Goal: Task Accomplishment & Management: Manage account settings

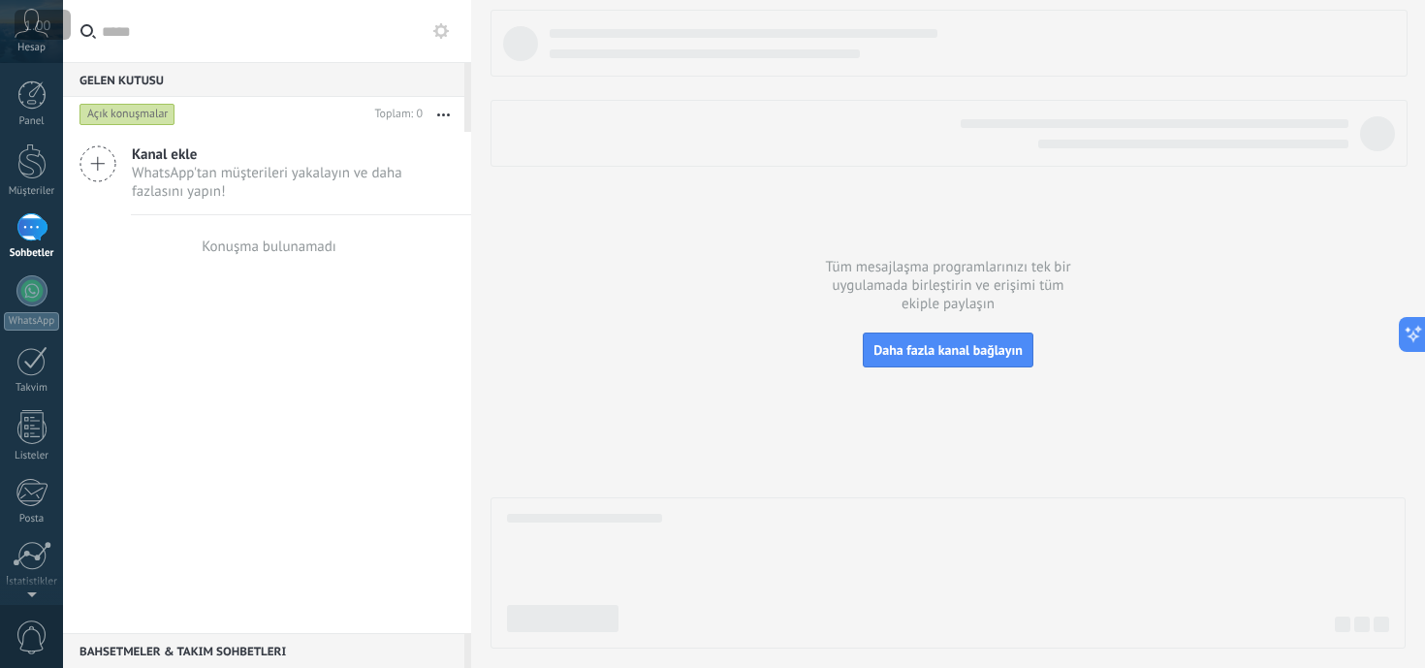
click at [36, 31] on span "1.00" at bounding box center [37, 25] width 38 height 19
click at [28, 107] on div at bounding box center [31, 94] width 29 height 29
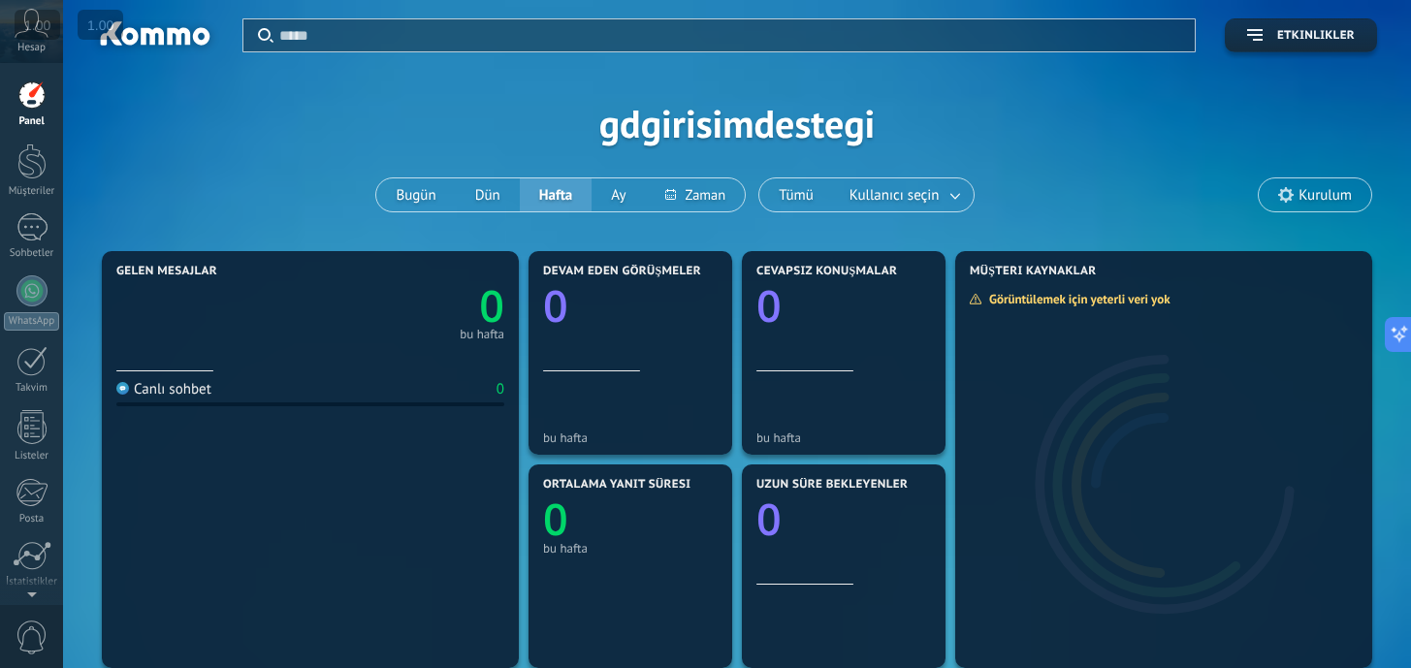
click at [32, 102] on div at bounding box center [31, 94] width 29 height 29
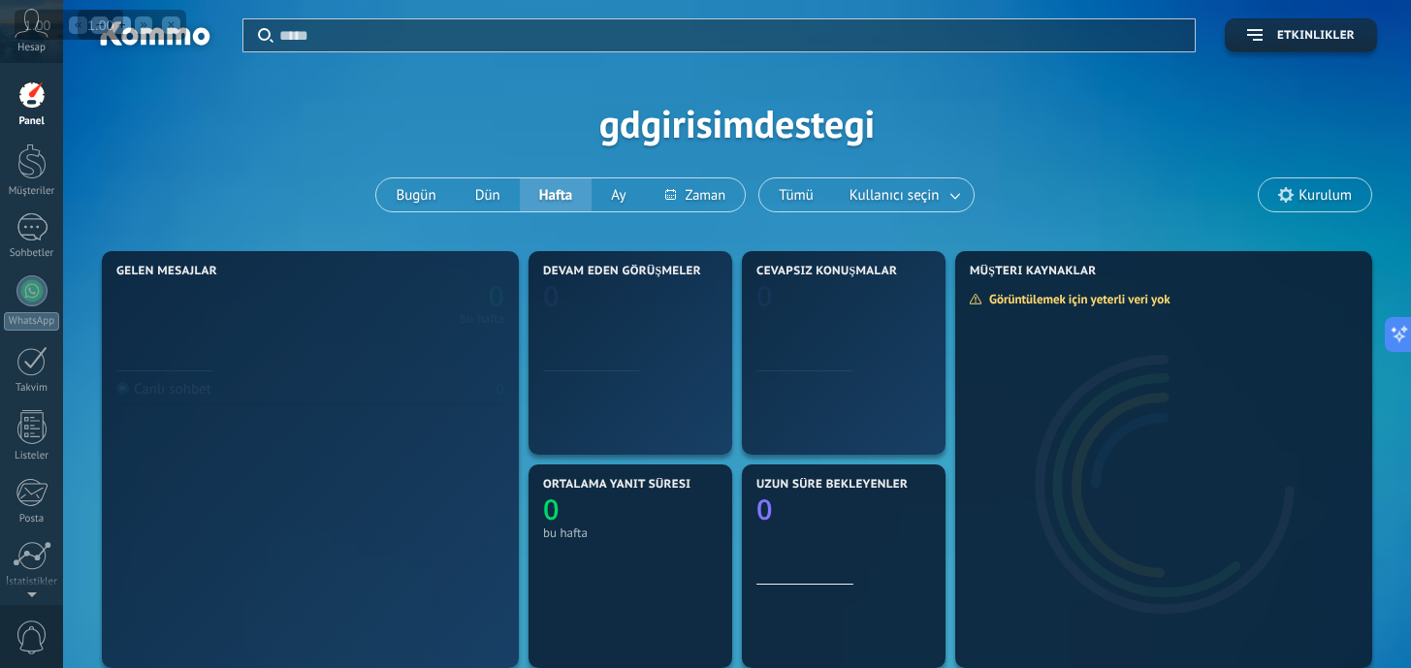
click at [36, 16] on span "1.00" at bounding box center [37, 25] width 38 height 19
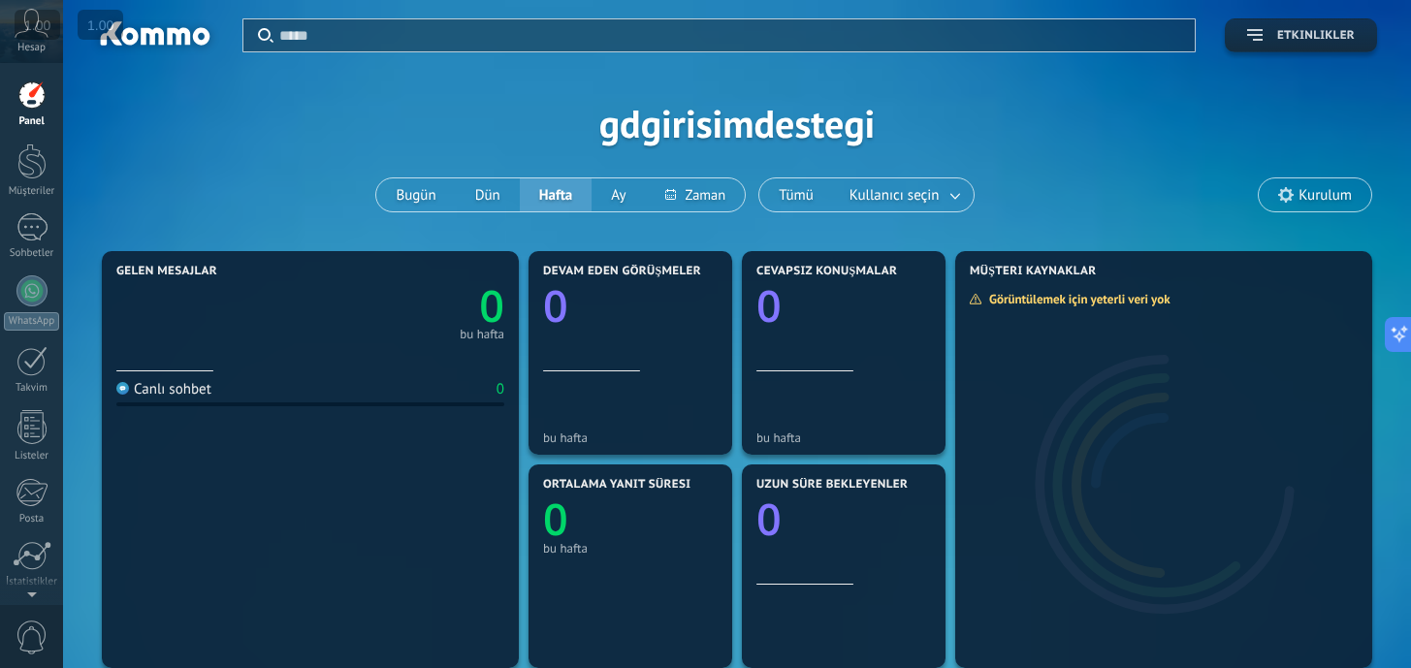
click at [1308, 39] on span "Etkinlikler" at bounding box center [1316, 36] width 78 height 14
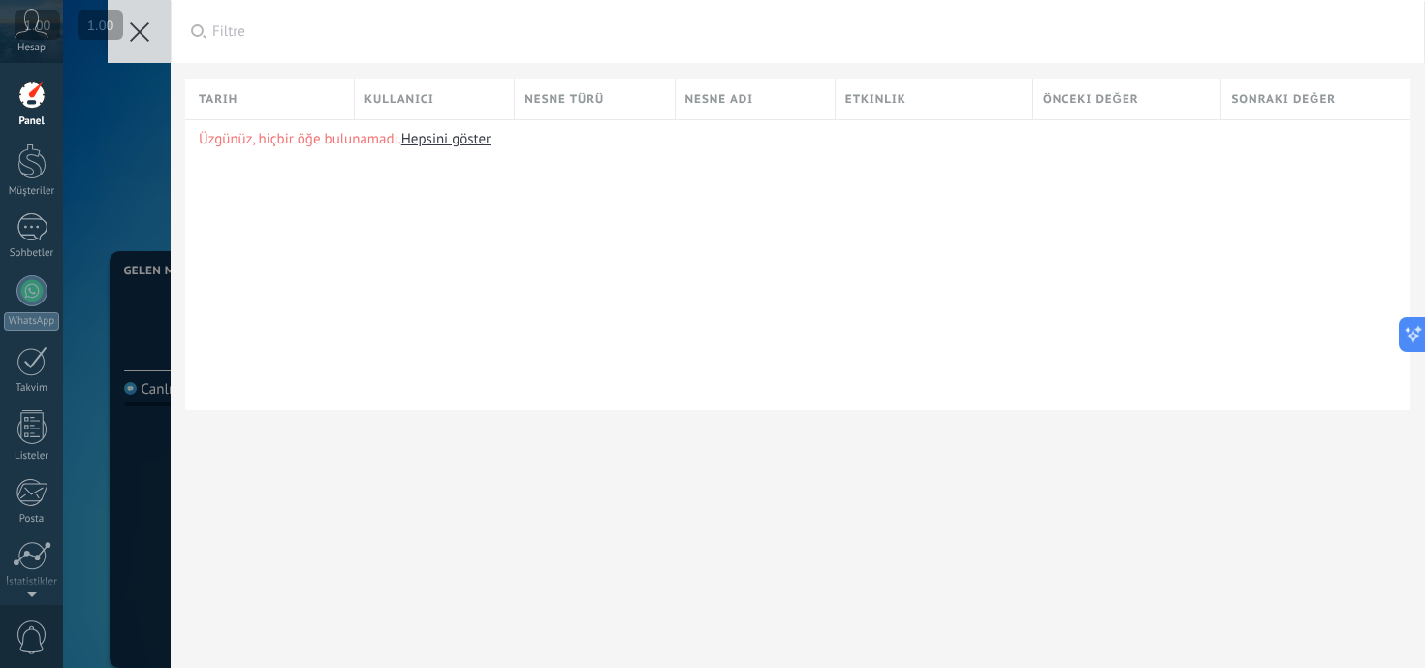
click at [159, 45] on button at bounding box center [139, 31] width 63 height 63
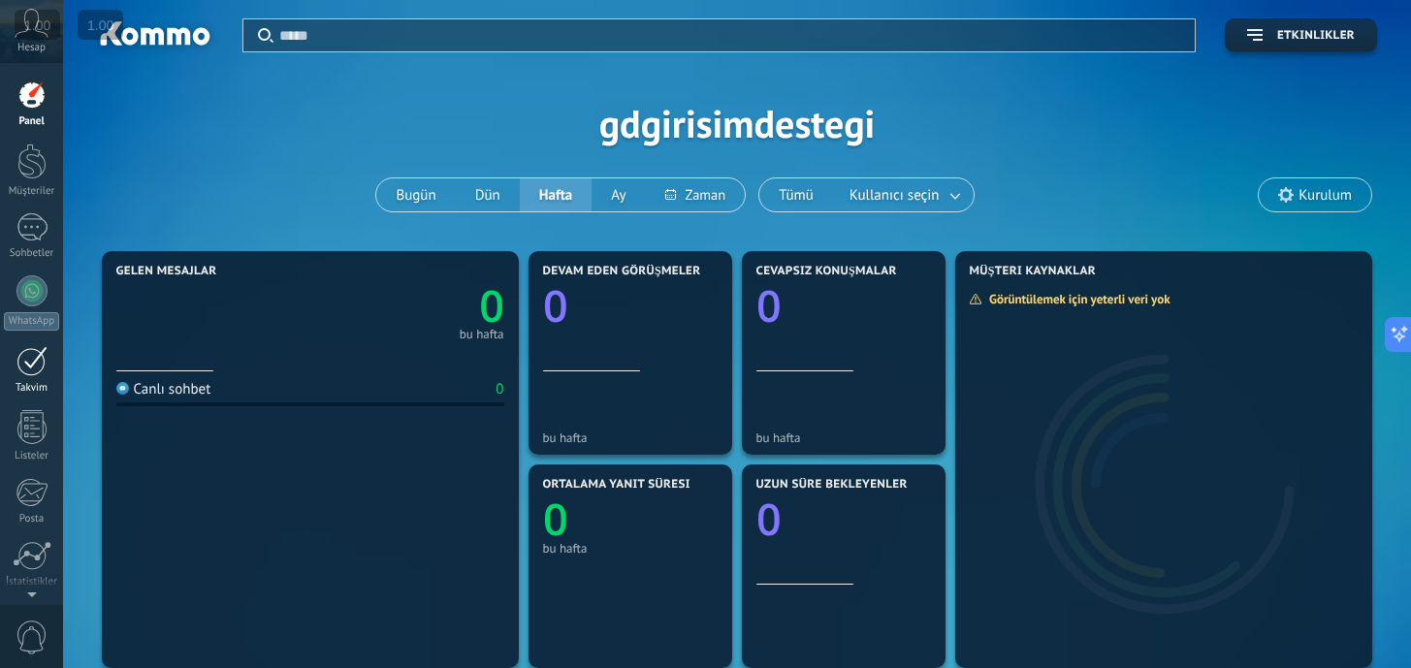
click at [11, 370] on link "Takvim" at bounding box center [31, 370] width 63 height 48
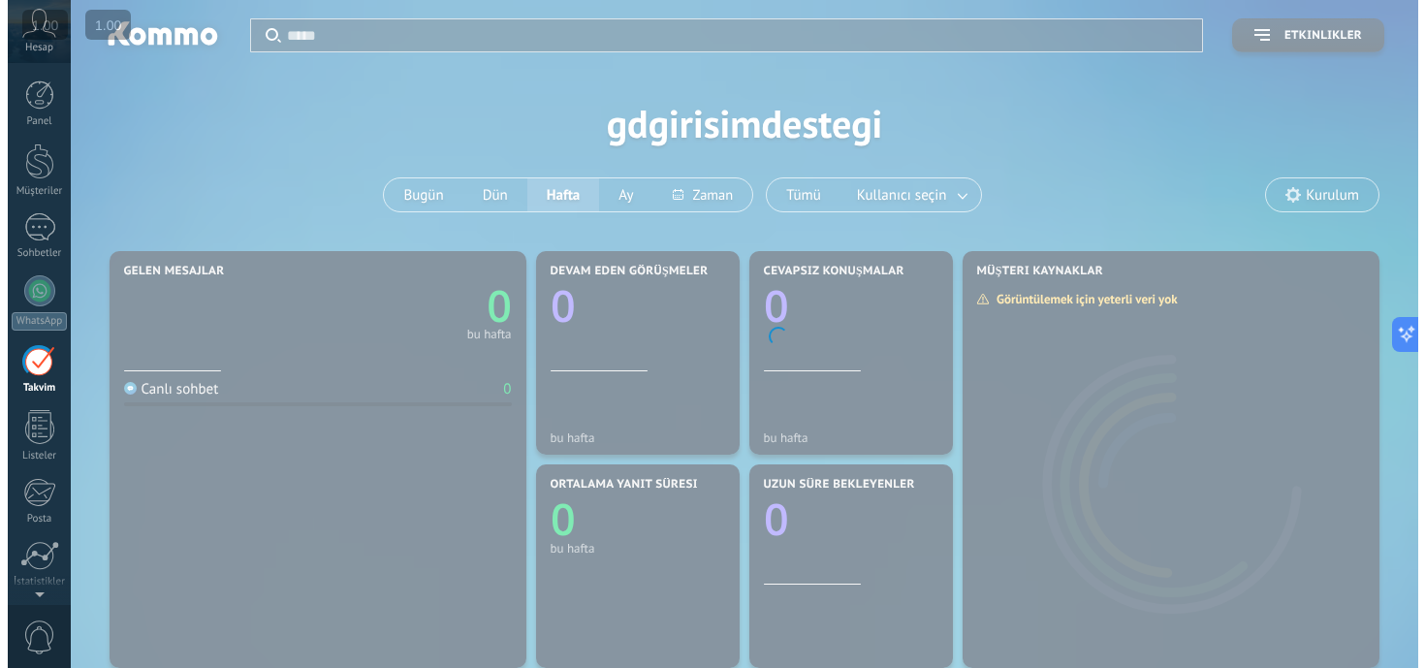
scroll to position [56, 0]
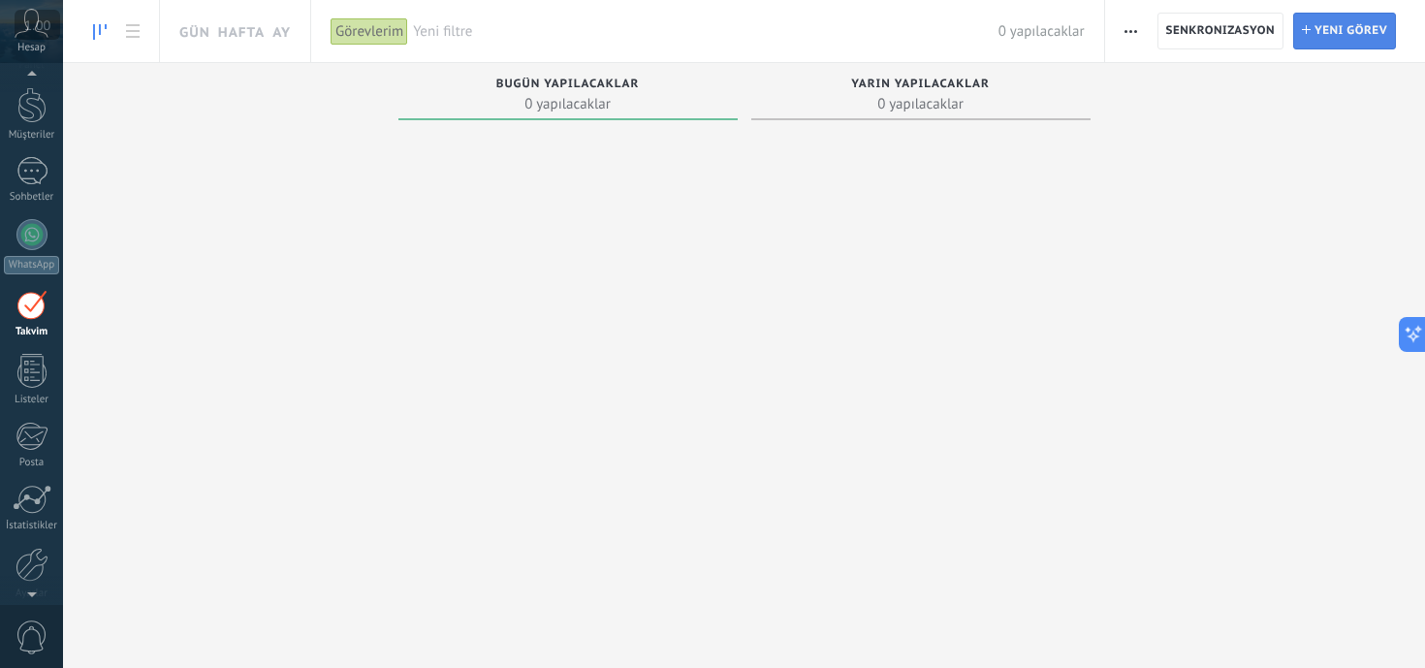
click at [1344, 41] on span "Yeni görev" at bounding box center [1351, 31] width 73 height 35
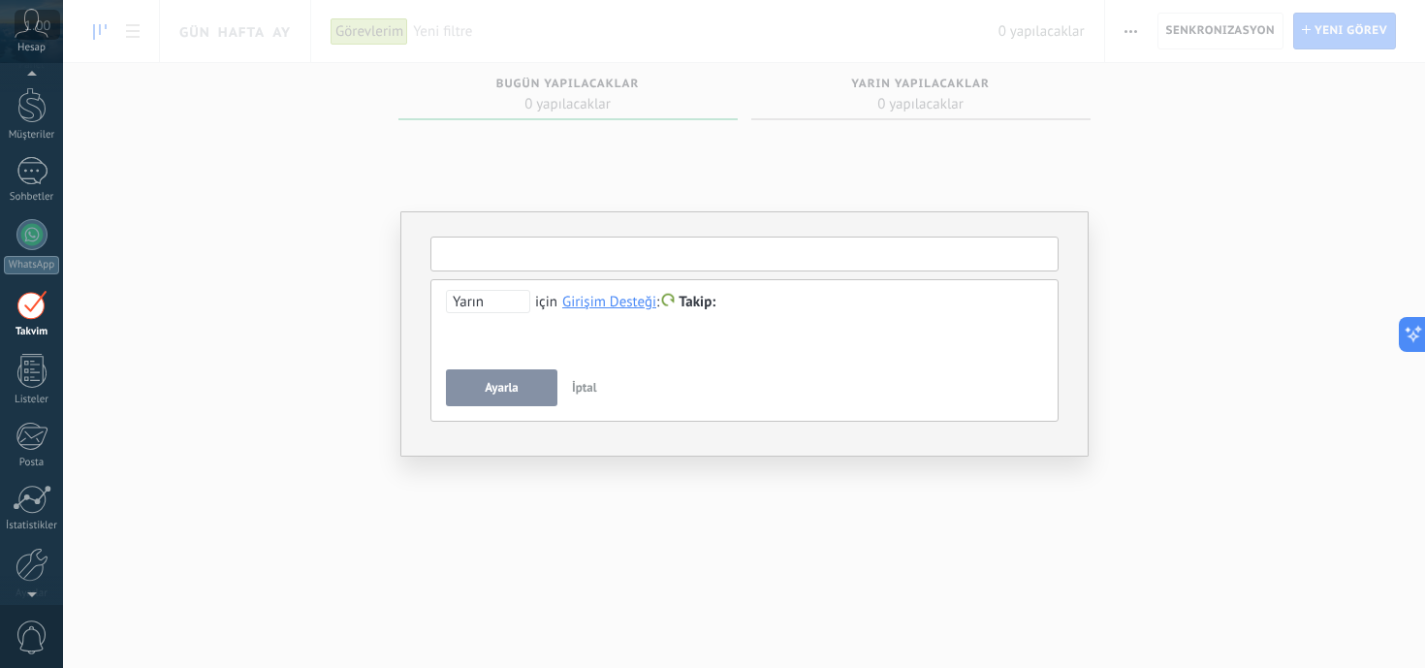
click at [529, 262] on input "text" at bounding box center [744, 254] width 628 height 35
click at [588, 390] on span "İptal" at bounding box center [584, 387] width 25 height 16
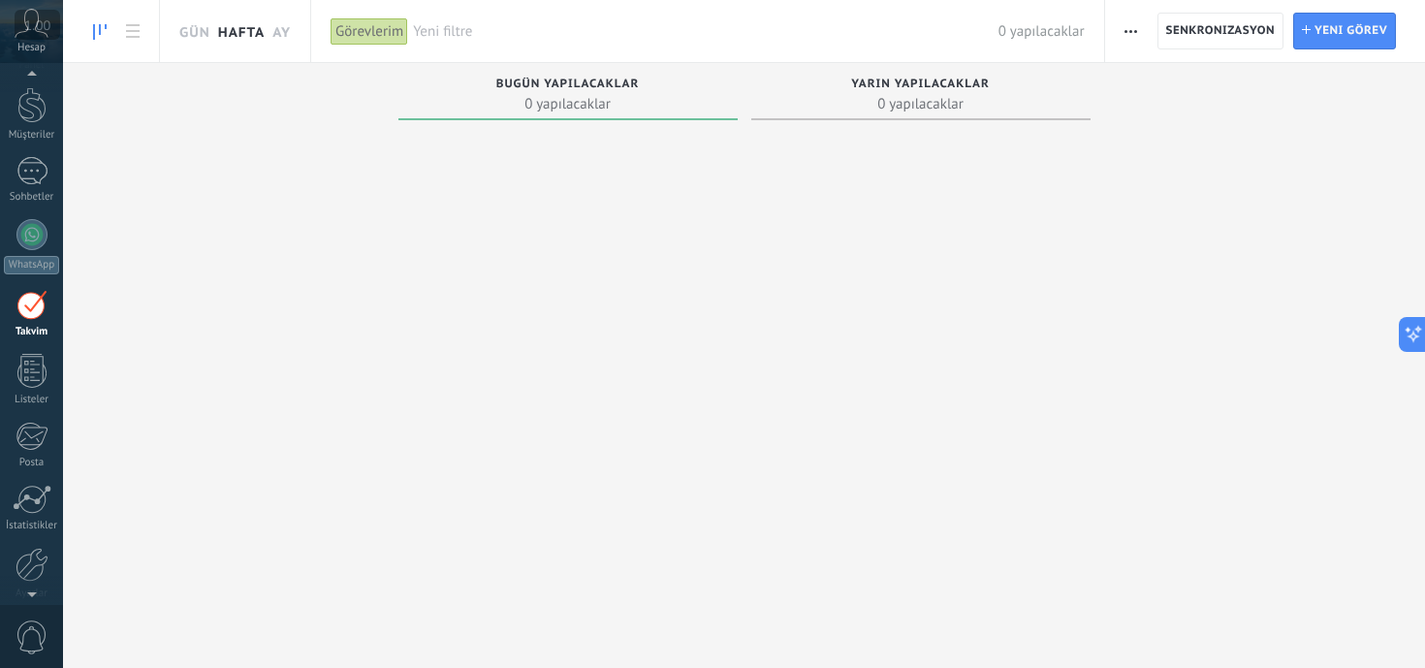
click at [259, 46] on link "Hafta" at bounding box center [241, 31] width 47 height 62
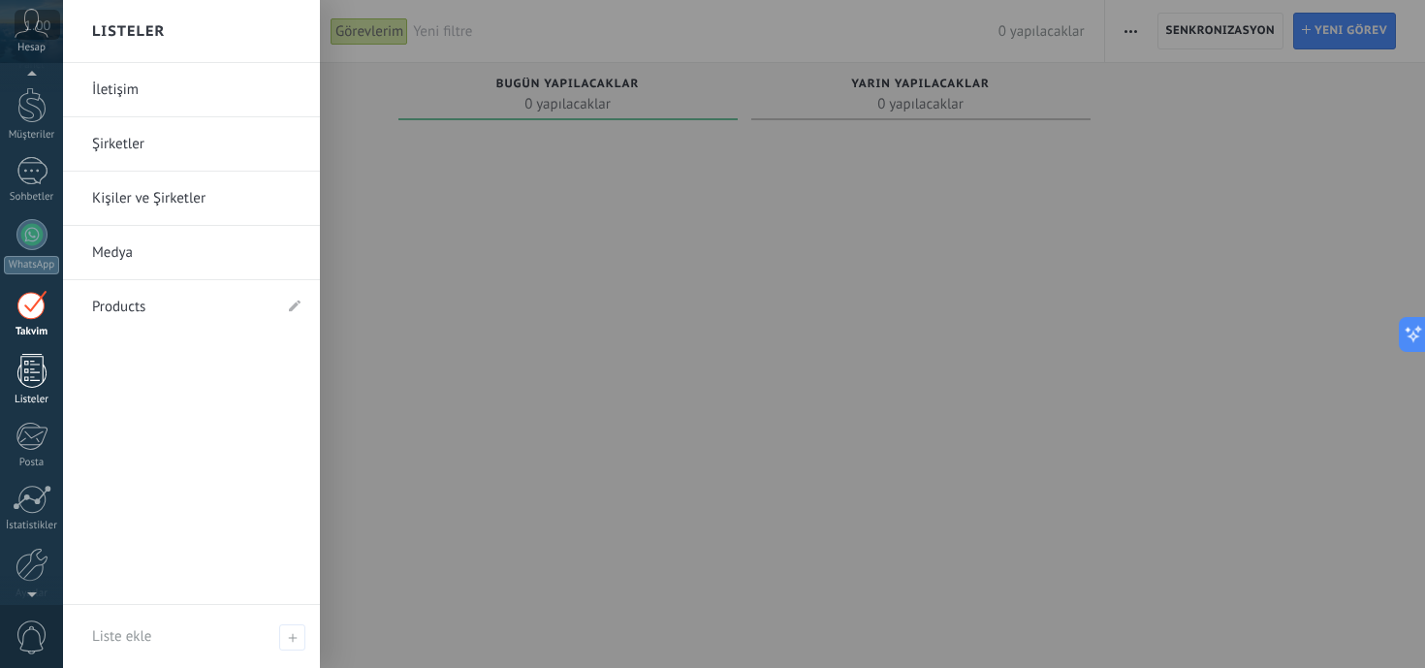
click at [33, 387] on div at bounding box center [31, 371] width 29 height 34
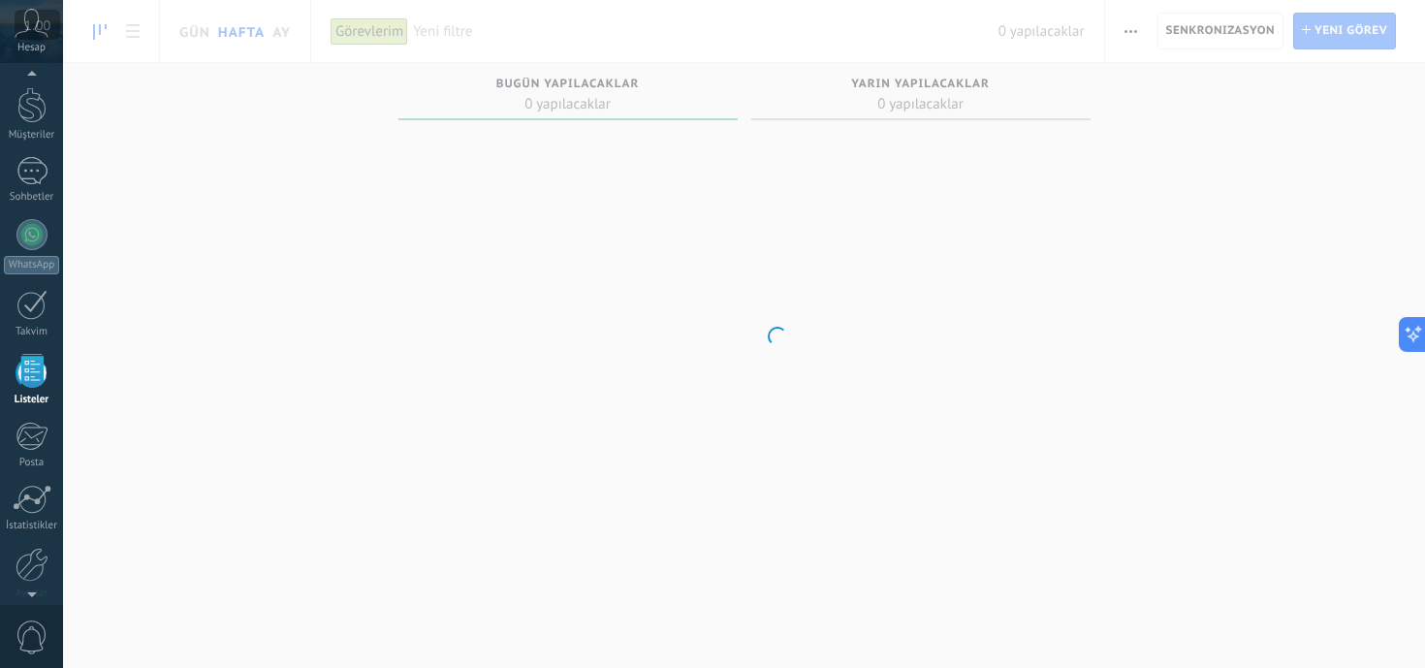
scroll to position [120, 0]
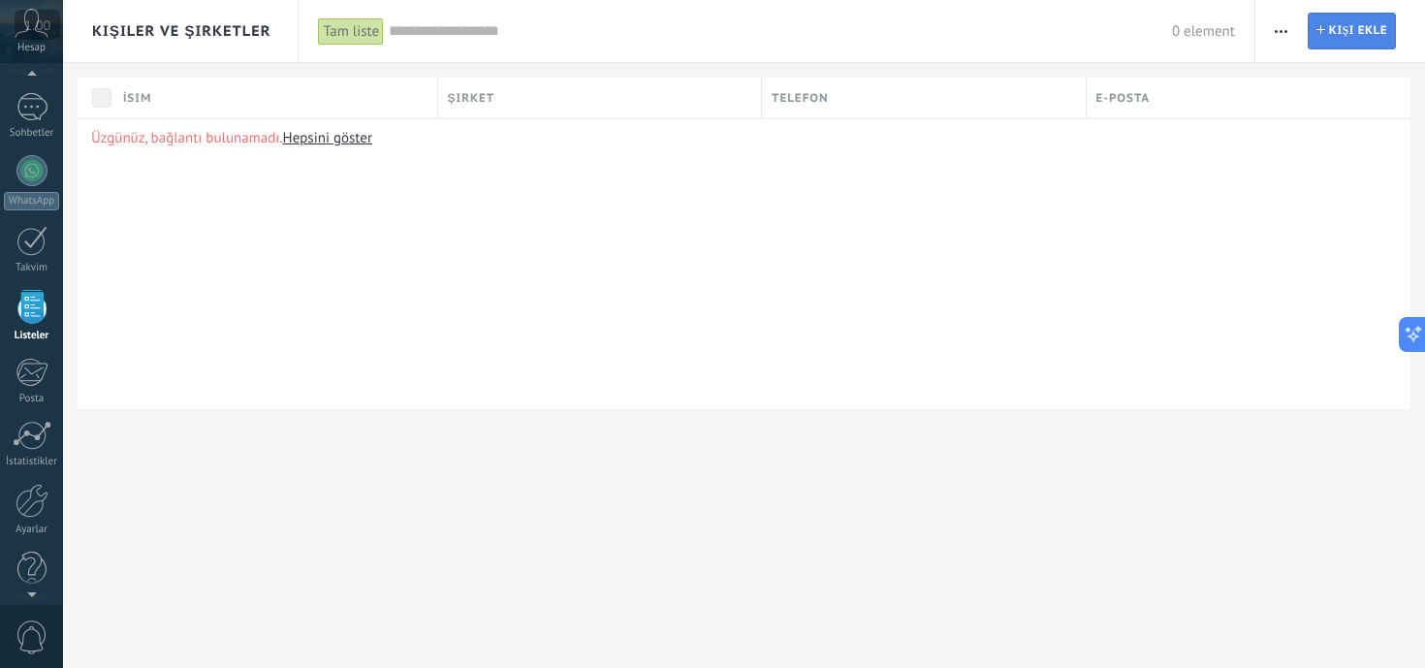
click at [1316, 22] on link "İletişim Kişi ekle" at bounding box center [1352, 31] width 88 height 37
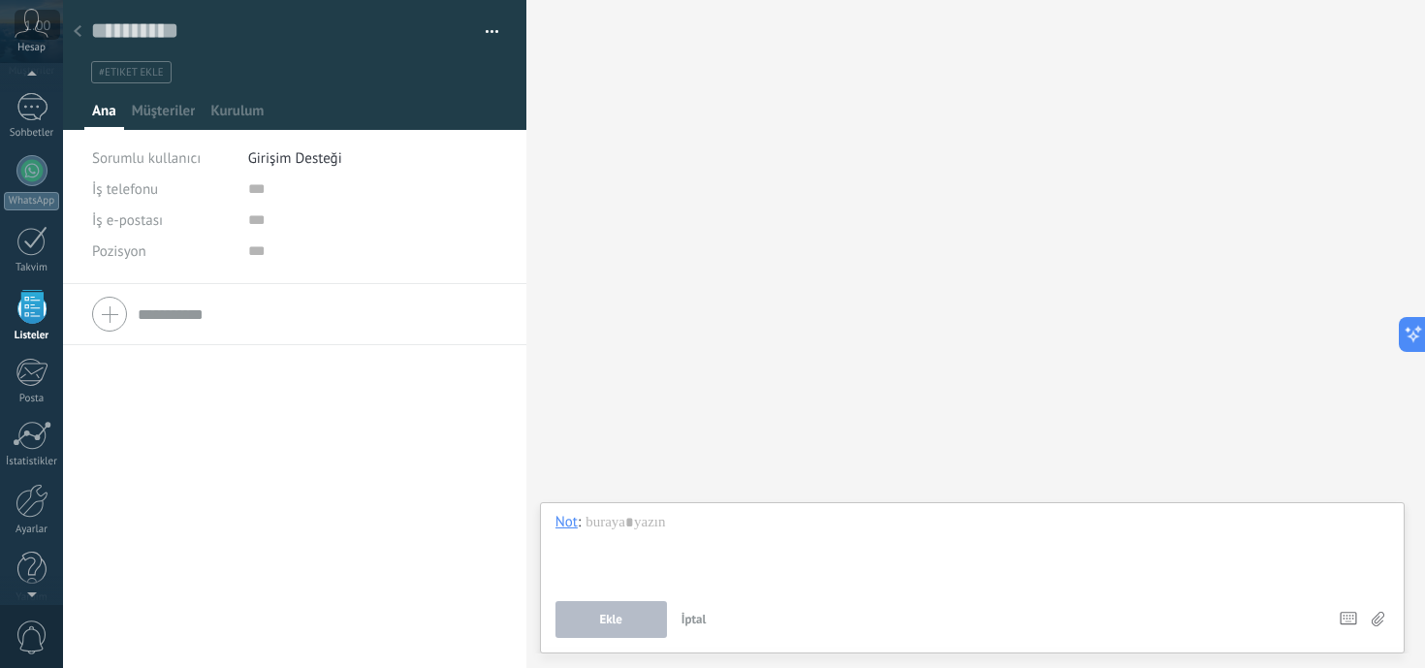
click at [118, 317] on div at bounding box center [294, 314] width 405 height 48
click at [88, 39] on div at bounding box center [77, 33] width 27 height 38
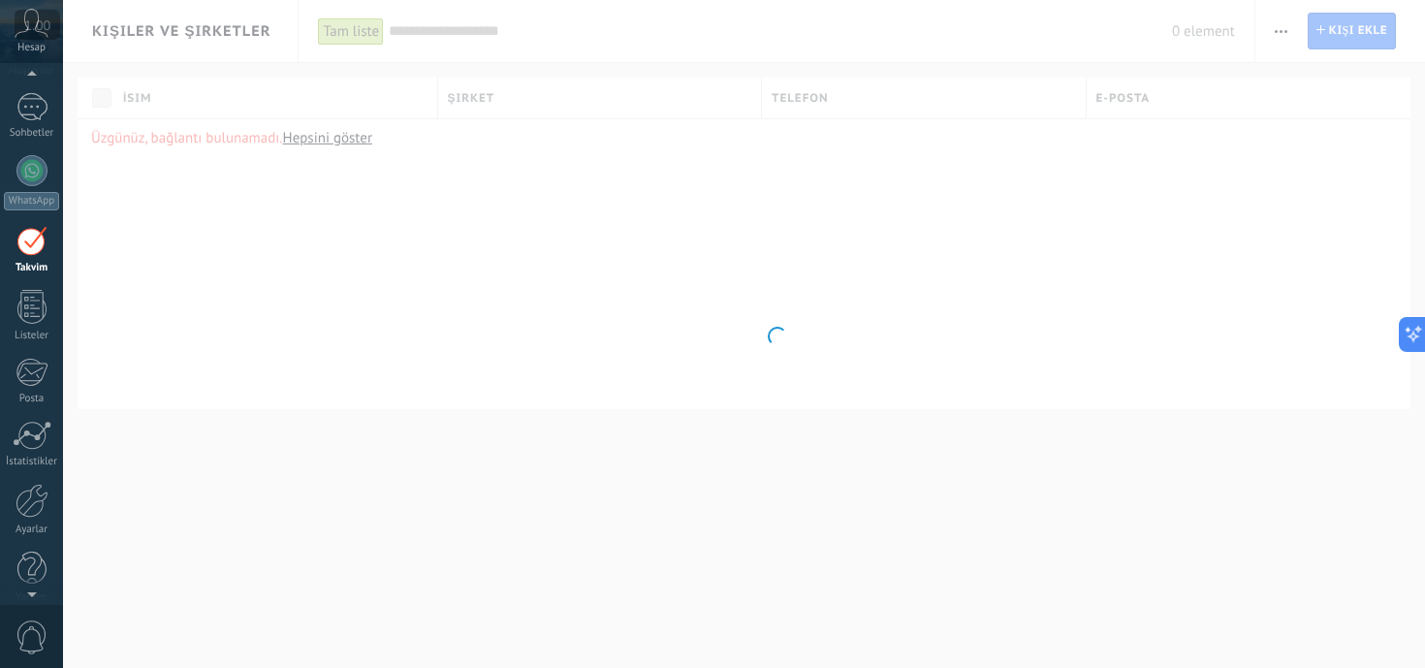
scroll to position [56, 0]
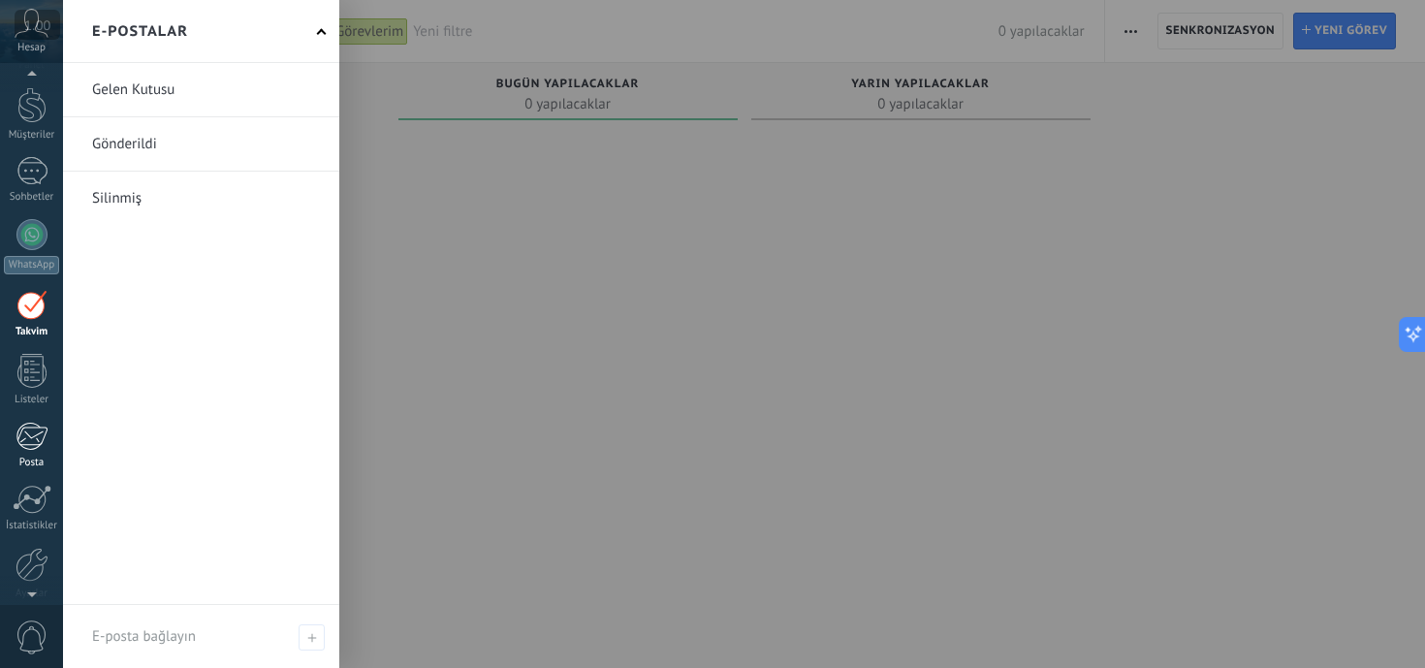
click at [28, 458] on div "Posta" at bounding box center [32, 463] width 56 height 13
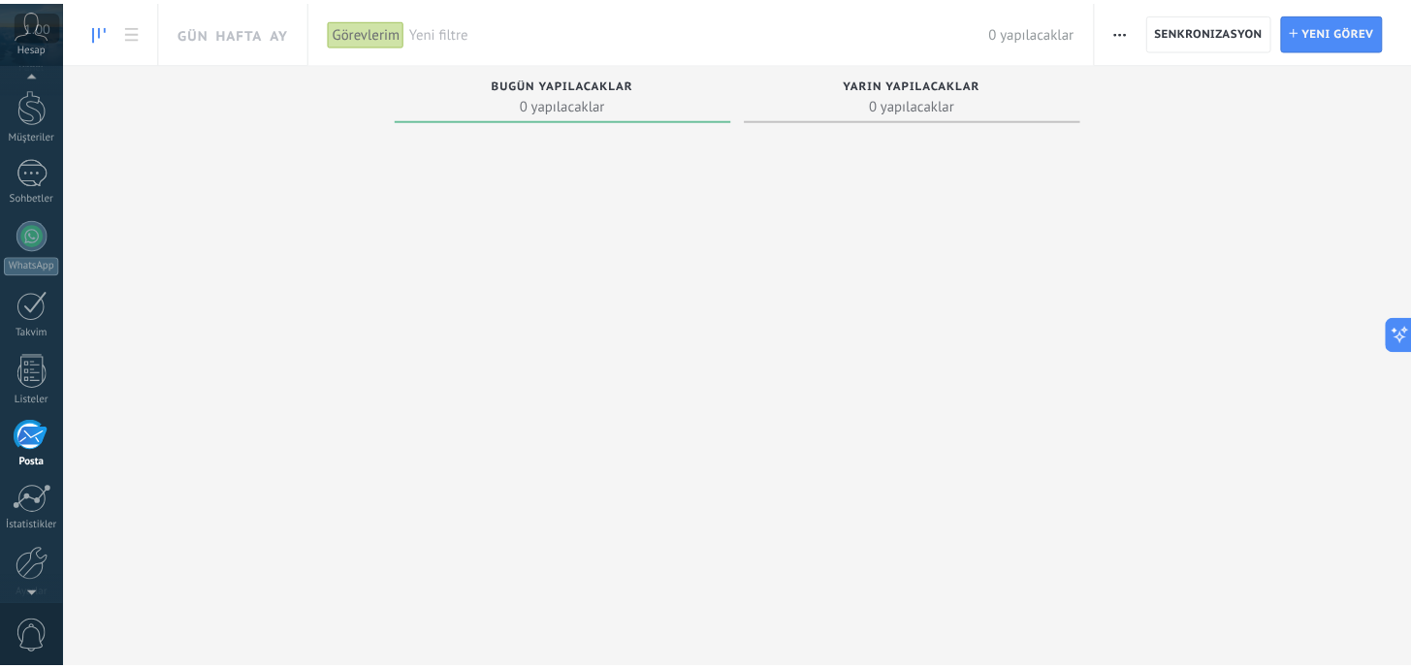
scroll to position [139, 0]
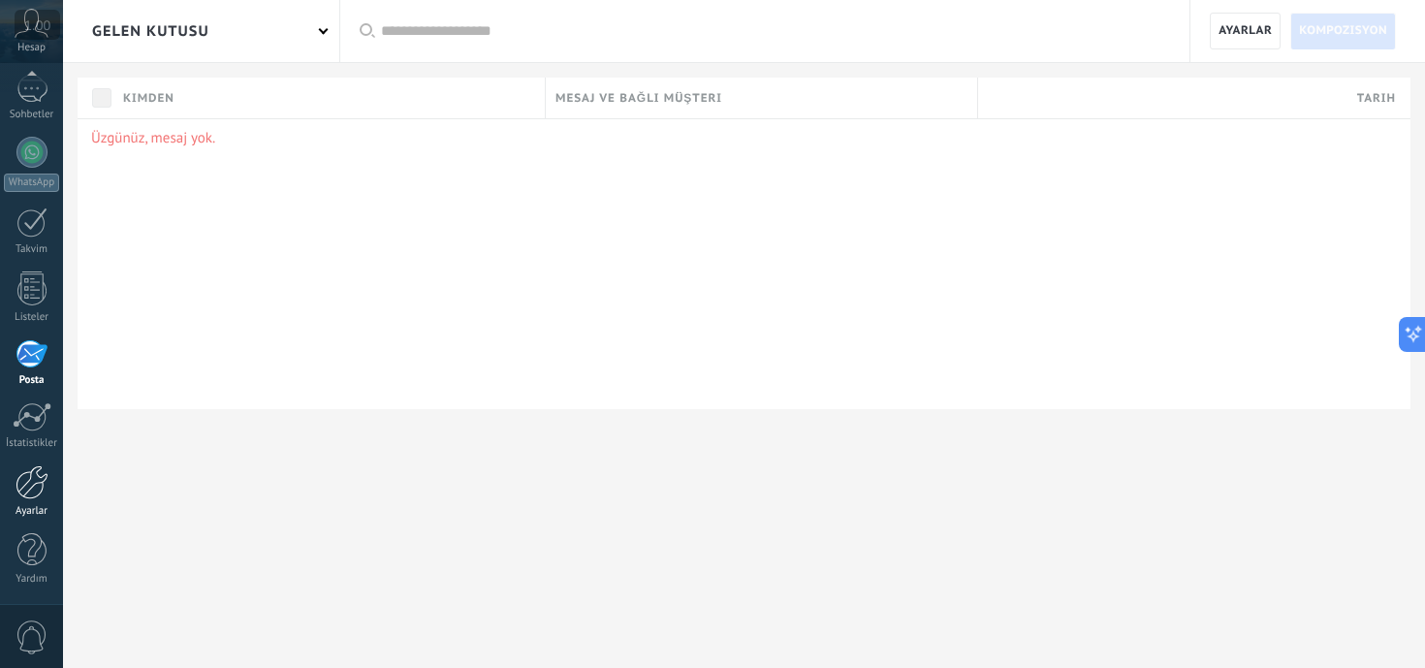
click at [37, 503] on link "Ayarlar" at bounding box center [31, 491] width 63 height 52
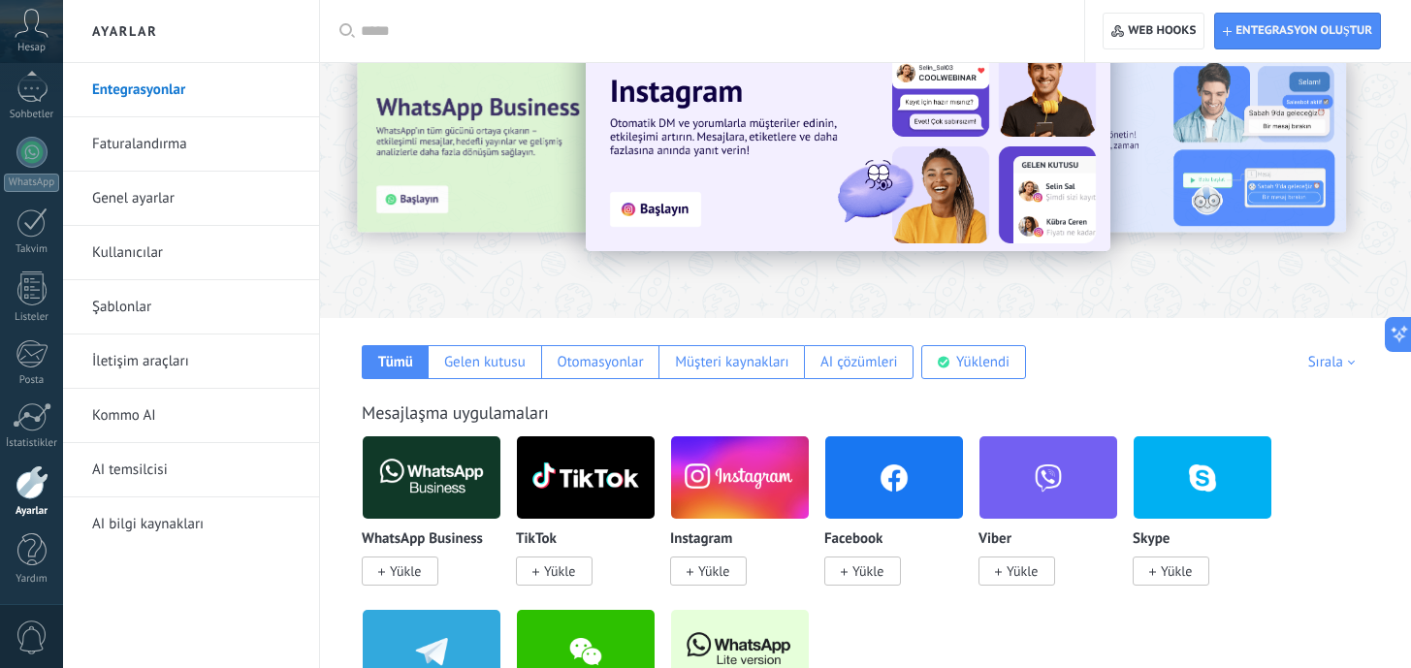
scroll to position [181, 0]
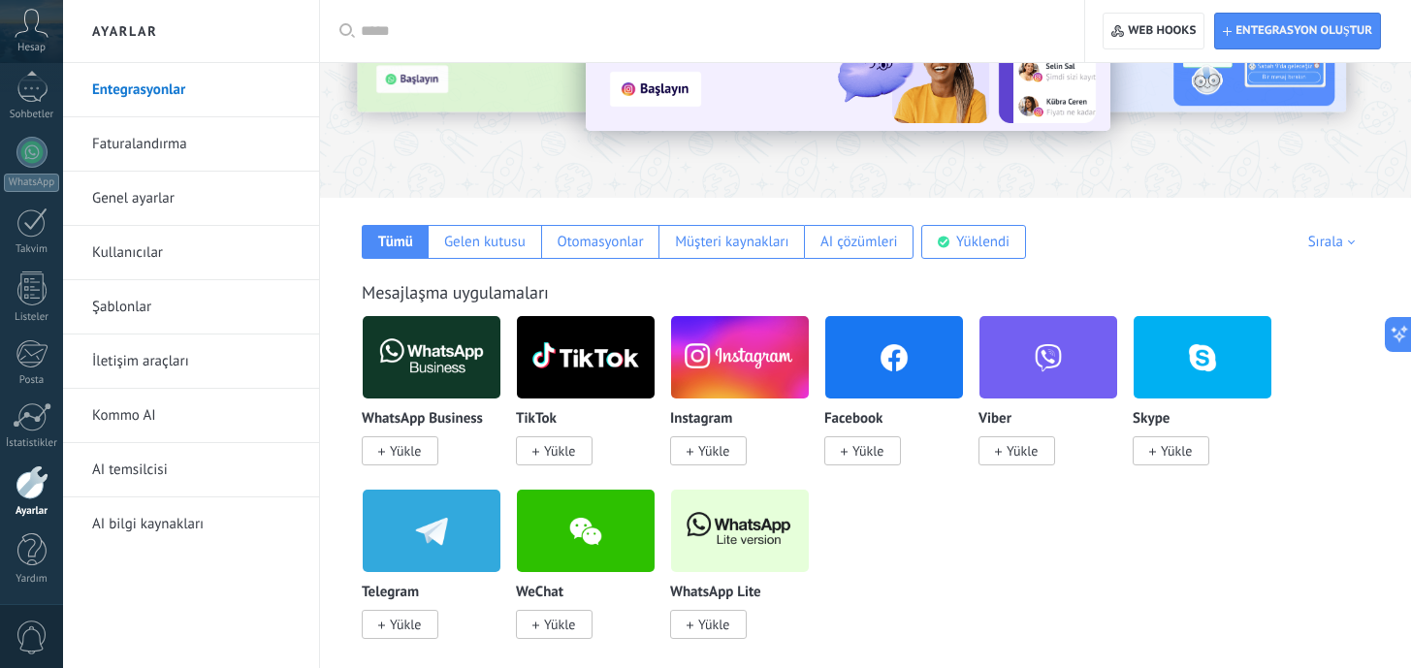
click at [431, 448] on span "Yükle" at bounding box center [400, 450] width 77 height 29
click at [415, 446] on span "Yükle" at bounding box center [405, 450] width 31 height 17
click at [702, 453] on span "Yükle" at bounding box center [713, 450] width 31 height 17
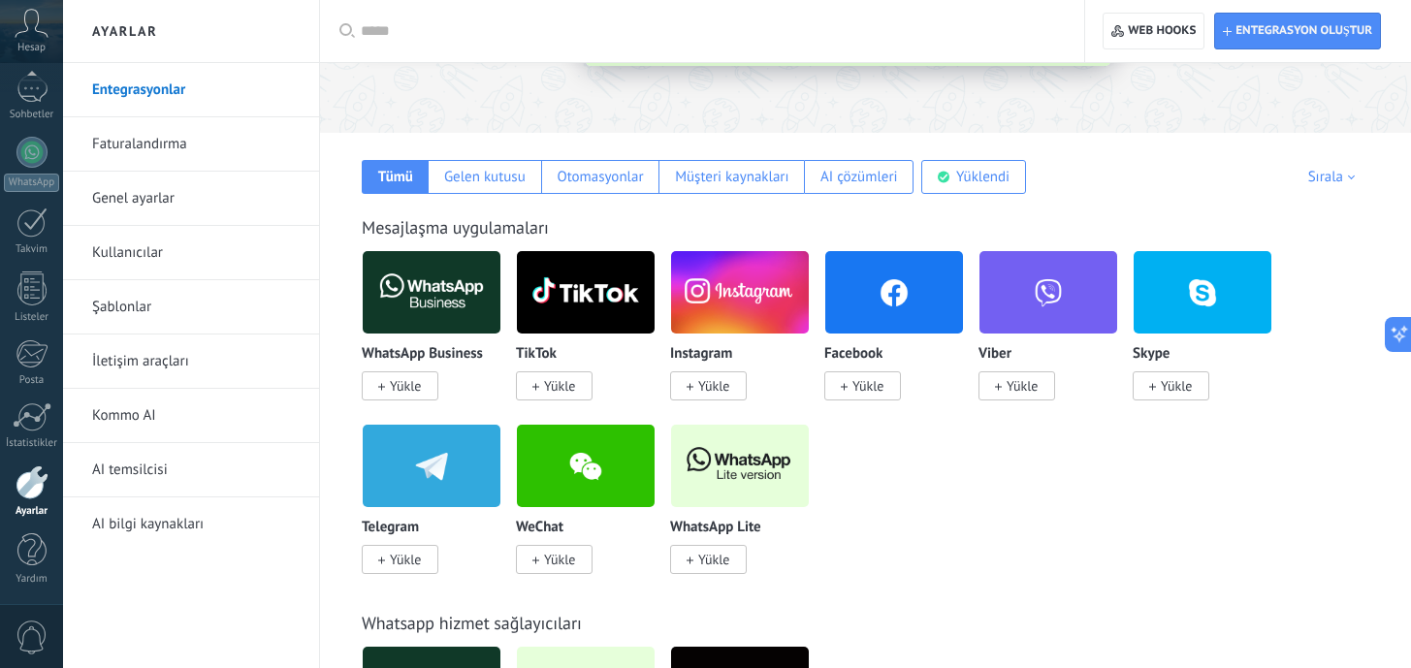
scroll to position [383, 0]
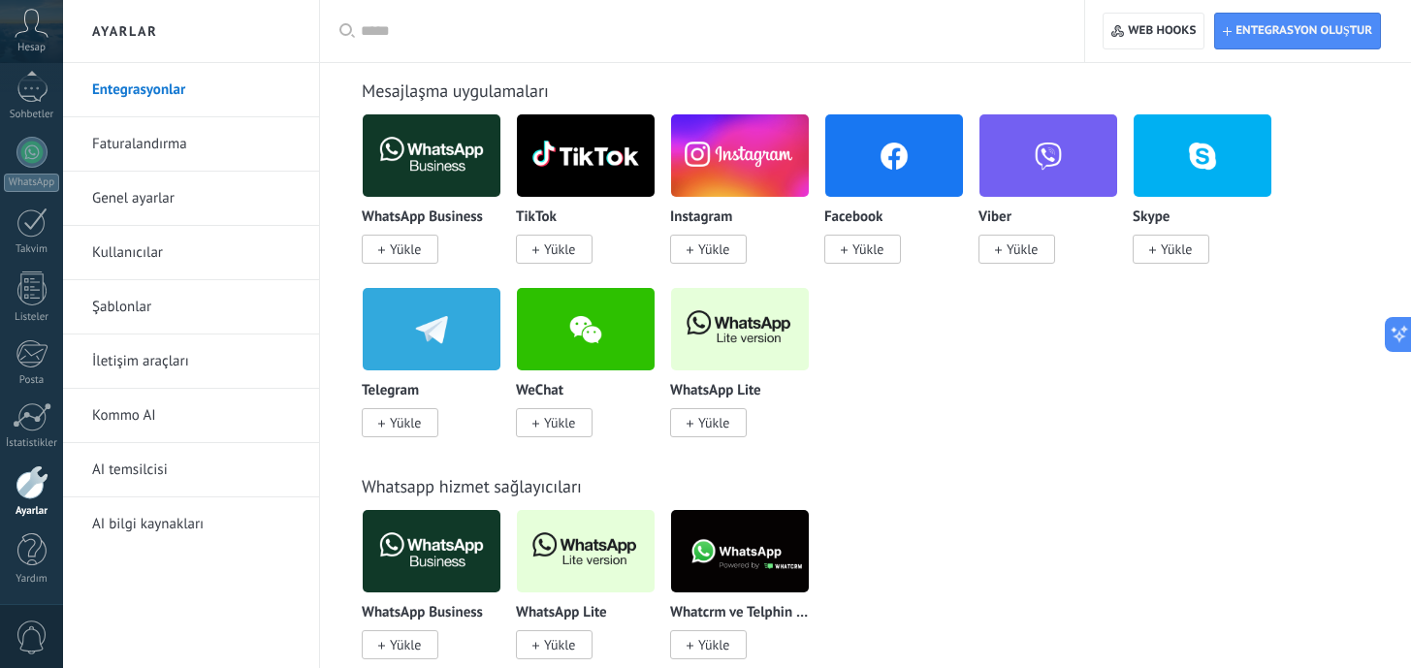
click at [406, 252] on span "Yükle" at bounding box center [405, 248] width 31 height 17
click at [399, 244] on span "Yükle" at bounding box center [405, 248] width 31 height 17
click at [917, 30] on input "text" at bounding box center [709, 31] width 696 height 20
click at [420, 182] on img at bounding box center [432, 156] width 138 height 94
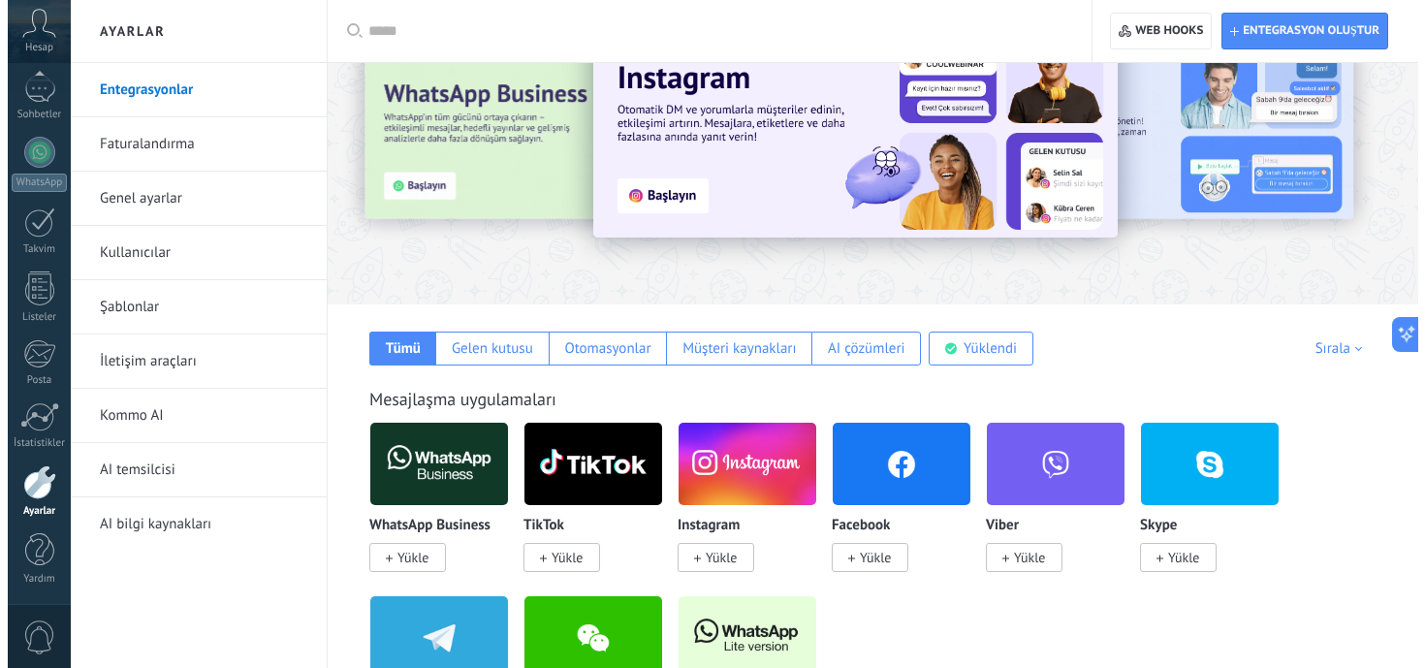
scroll to position [0, 0]
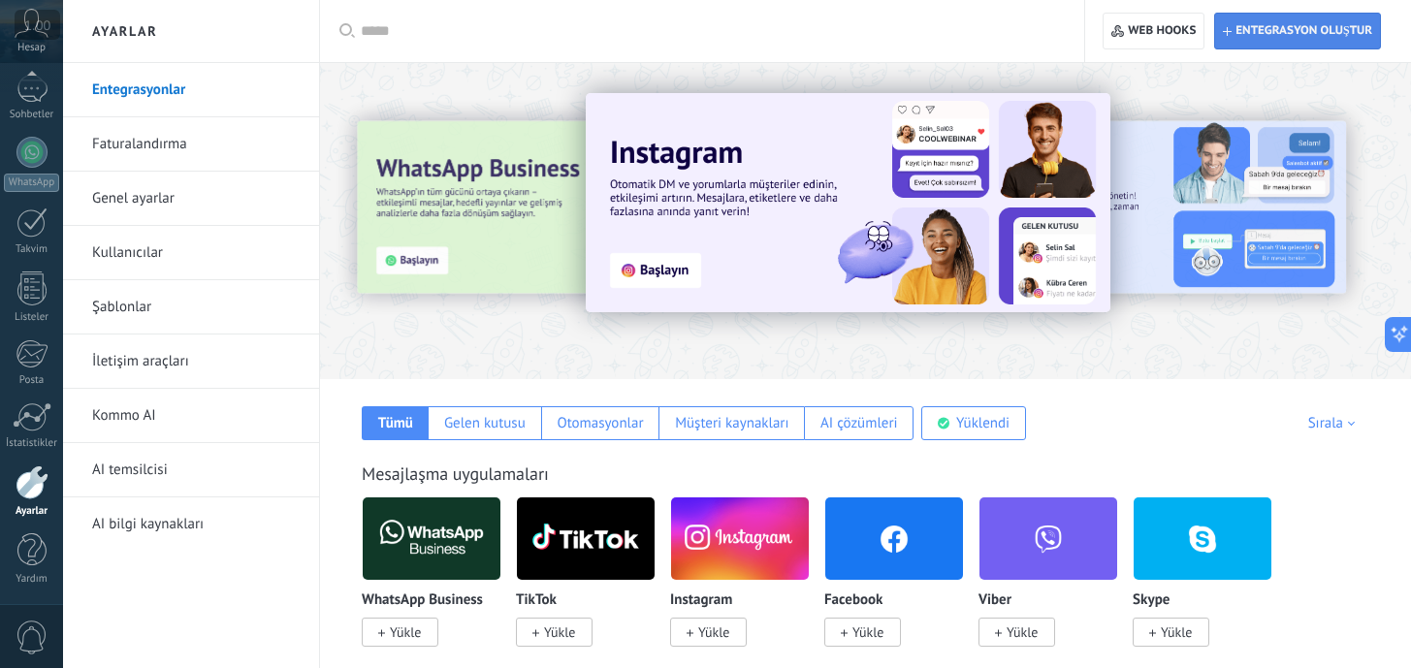
click at [1276, 35] on span "Entegrasyon oluştur" at bounding box center [1303, 31] width 137 height 16
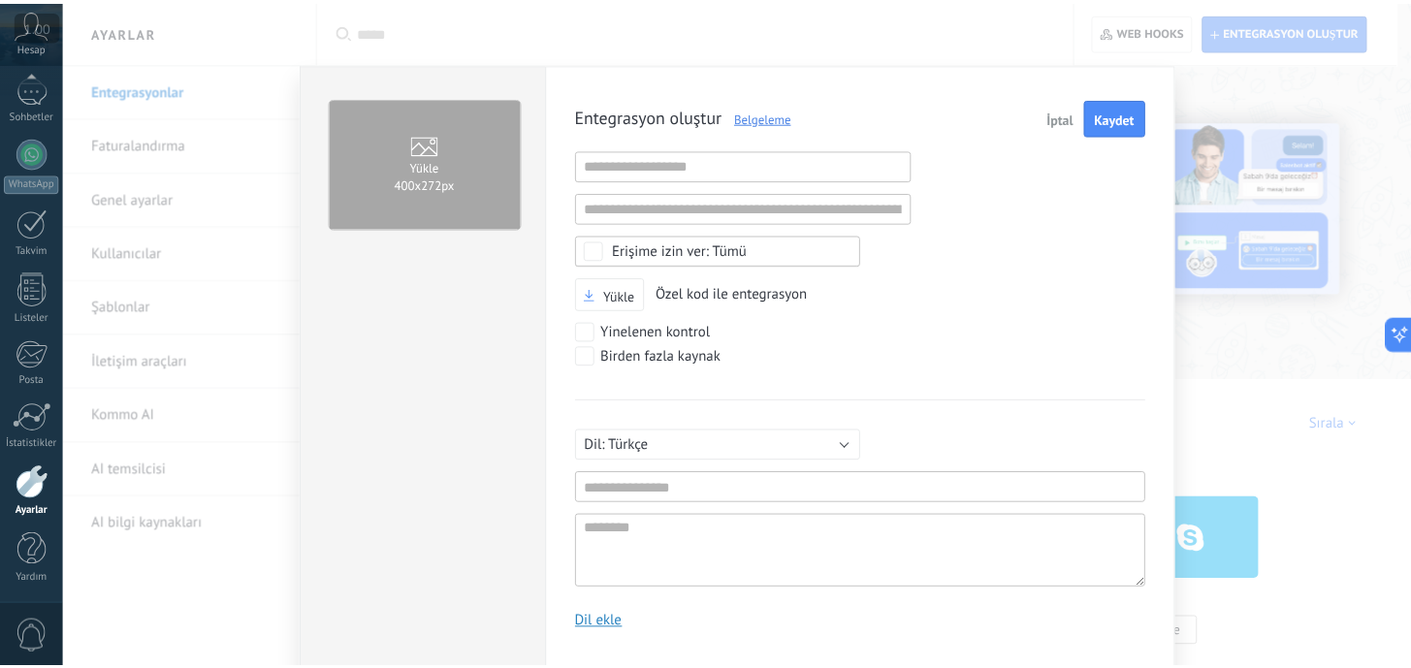
scroll to position [18, 0]
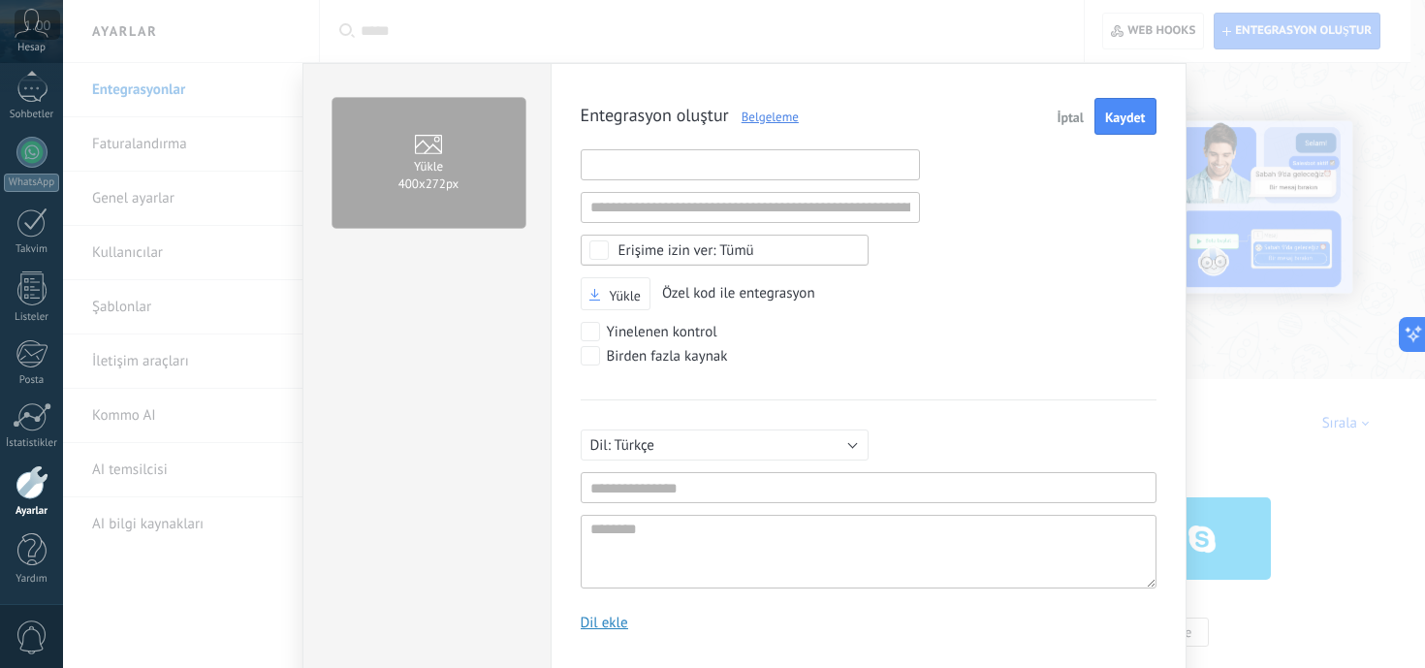
click at [673, 174] on input "text" at bounding box center [750, 164] width 339 height 31
click at [677, 207] on input "text" at bounding box center [750, 207] width 339 height 31
click at [1033, 226] on div "Entegrasyon oluştur Belgeleme İptal Kaydet Geçersiz URL Geçersiz URL Hiçbirini …" at bounding box center [869, 372] width 576 height 548
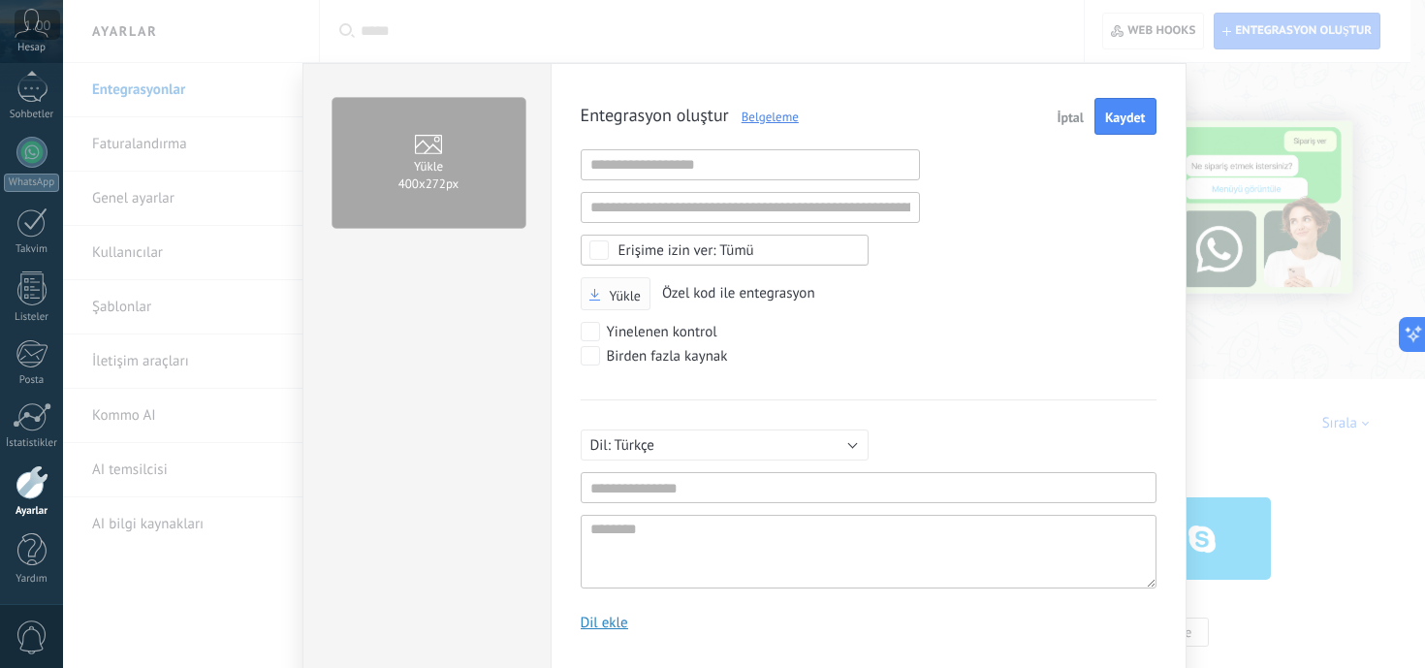
click at [589, 293] on icon "button" at bounding box center [594, 295] width 11 height 12
click at [0, 0] on input "Yükle" at bounding box center [0, 0] width 0 height 0
click at [1077, 115] on span "İptal" at bounding box center [1070, 118] width 27 height 14
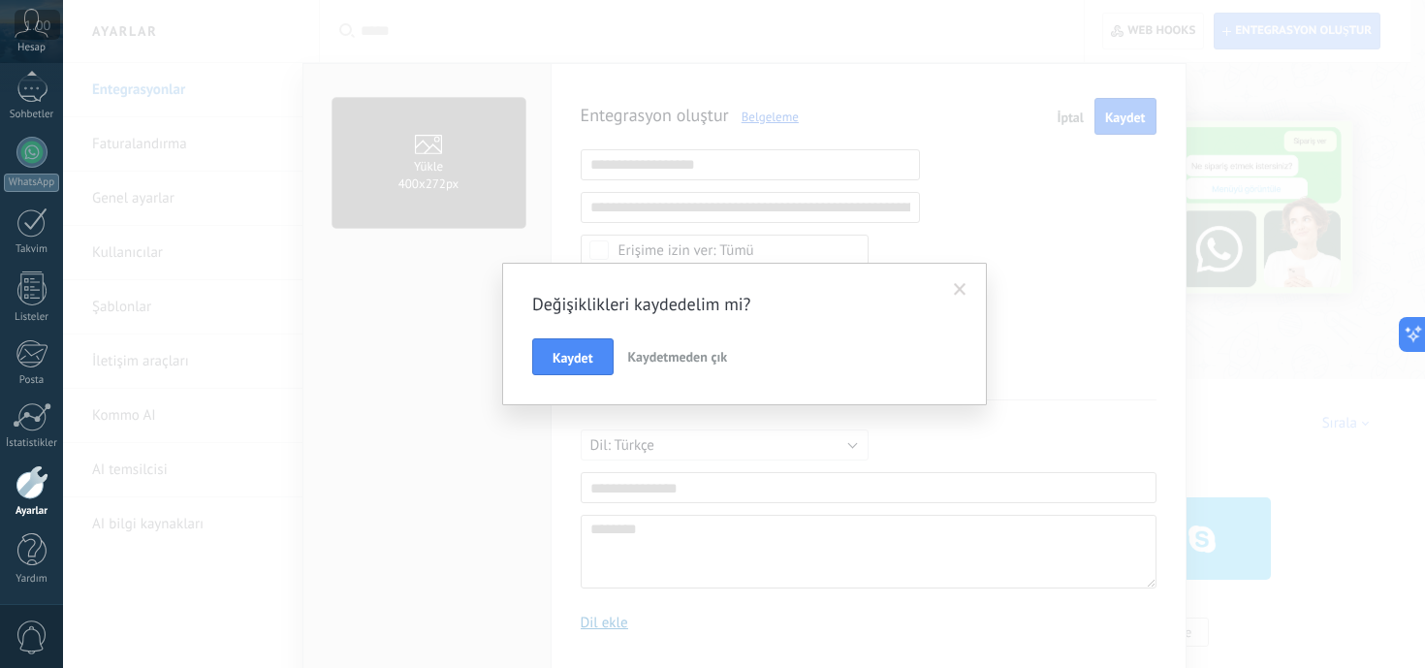
click at [721, 363] on span "Kaydetmeden çık" at bounding box center [678, 356] width 100 height 17
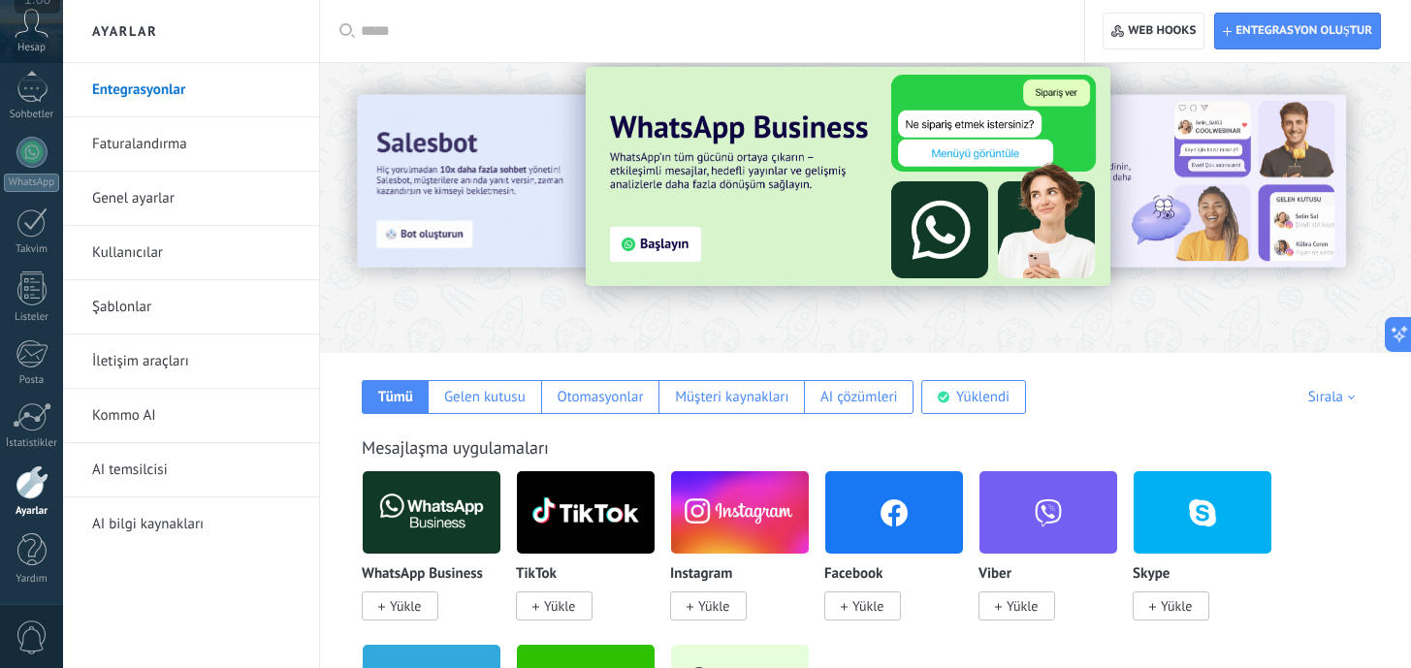
scroll to position [0, 0]
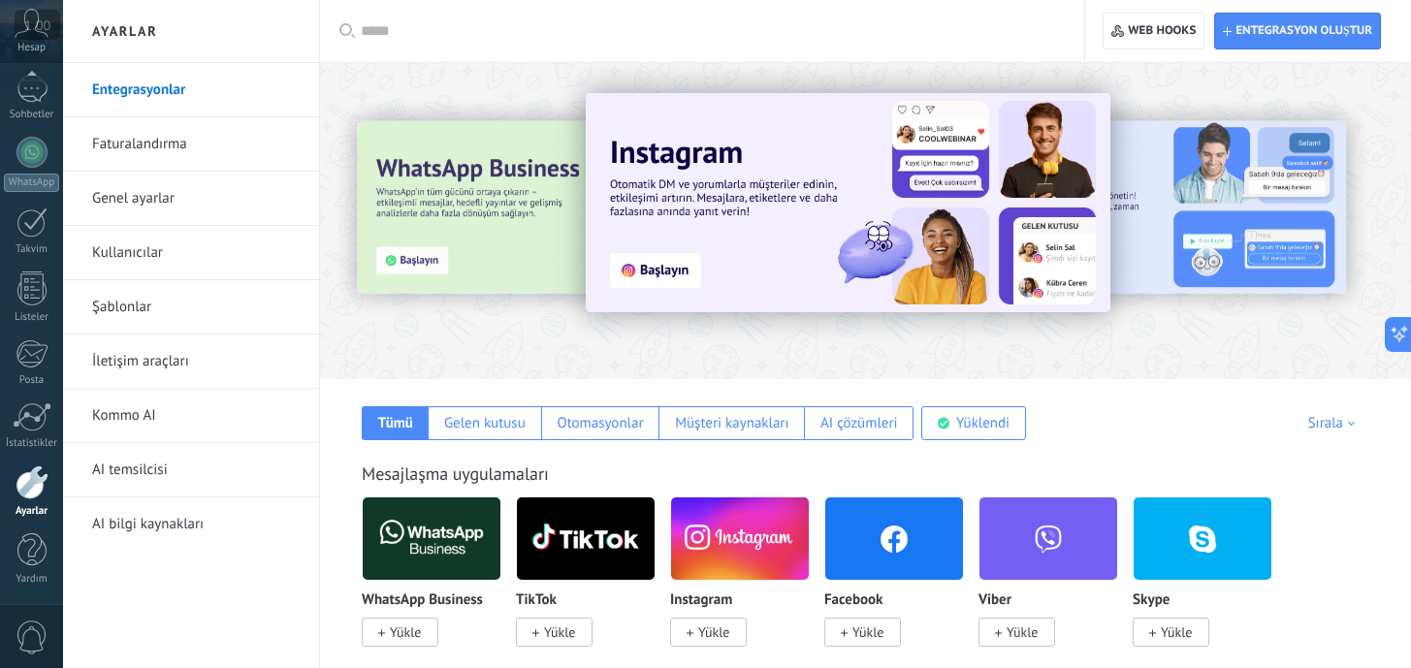
click at [171, 150] on link "Faturalandırma" at bounding box center [195, 144] width 207 height 54
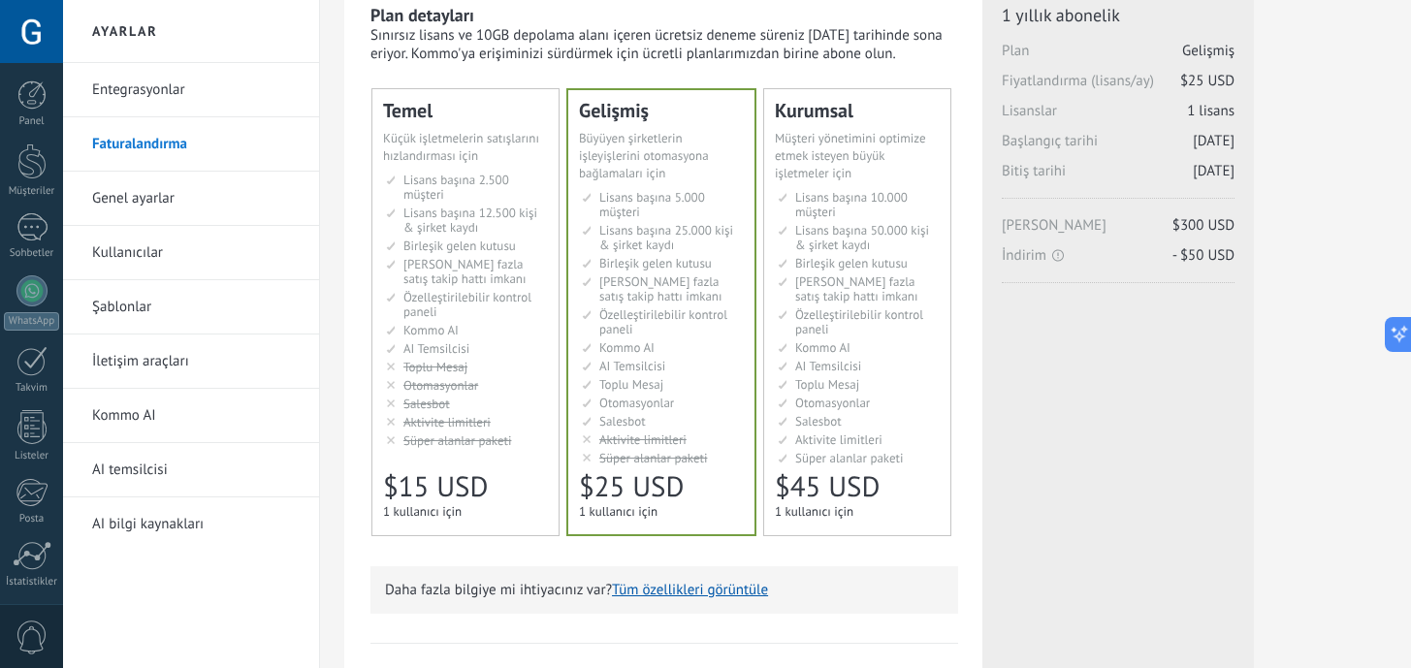
click at [473, 289] on span "Özelleştirilebilir kontrol paneli" at bounding box center [467, 304] width 128 height 31
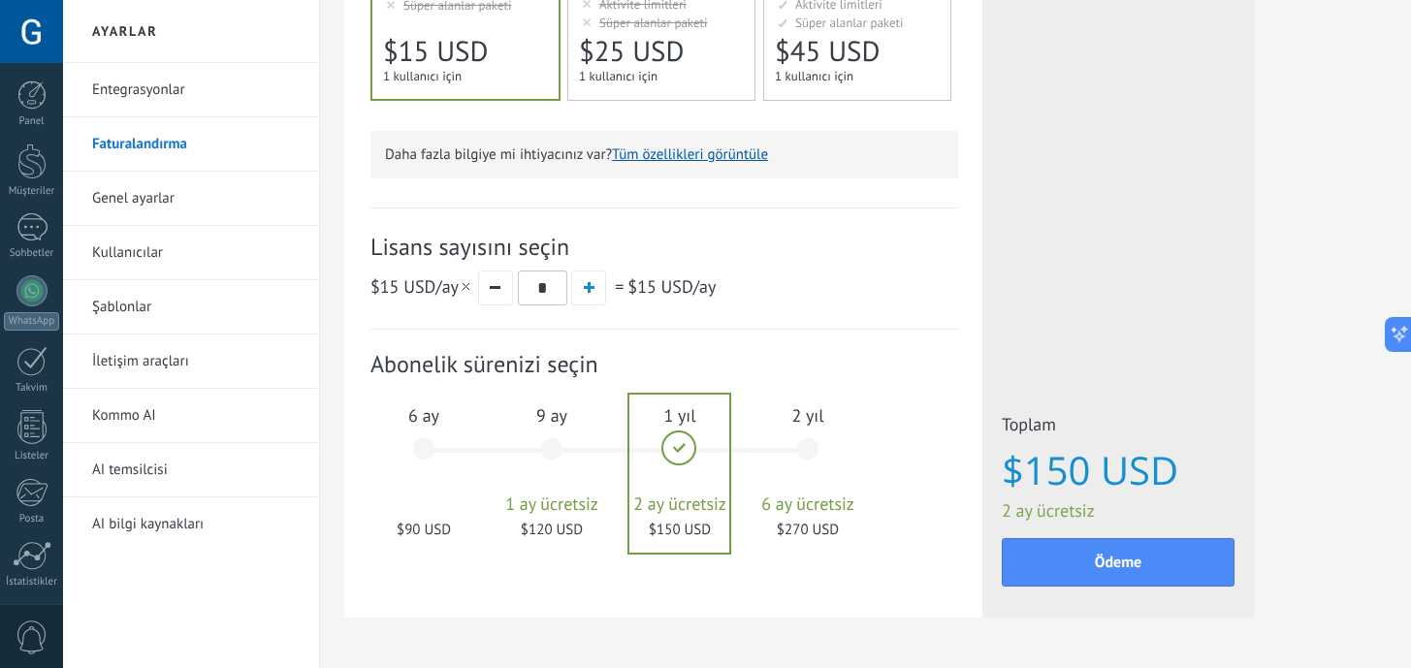
scroll to position [576, 0]
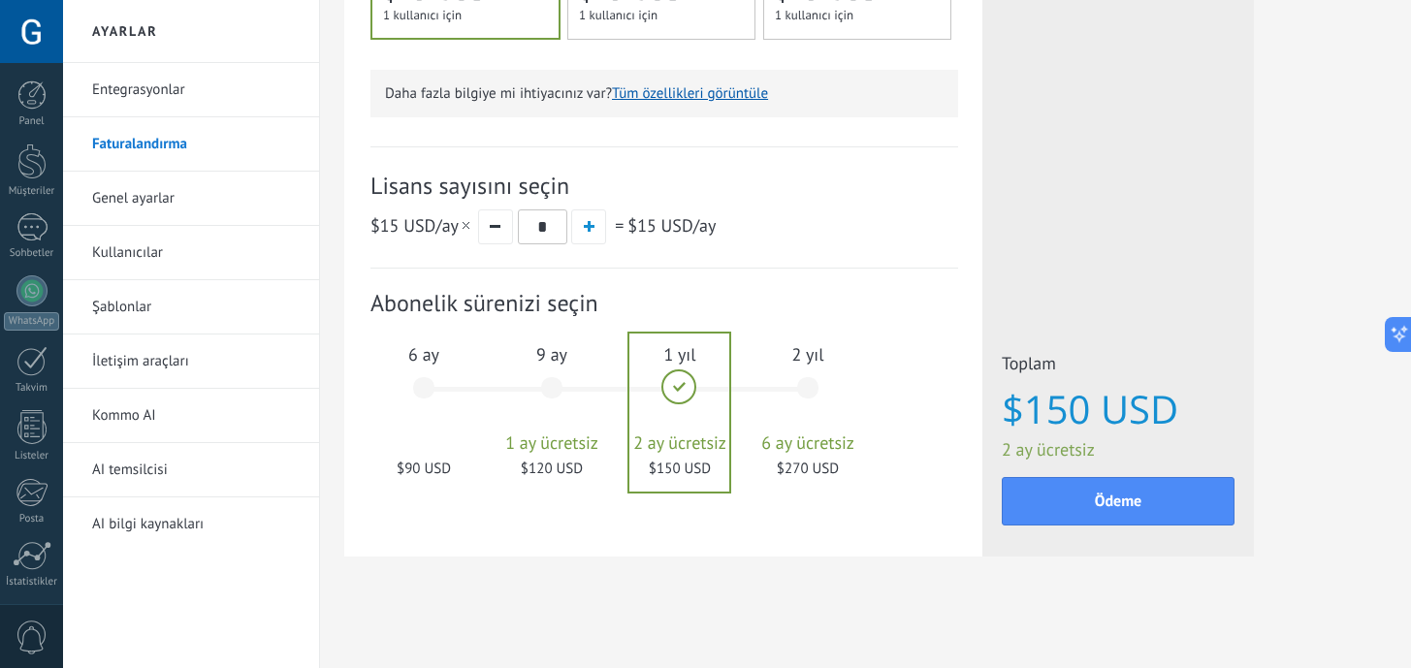
click at [555, 370] on div "9 ay 1 ay ücretsiz $120 USD" at bounding box center [551, 397] width 105 height 137
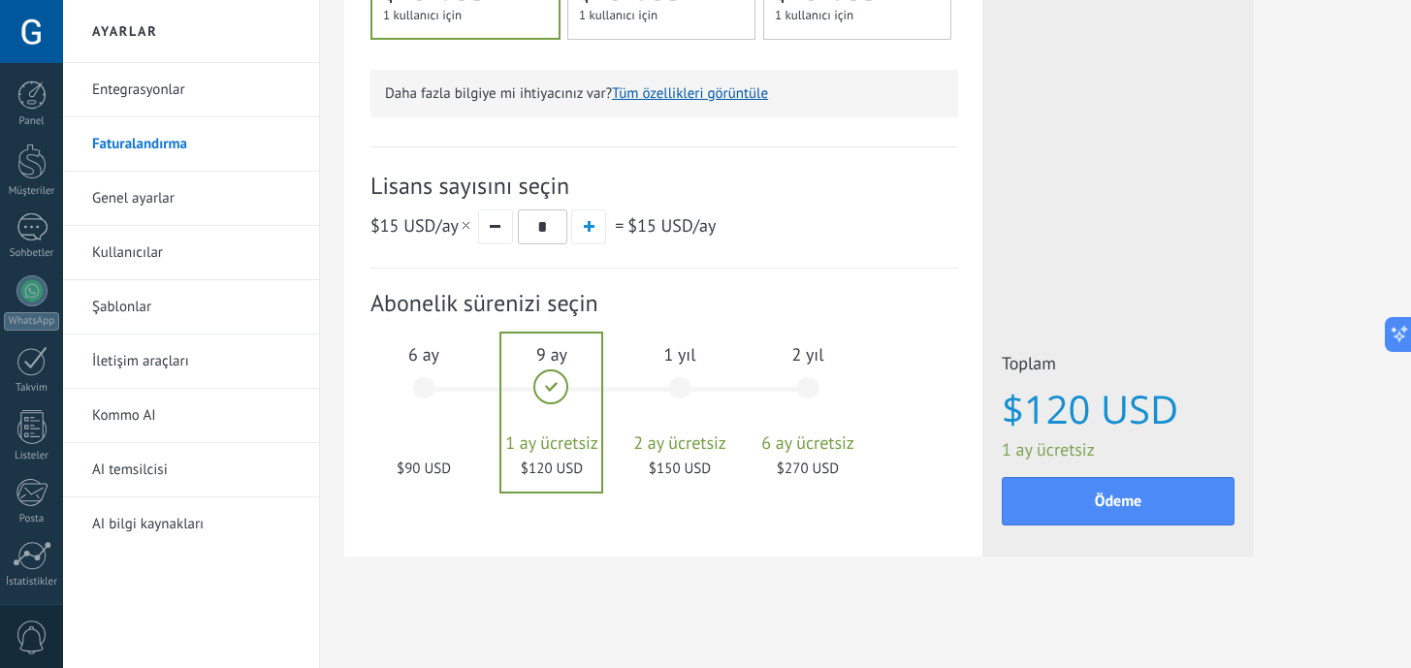
click at [421, 389] on div "6 ay $90 USD" at bounding box center [423, 397] width 105 height 137
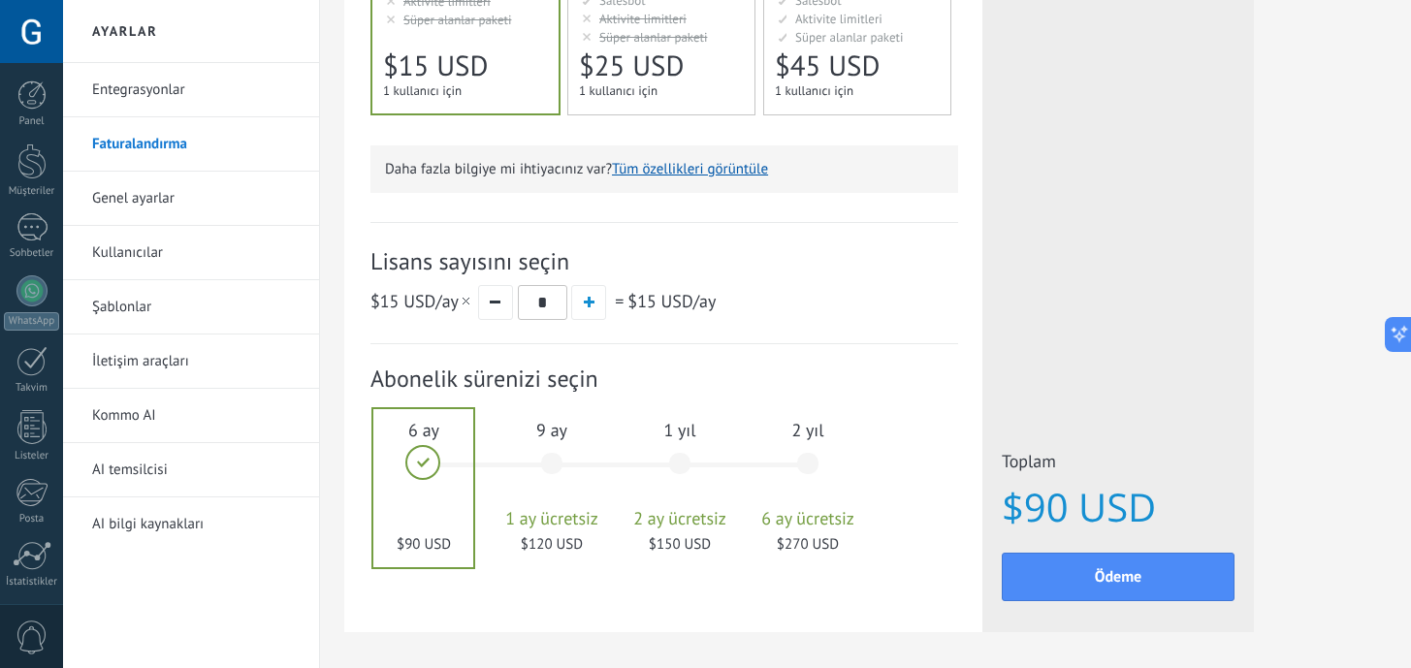
scroll to position [546, 0]
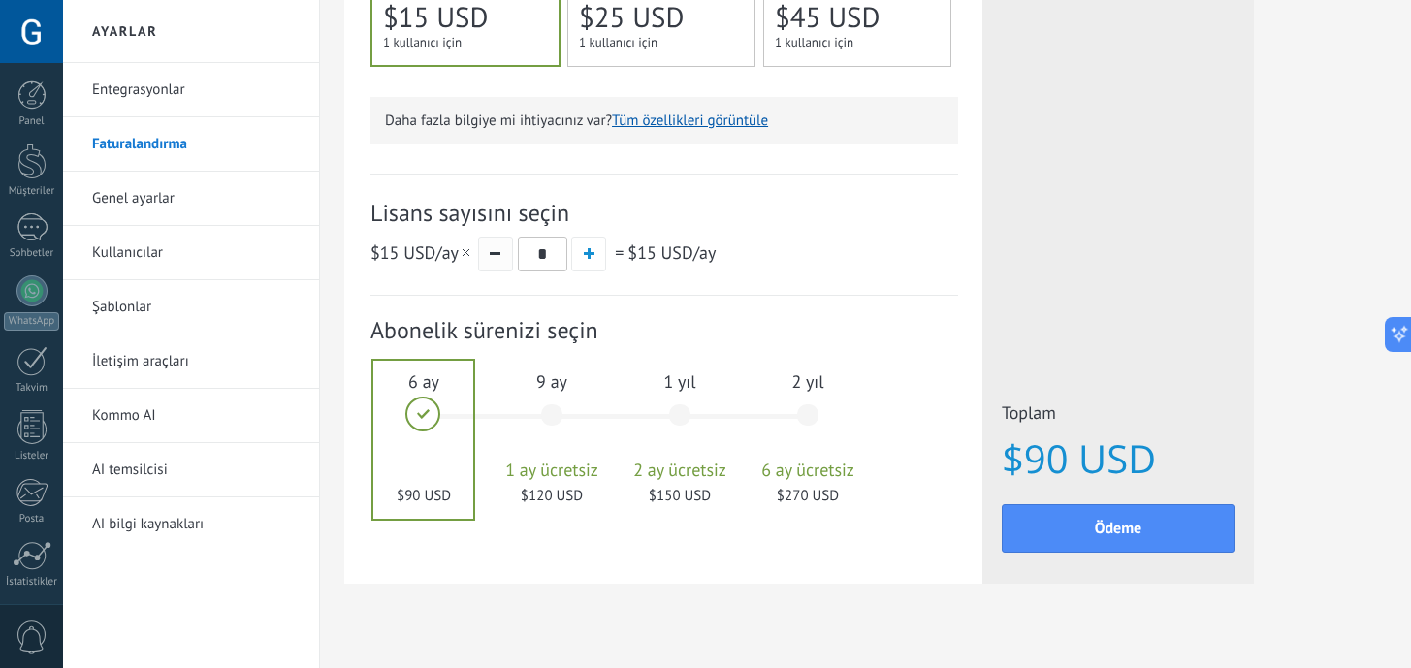
click at [502, 266] on button "button" at bounding box center [495, 254] width 35 height 35
click at [502, 262] on button "button" at bounding box center [495, 254] width 35 height 35
click at [600, 266] on button "button" at bounding box center [588, 254] width 35 height 35
click at [499, 262] on button "button" at bounding box center [495, 254] width 35 height 35
type input "*"
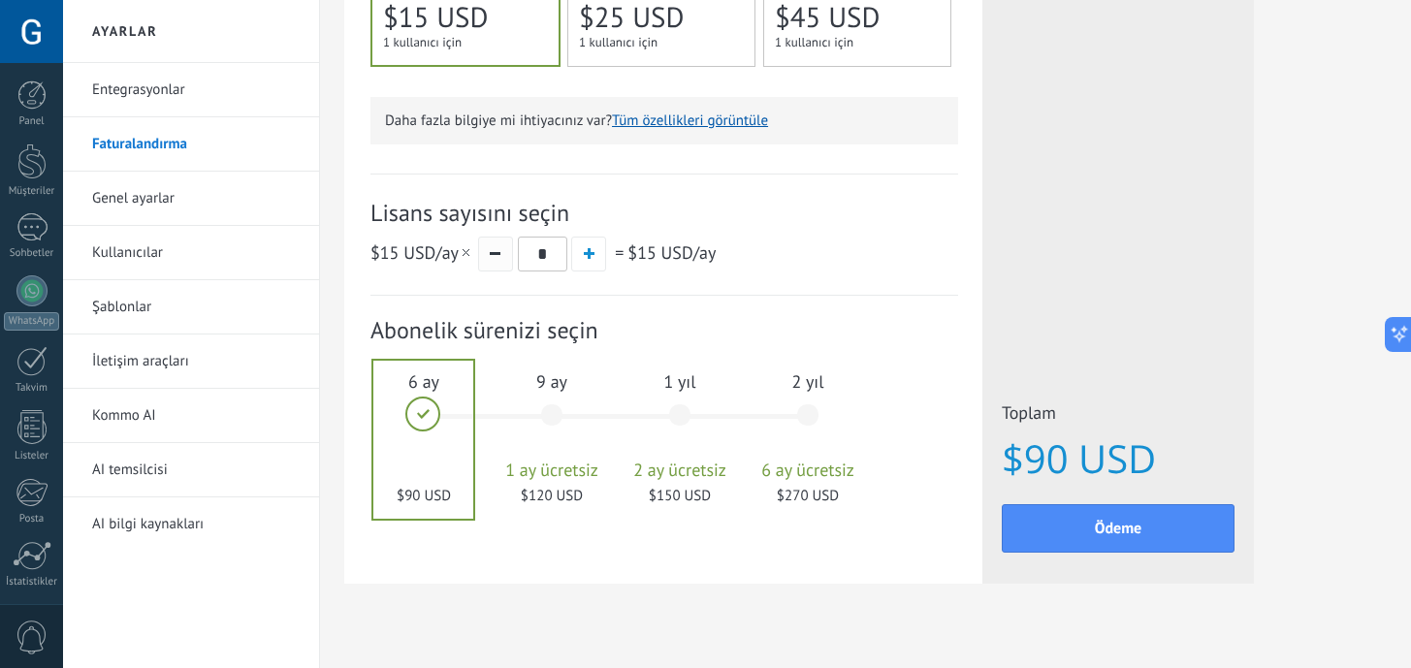
click at [499, 262] on button "button" at bounding box center [495, 254] width 35 height 35
click at [530, 393] on span "9 ay" at bounding box center [551, 381] width 105 height 22
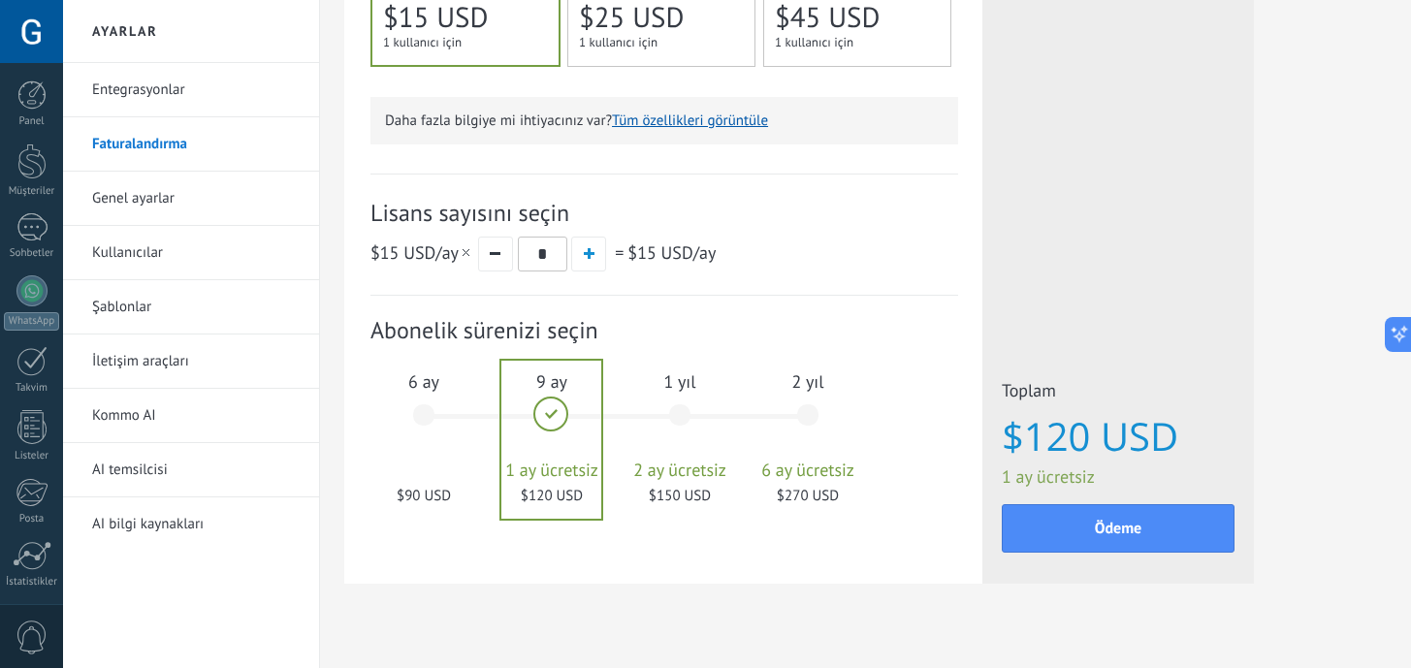
click at [620, 411] on div "1 ay 25 $ USD 2 ay 50 $ USD 3 ay 6 ay $90 USD 9 ay" at bounding box center [624, 427] width 384 height 156
click at [706, 413] on div "1 yıl 2 ay ücretsiz $150 USD" at bounding box center [679, 424] width 105 height 137
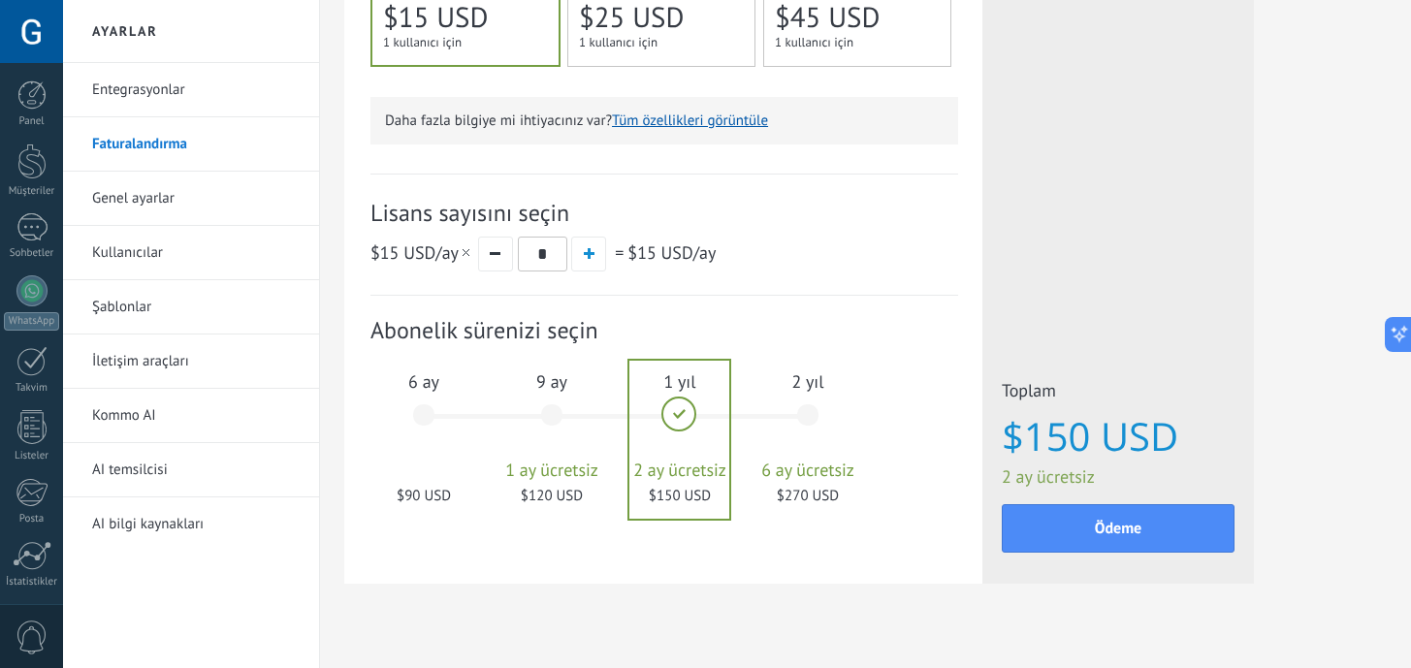
click at [822, 423] on div "2 yıl 6 ay ücretsiz $270 USD" at bounding box center [807, 424] width 105 height 137
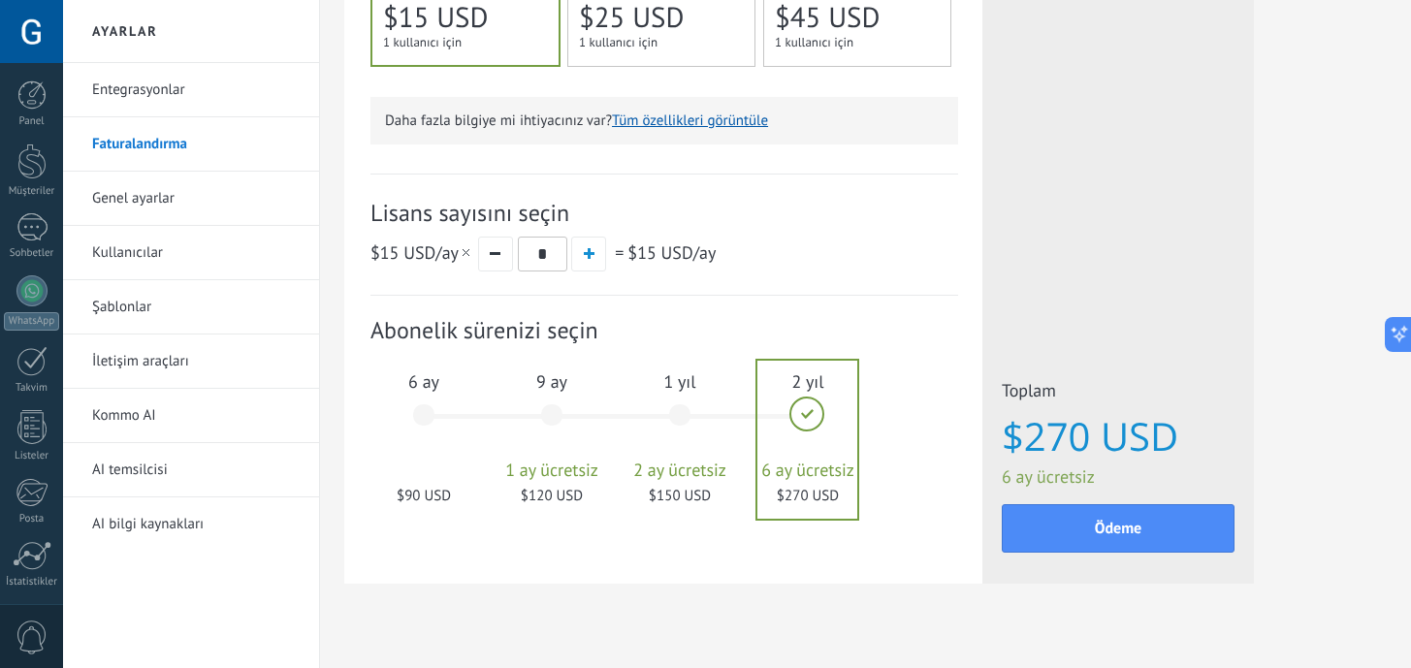
click at [427, 404] on div "6 ay $90 USD" at bounding box center [423, 424] width 105 height 137
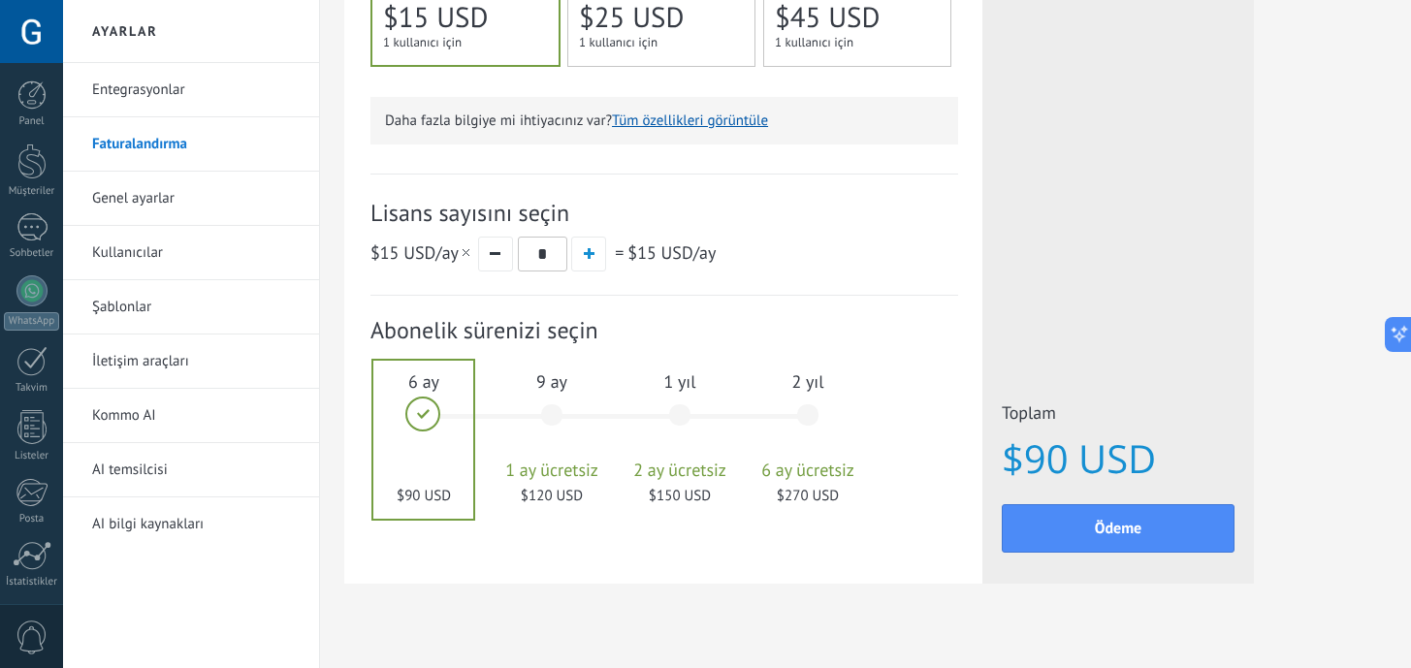
click at [570, 418] on div "9 ay 1 ay ücretsiz $120 USD" at bounding box center [551, 424] width 105 height 137
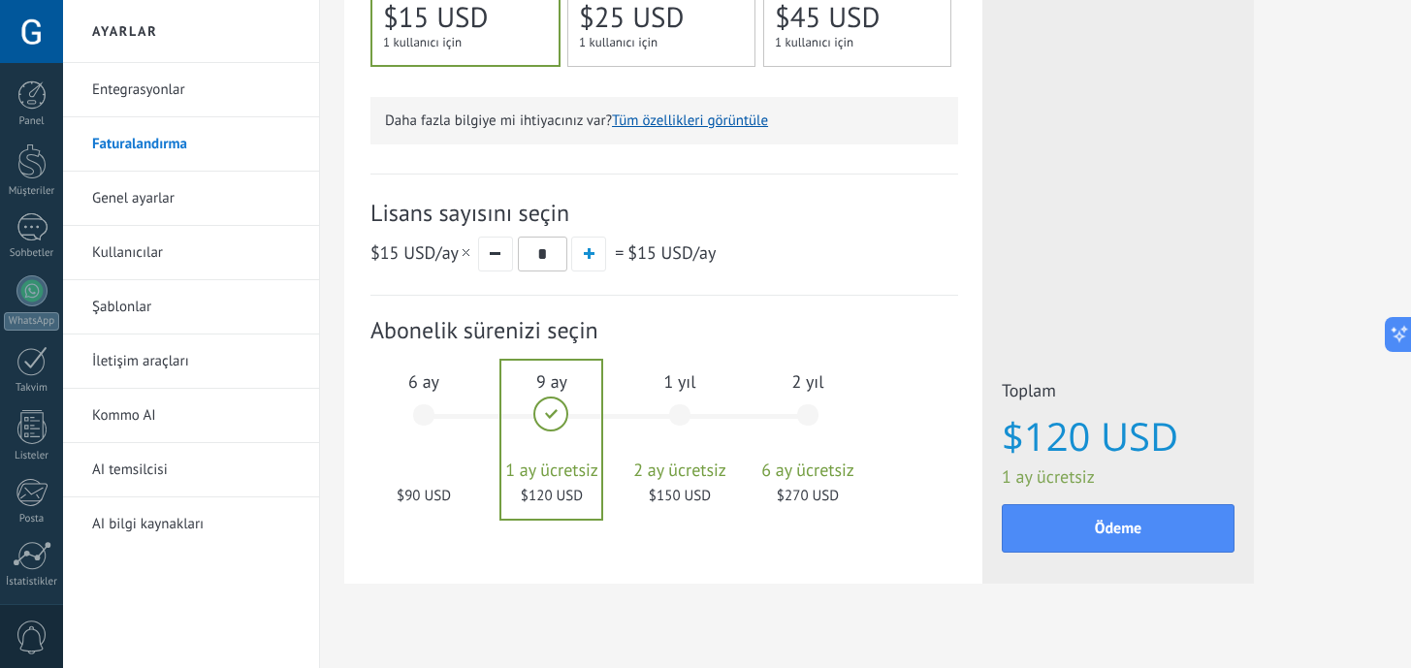
click at [721, 416] on div "1 yıl 2 ay ücretsiz $150 USD" at bounding box center [679, 424] width 105 height 137
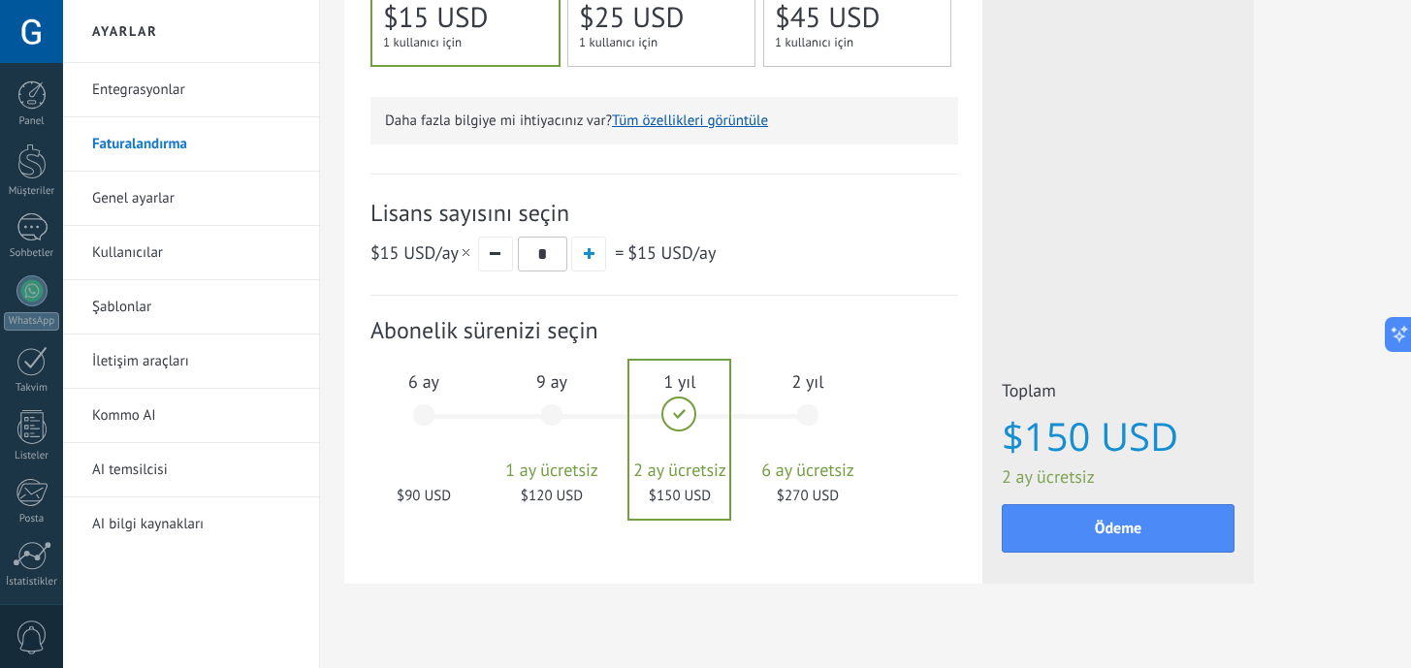
click at [769, 415] on div "2 yıl 6 ay ücretsiz $270 USD" at bounding box center [807, 424] width 105 height 137
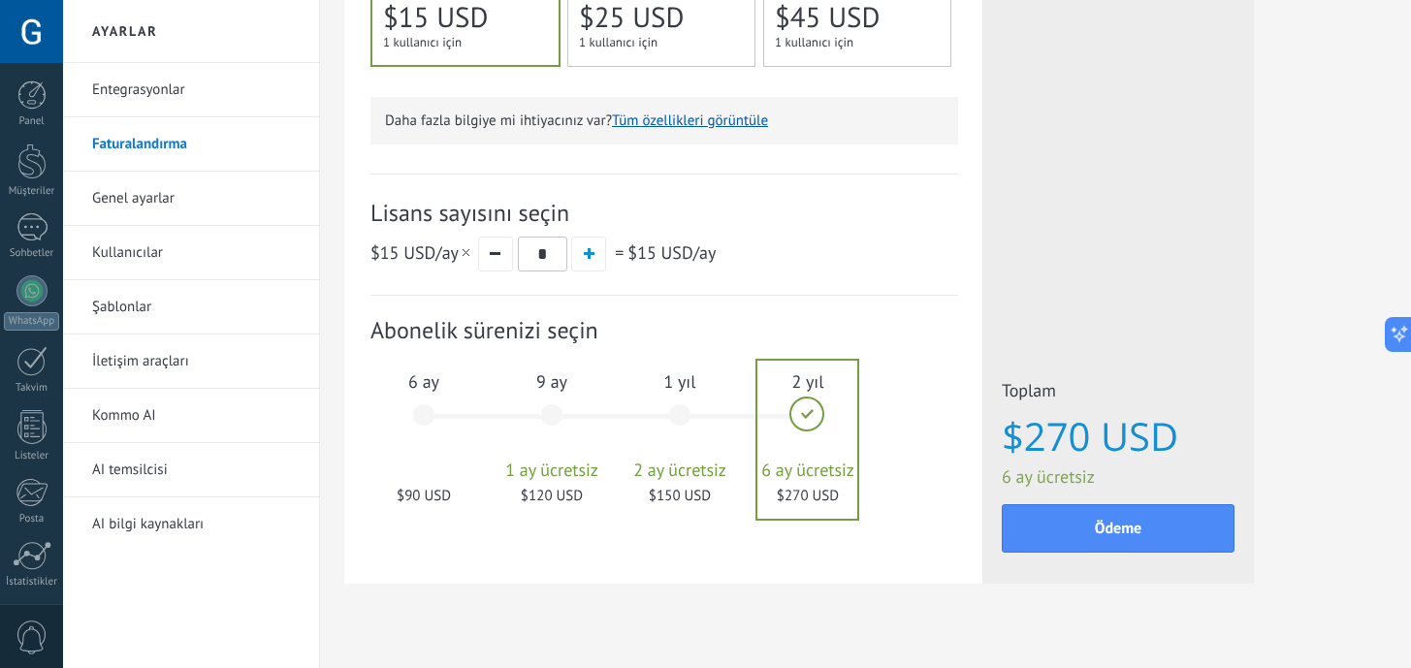
click at [471, 414] on div "6 ay $90 USD" at bounding box center [423, 424] width 105 height 137
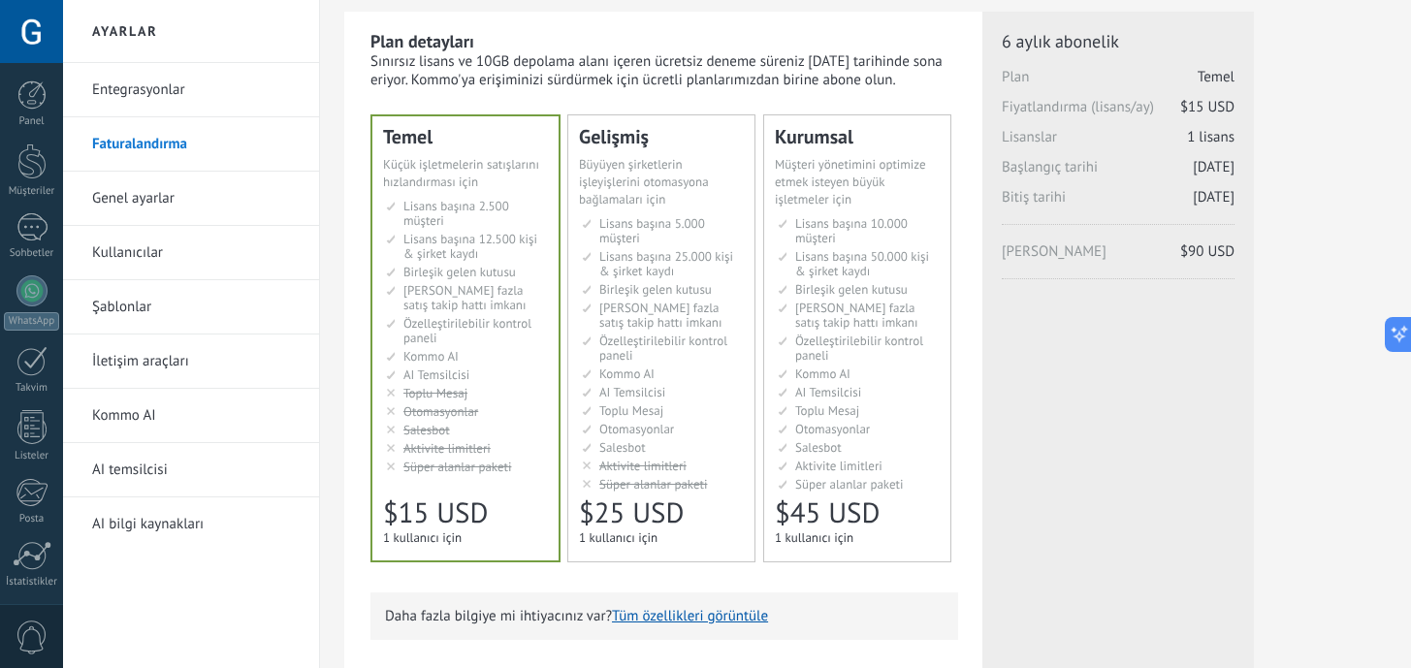
scroll to position [0, 0]
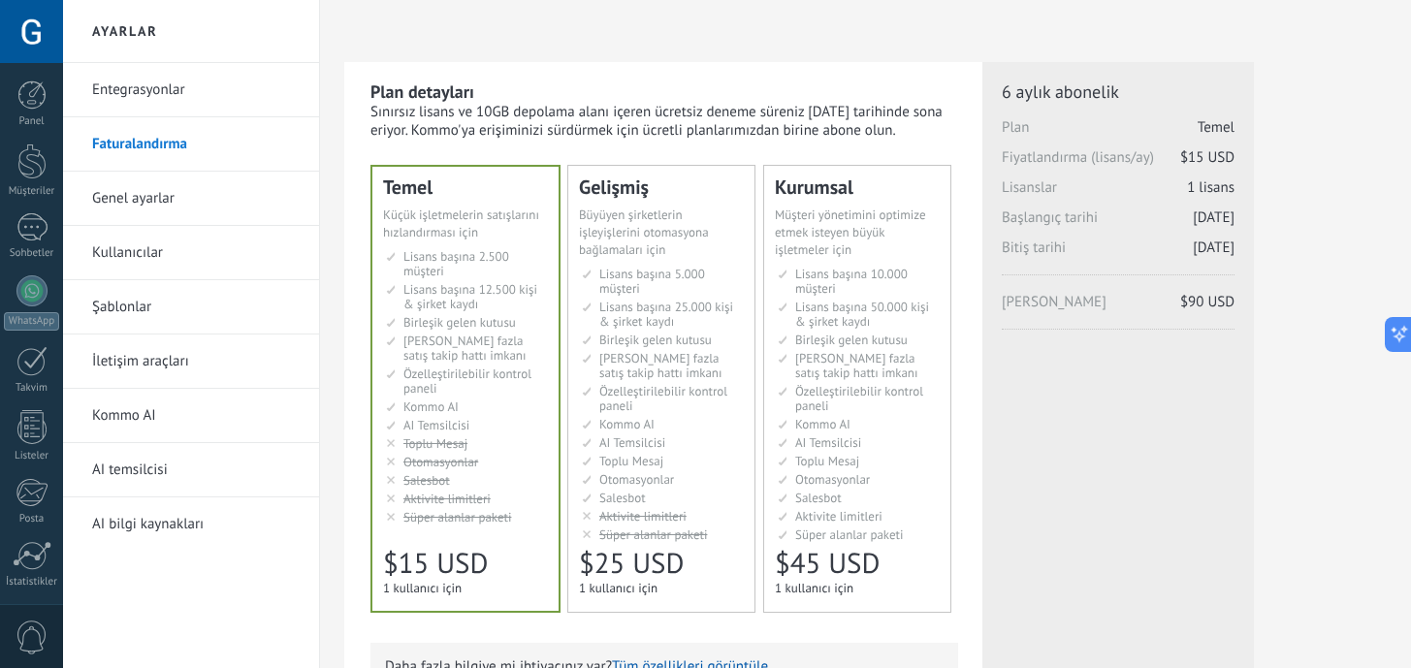
click at [841, 249] on span "Müşteri yönetimini optimize etmek isteyen büyük işletmeler için" at bounding box center [850, 232] width 151 height 51
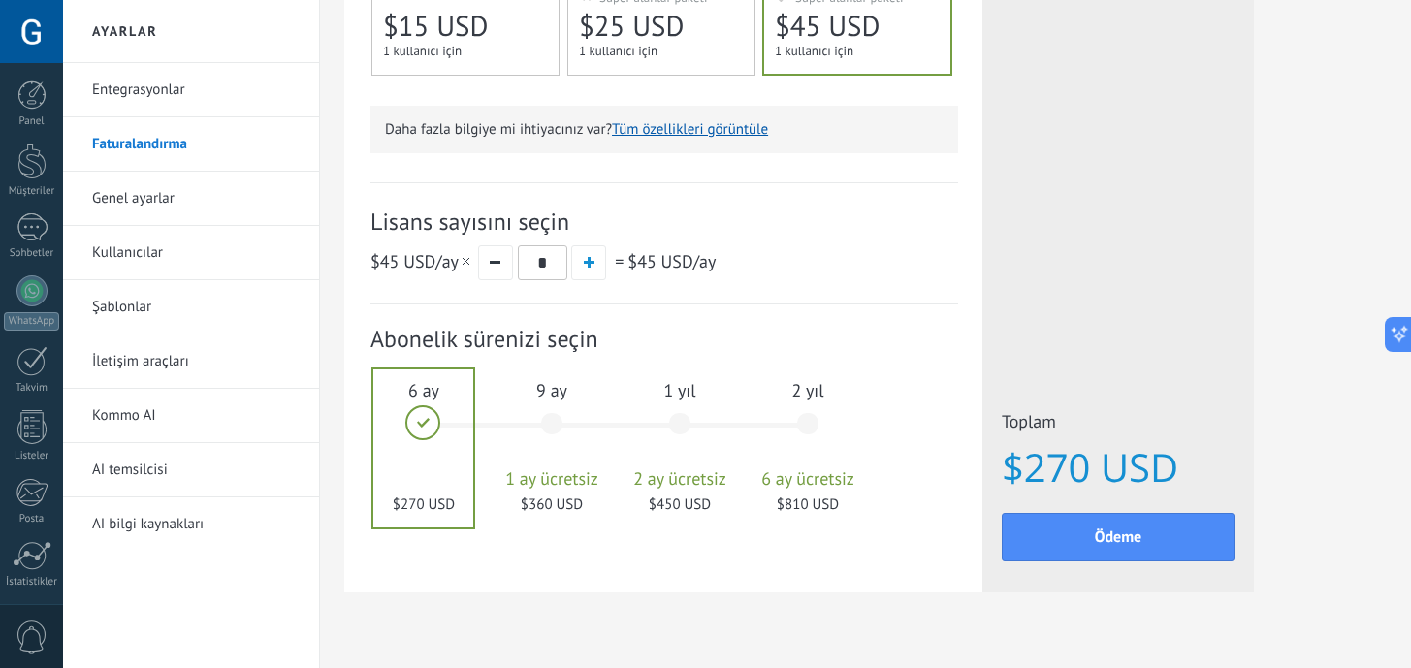
scroll to position [576, 0]
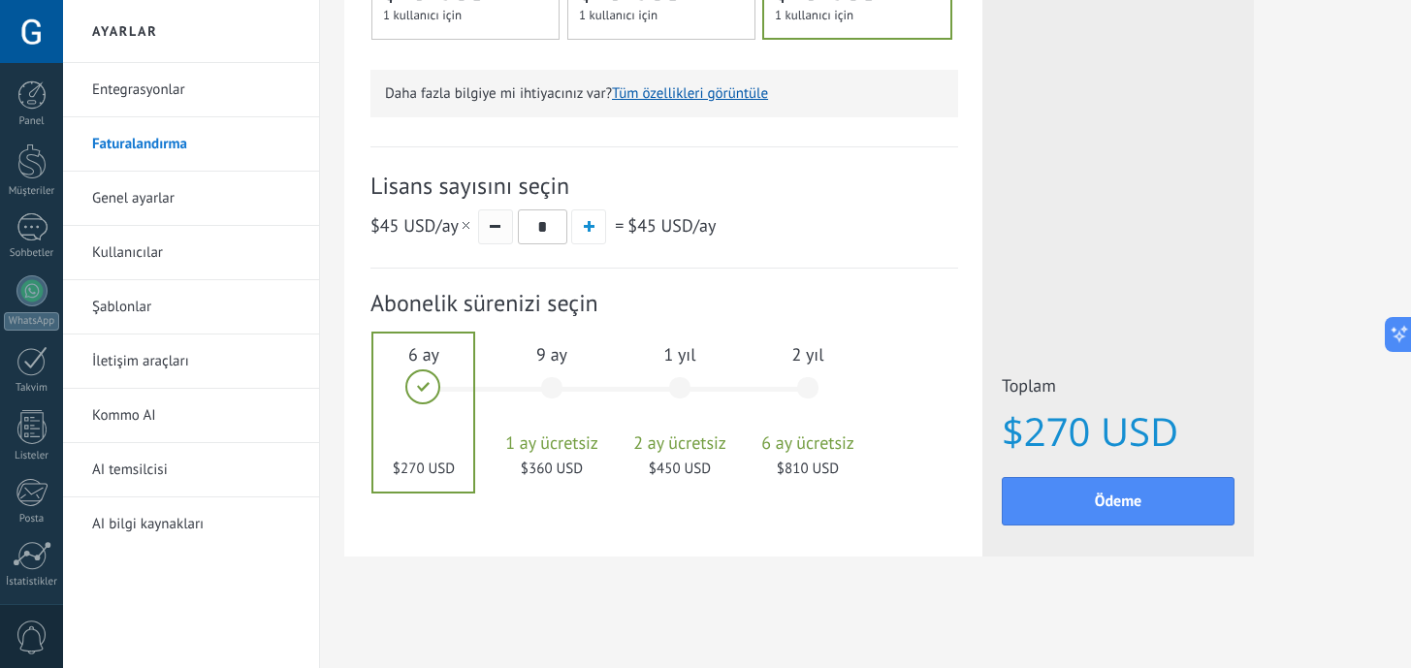
click at [494, 225] on button "button" at bounding box center [495, 226] width 35 height 35
click at [212, 256] on link "Kullanıcılar" at bounding box center [195, 253] width 207 height 54
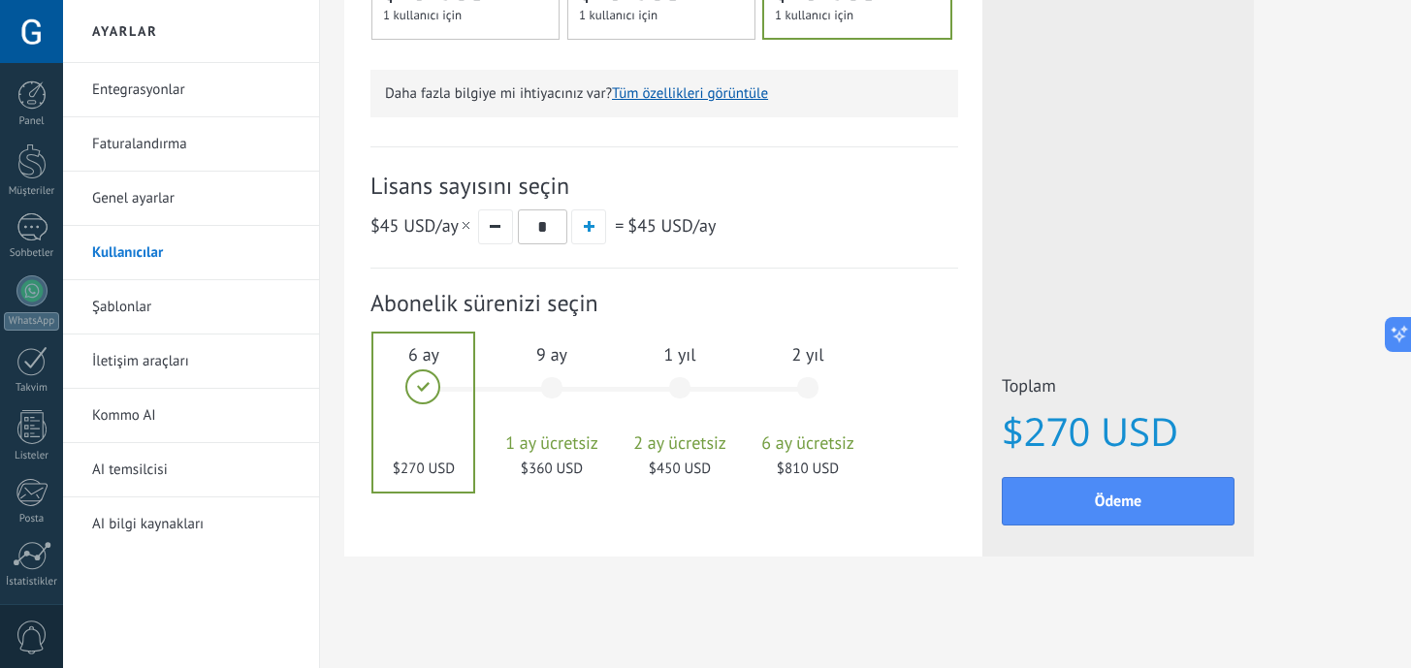
click at [195, 207] on link "Genel ayarlar" at bounding box center [195, 199] width 207 height 54
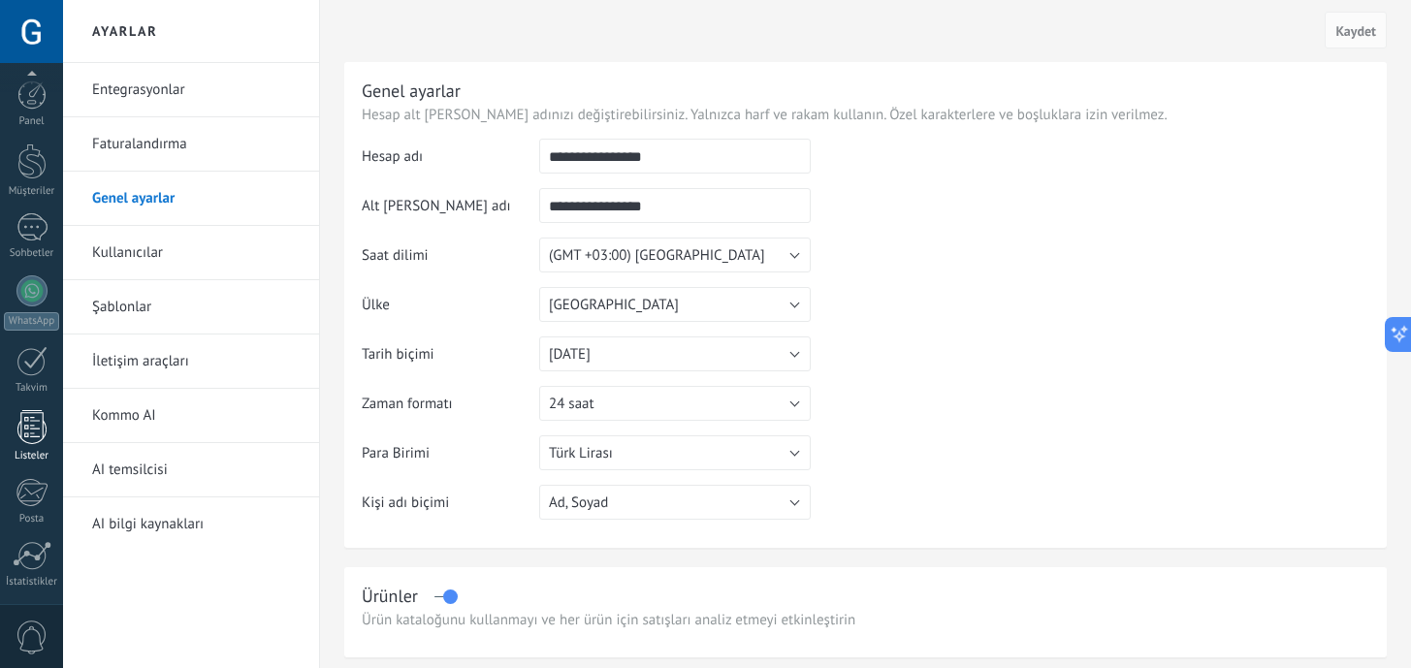
click at [44, 448] on div "Panel Müşteriler Sohbetler WhatsApp Satışlar" at bounding box center [31, 411] width 63 height 663
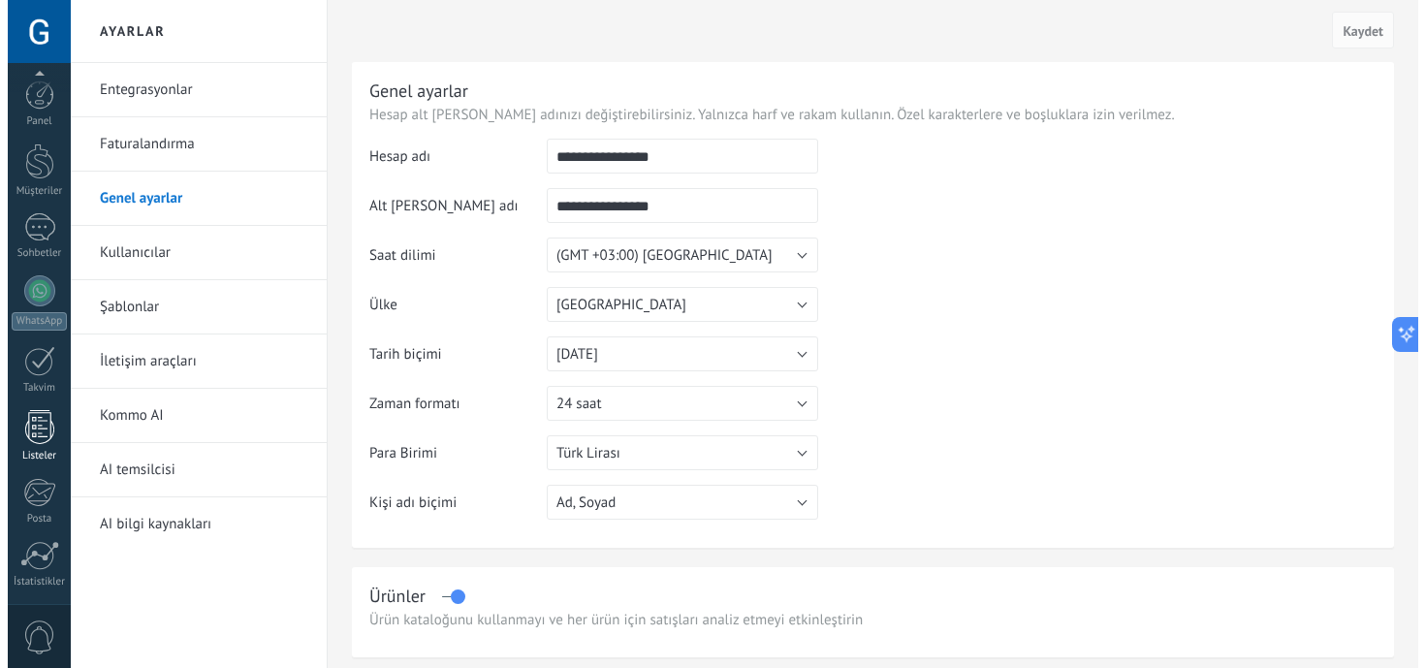
scroll to position [139, 0]
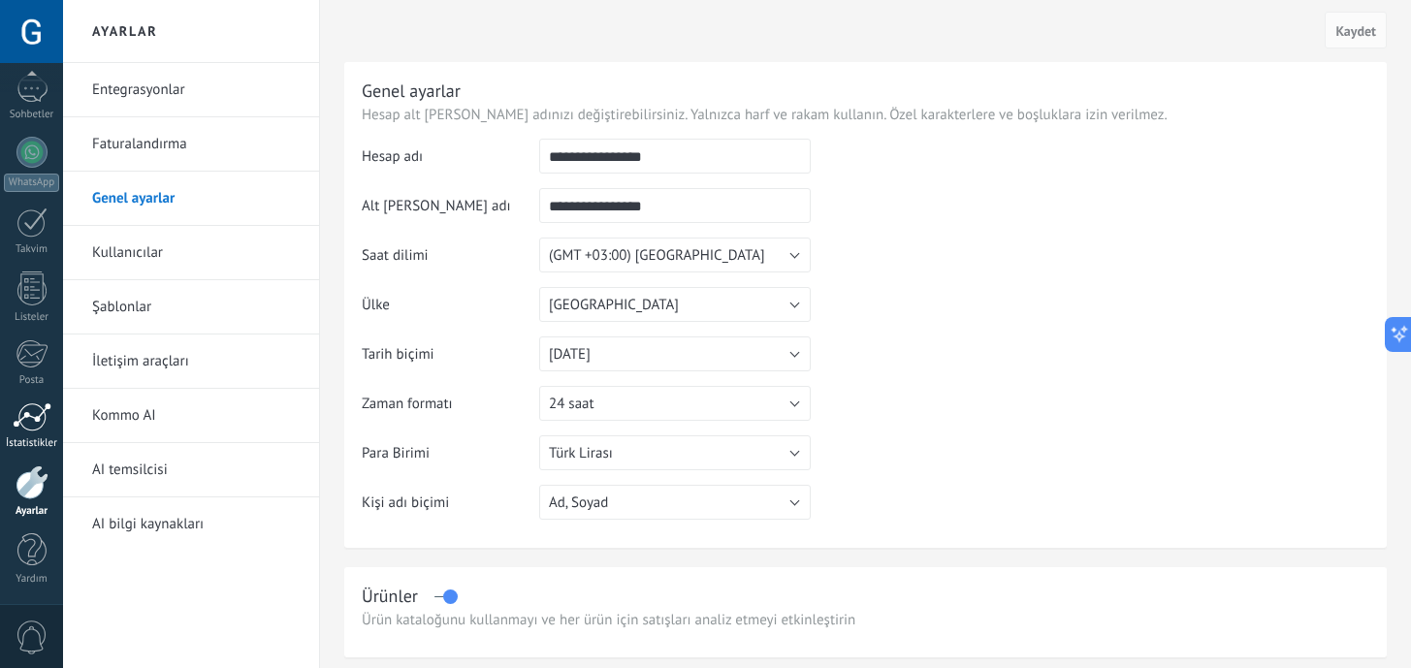
click at [44, 432] on link "İstatistikler" at bounding box center [31, 426] width 63 height 48
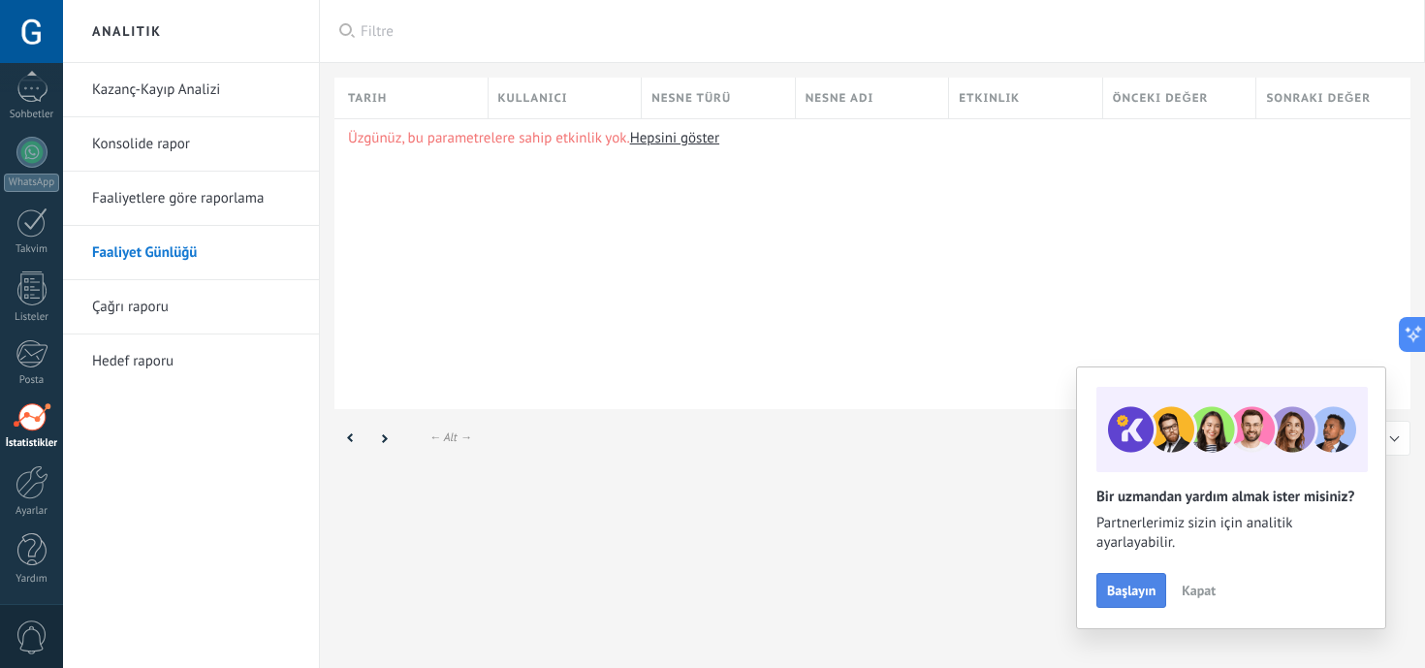
click at [1140, 591] on span "Başlayın" at bounding box center [1131, 591] width 48 height 14
click at [1126, 586] on span "Başlayın" at bounding box center [1131, 591] width 48 height 14
click at [1182, 590] on span "Kapat" at bounding box center [1199, 591] width 34 height 14
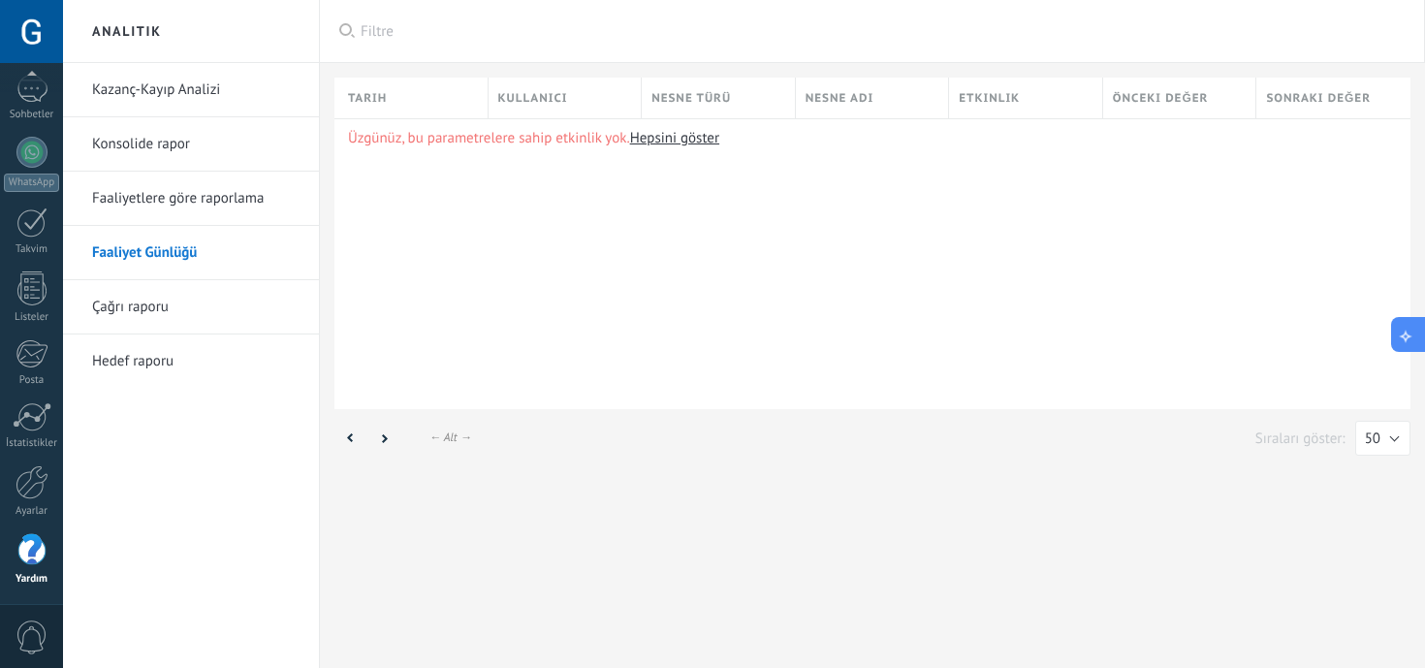
click at [1410, 330] on button at bounding box center [1408, 334] width 35 height 35
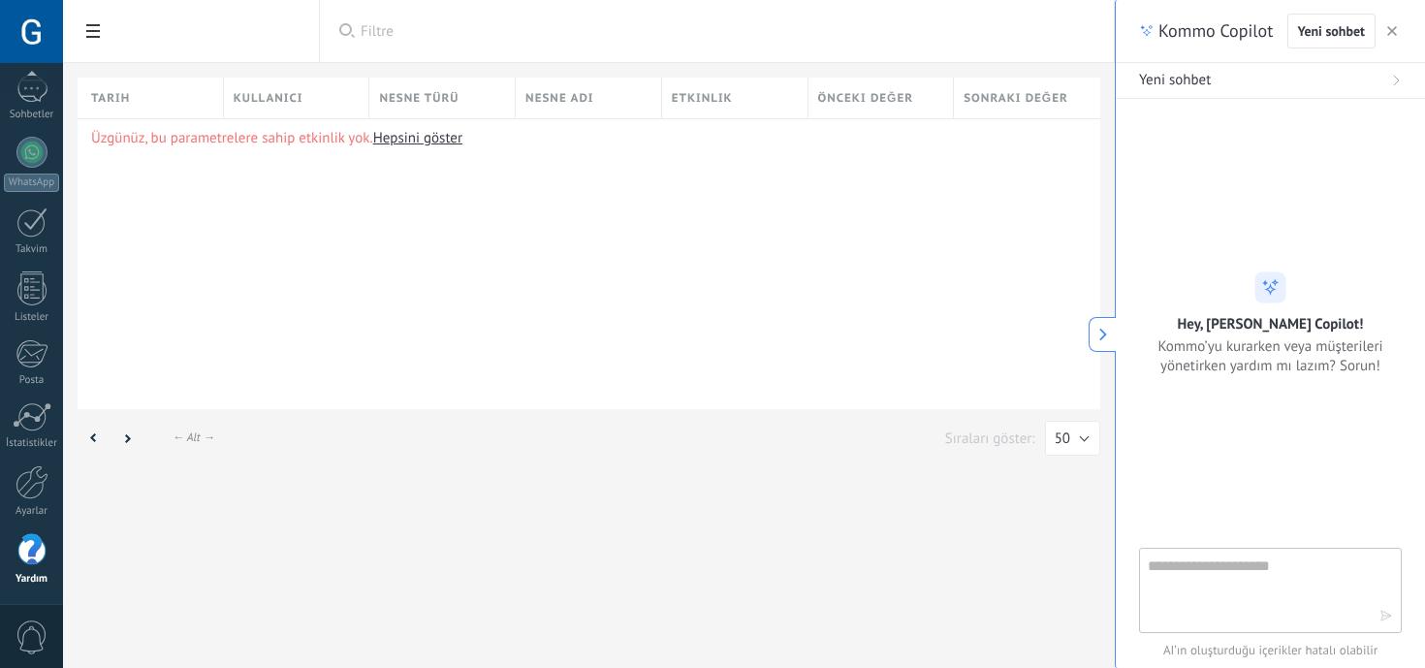
click at [1205, 582] on textarea at bounding box center [1257, 590] width 218 height 70
type textarea "*"
type textarea "*******"
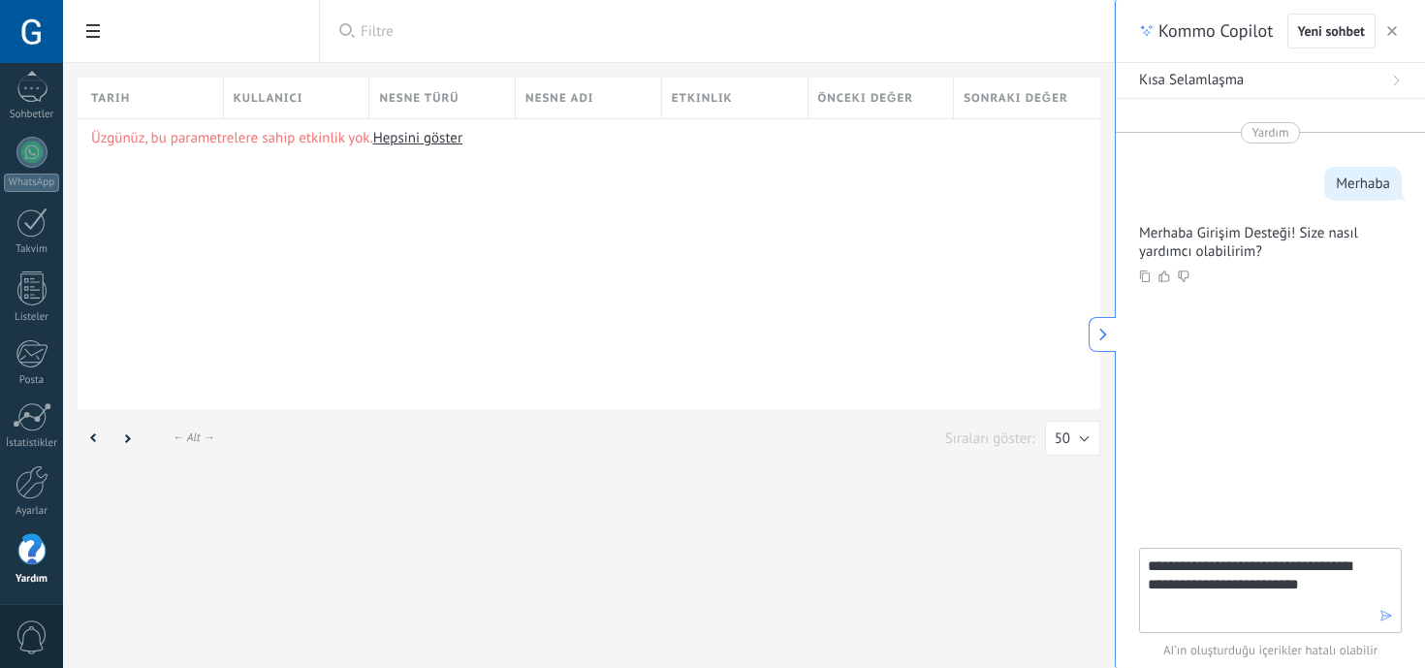
type textarea "**********"
click at [1382, 618] on icon "button" at bounding box center [1387, 616] width 14 height 14
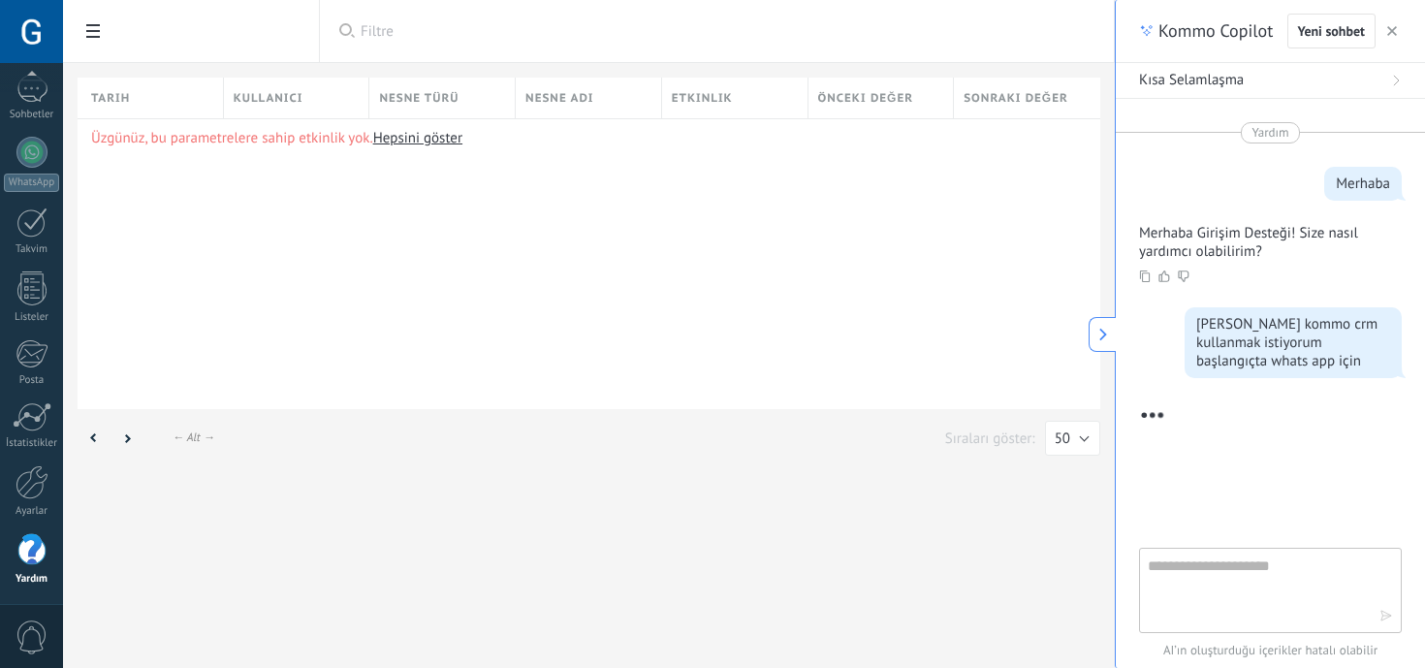
scroll to position [243, 0]
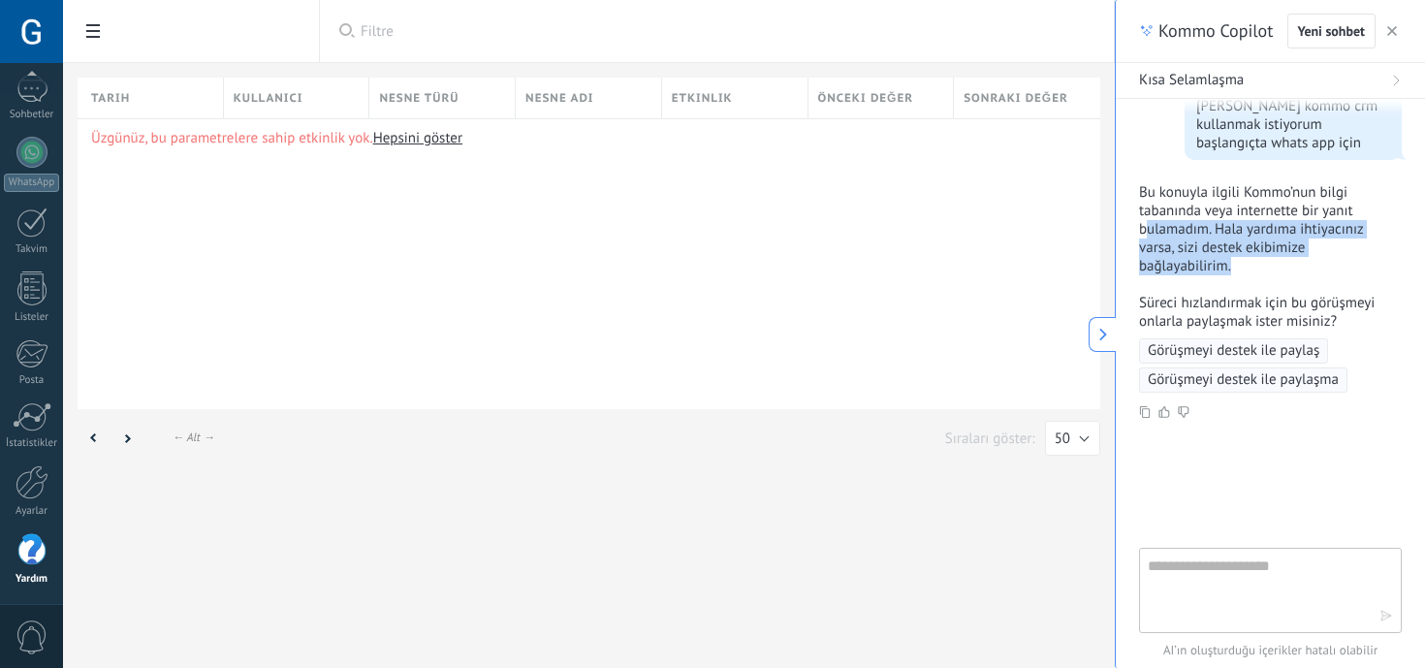
drag, startPoint x: 1146, startPoint y: 207, endPoint x: 1247, endPoint y: 253, distance: 110.6
click at [1247, 253] on p "Bu konuyla ilgili Kommo’nun bilgi tabanında veya internette bir yanıt bulamadım…" at bounding box center [1258, 229] width 239 height 92
click at [1322, 251] on p "Bu konuyla ilgili Kommo’nun bilgi tabanında veya internette bir yanıt bulamadım…" at bounding box center [1258, 229] width 239 height 92
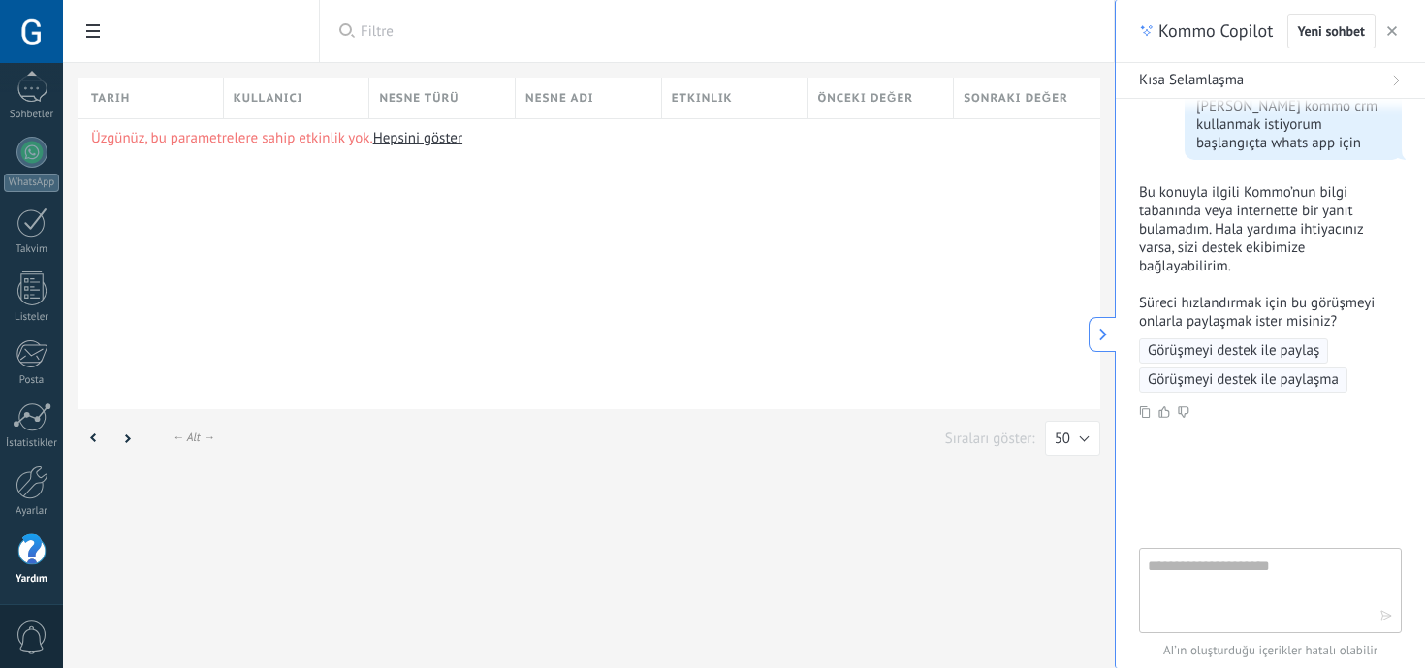
click at [1171, 255] on div "Bu konuyla ilgili Kommo’nun bilgi tabanında veya internette bir yanıt bulamadım…" at bounding box center [1270, 256] width 263 height 147
click at [1387, 28] on icon "button" at bounding box center [1392, 31] width 10 height 10
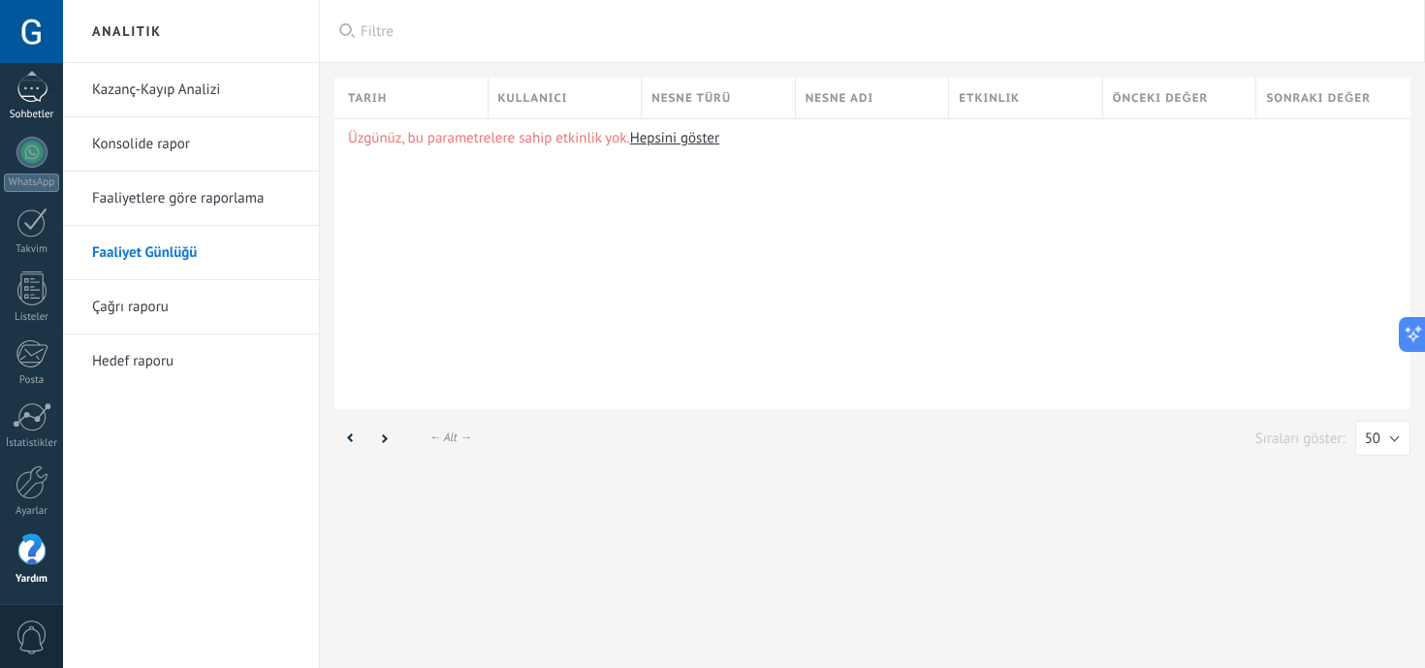
click at [25, 102] on div at bounding box center [31, 89] width 31 height 28
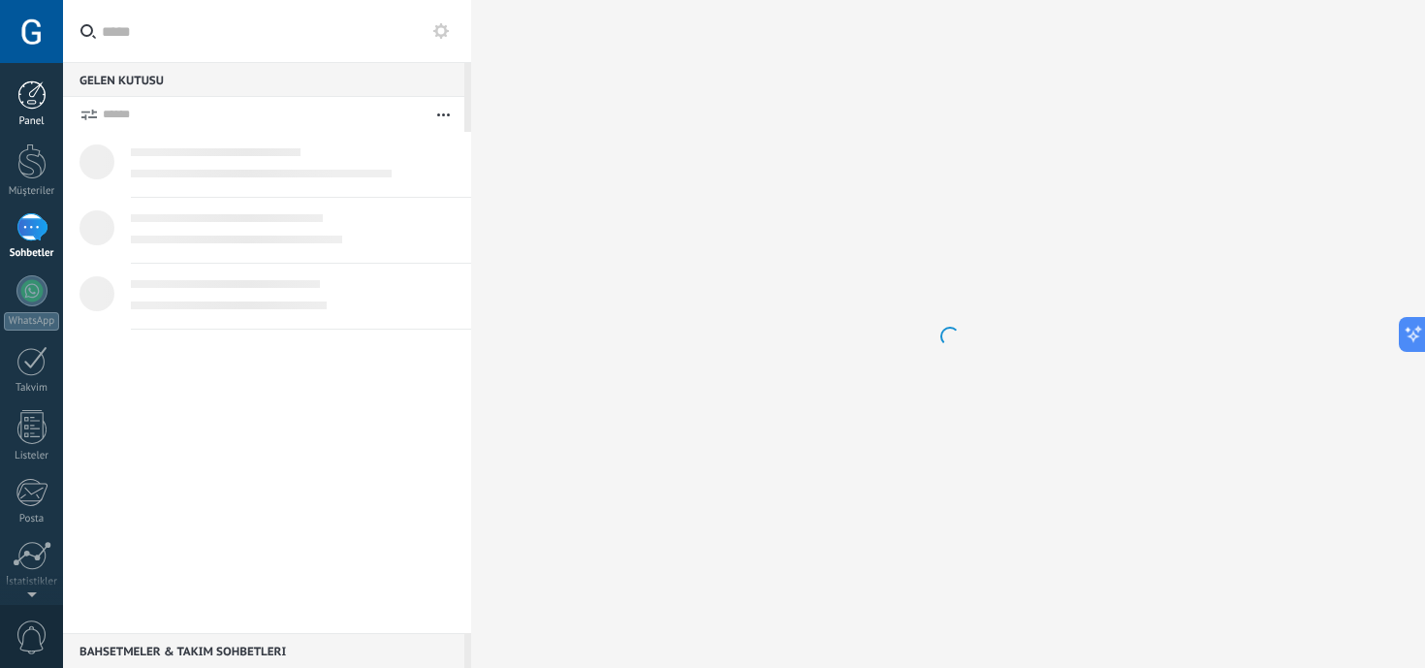
click at [30, 110] on link "Panel" at bounding box center [31, 104] width 63 height 48
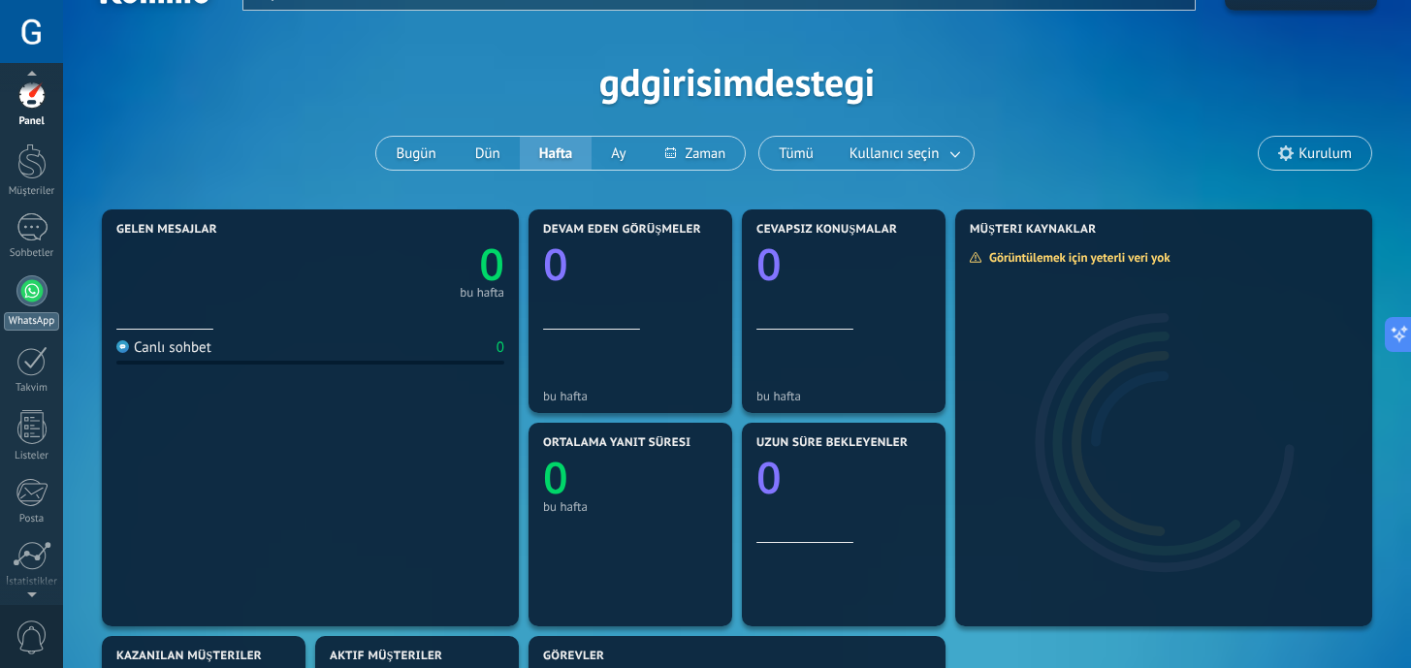
scroll to position [40, 0]
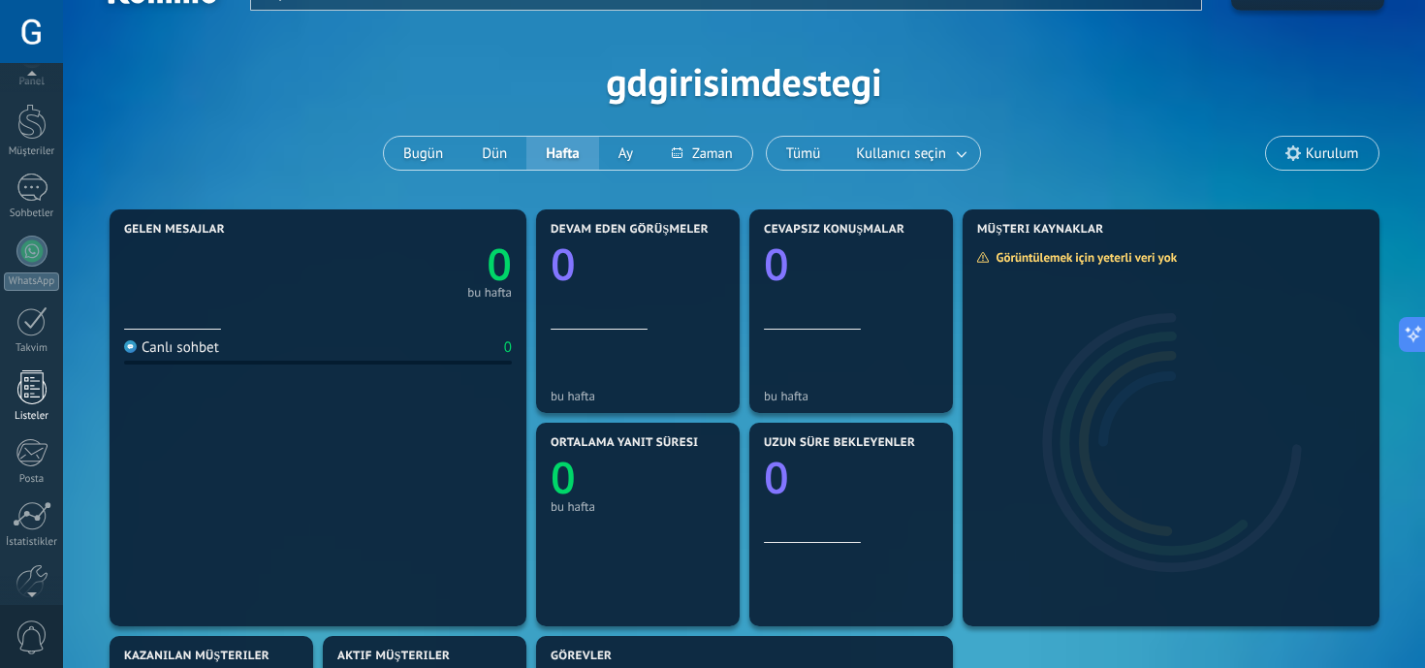
click at [49, 381] on link "Listeler" at bounding box center [31, 396] width 63 height 52
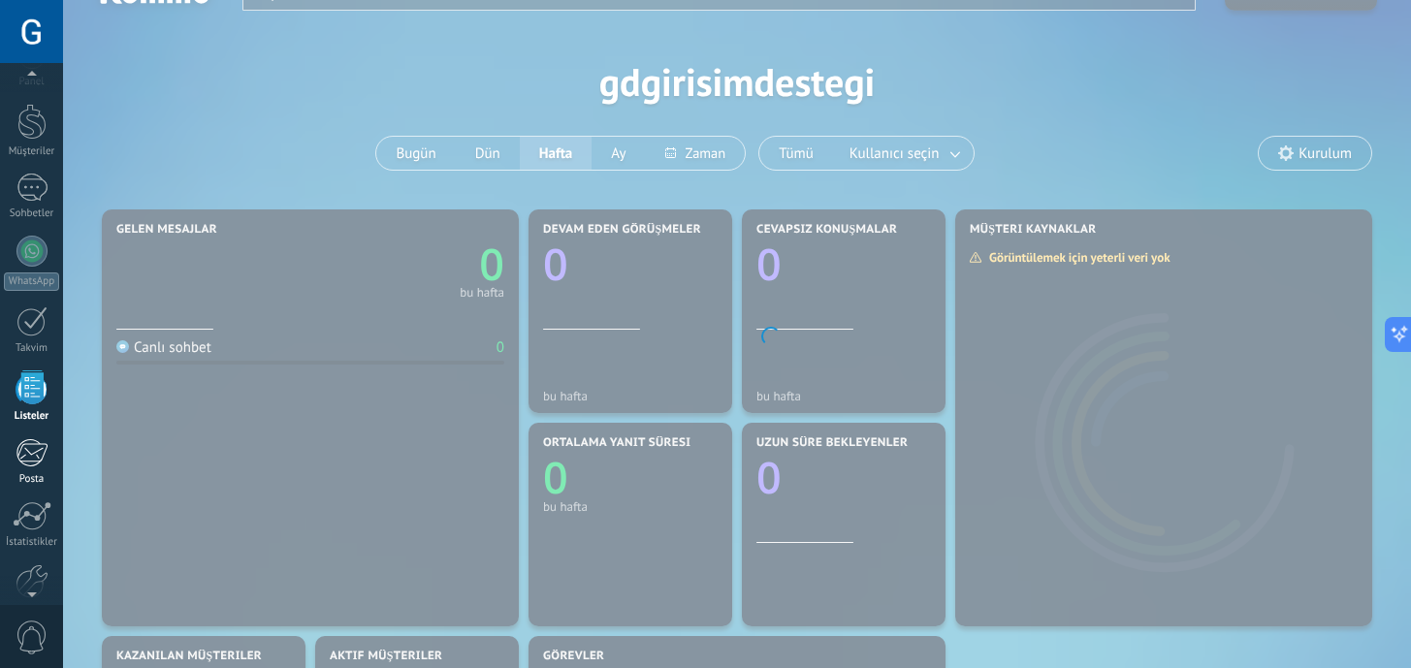
click at [41, 440] on div at bounding box center [32, 452] width 32 height 29
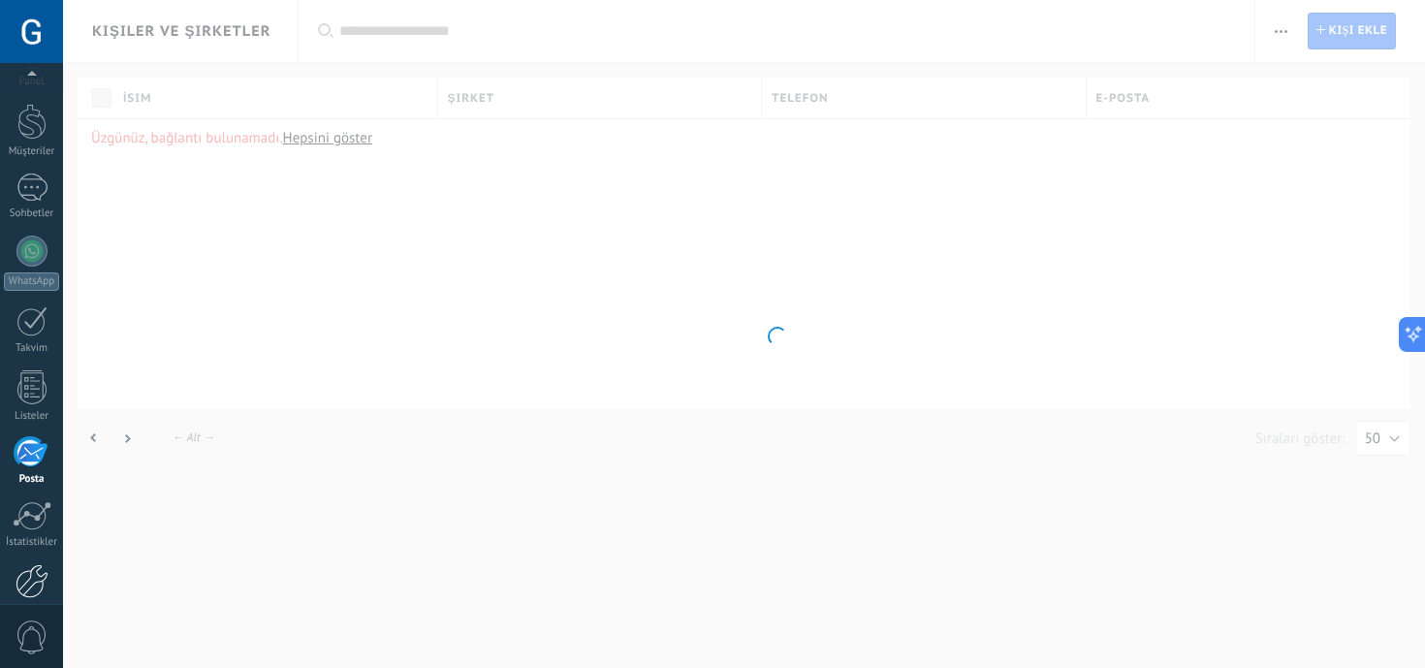
scroll to position [139, 0]
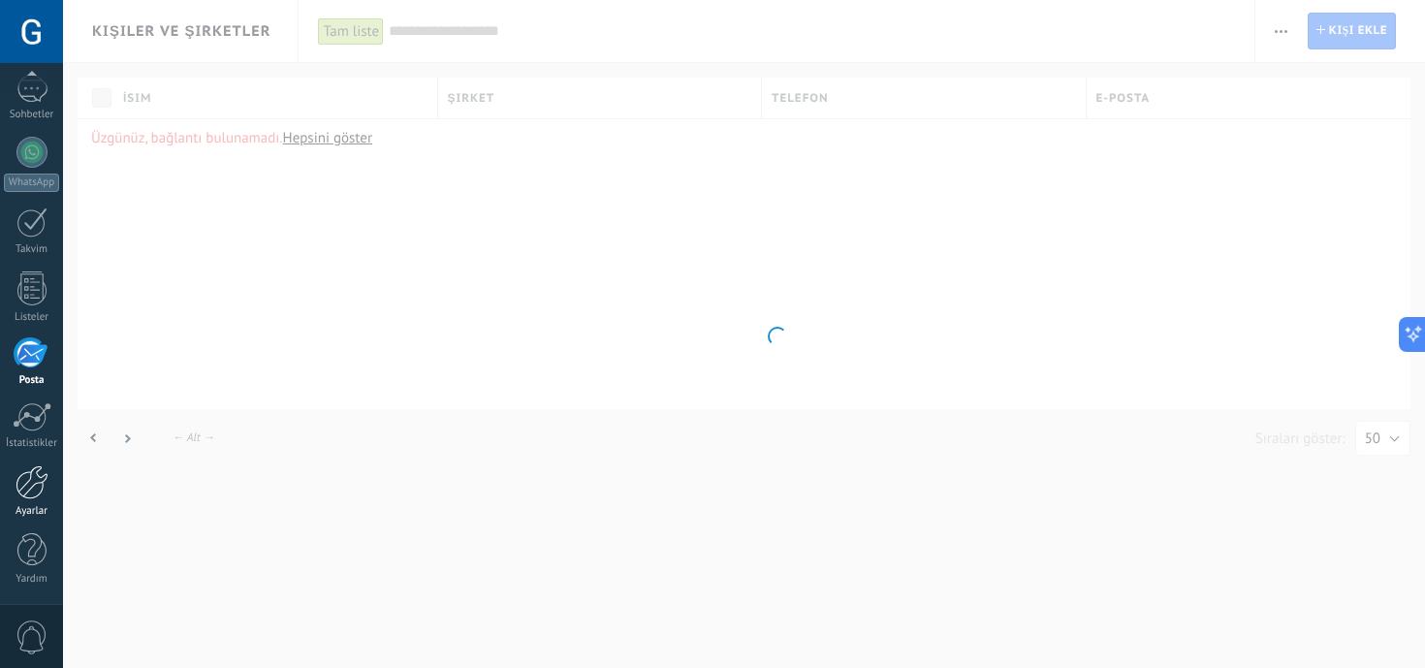
click at [55, 508] on div "Ayarlar" at bounding box center [32, 511] width 56 height 13
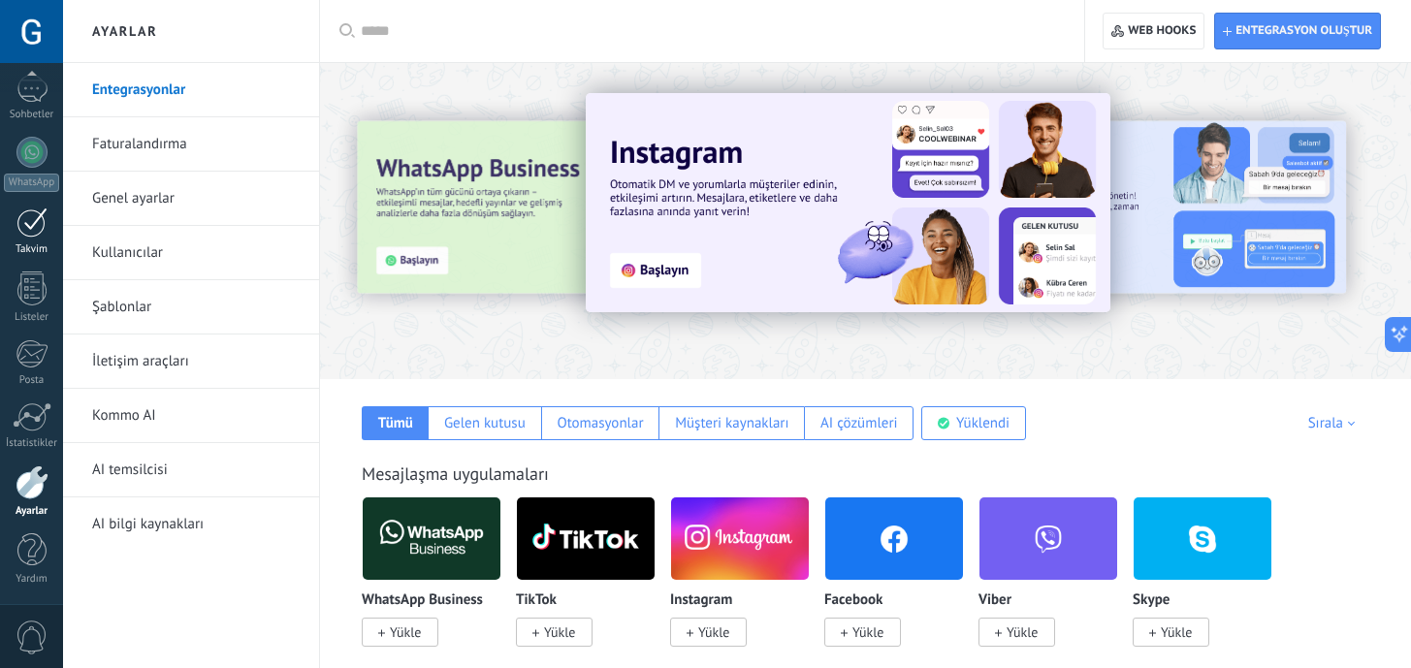
click at [20, 213] on div at bounding box center [31, 222] width 31 height 30
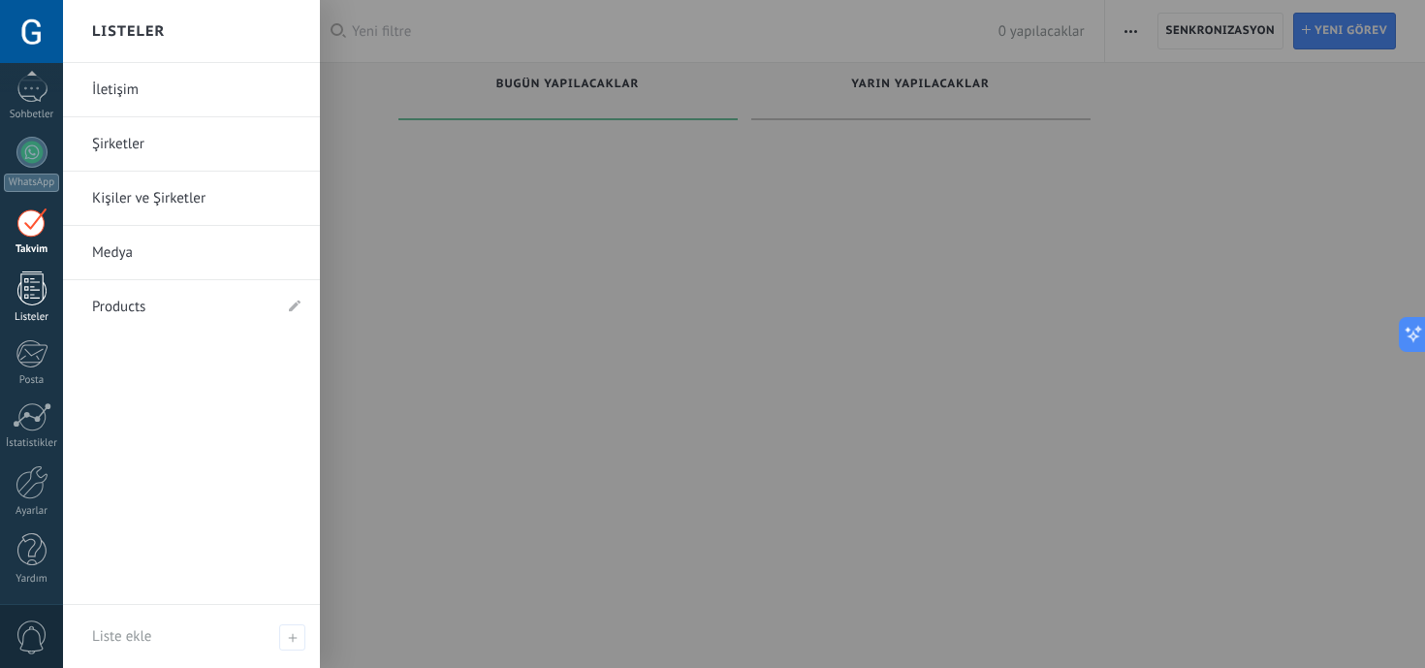
click at [32, 286] on div at bounding box center [31, 288] width 29 height 34
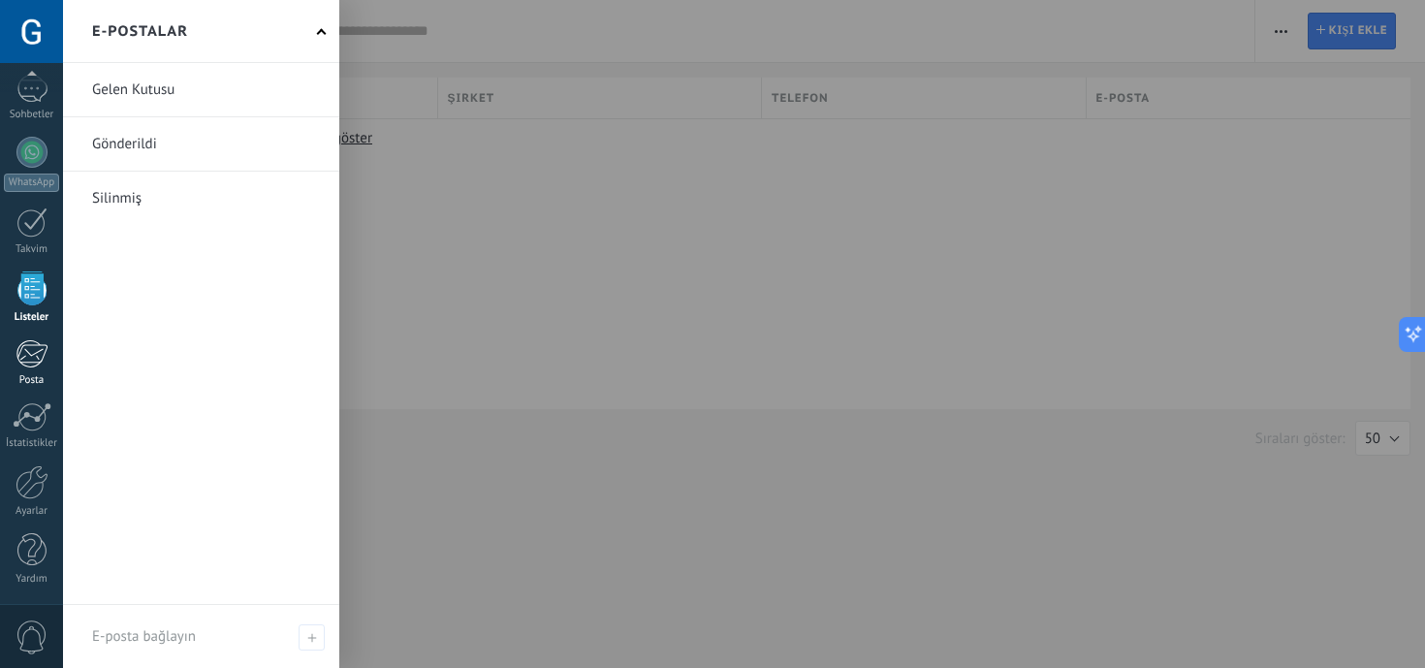
click at [42, 364] on div at bounding box center [32, 353] width 32 height 29
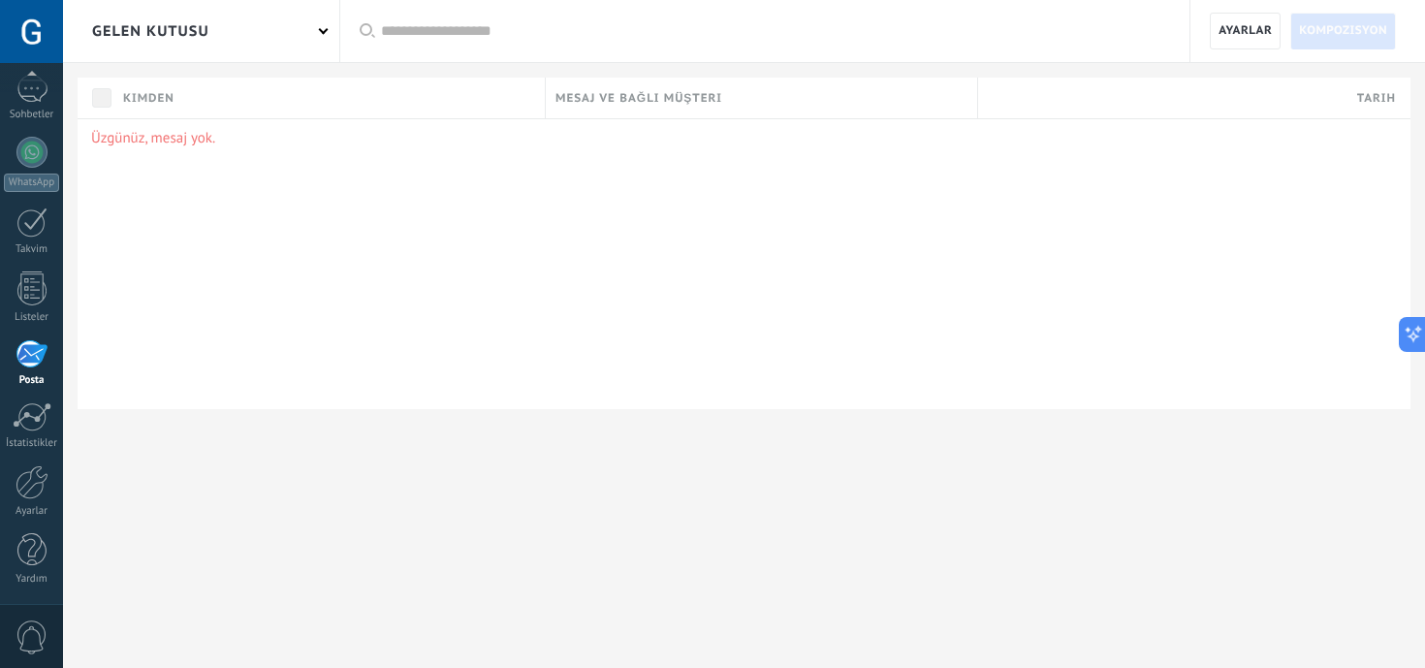
click at [253, 25] on div "Gelen Kutusu" at bounding box center [201, 31] width 276 height 62
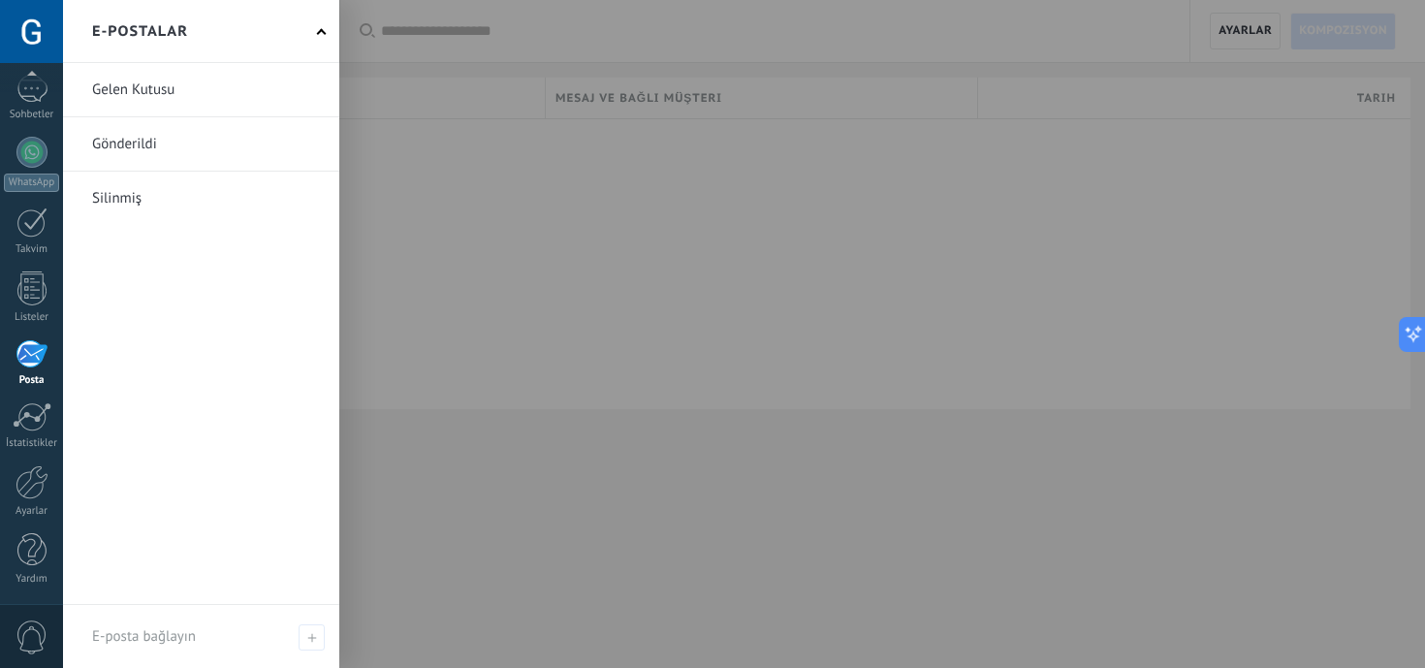
click at [415, 142] on div at bounding box center [775, 334] width 1425 height 668
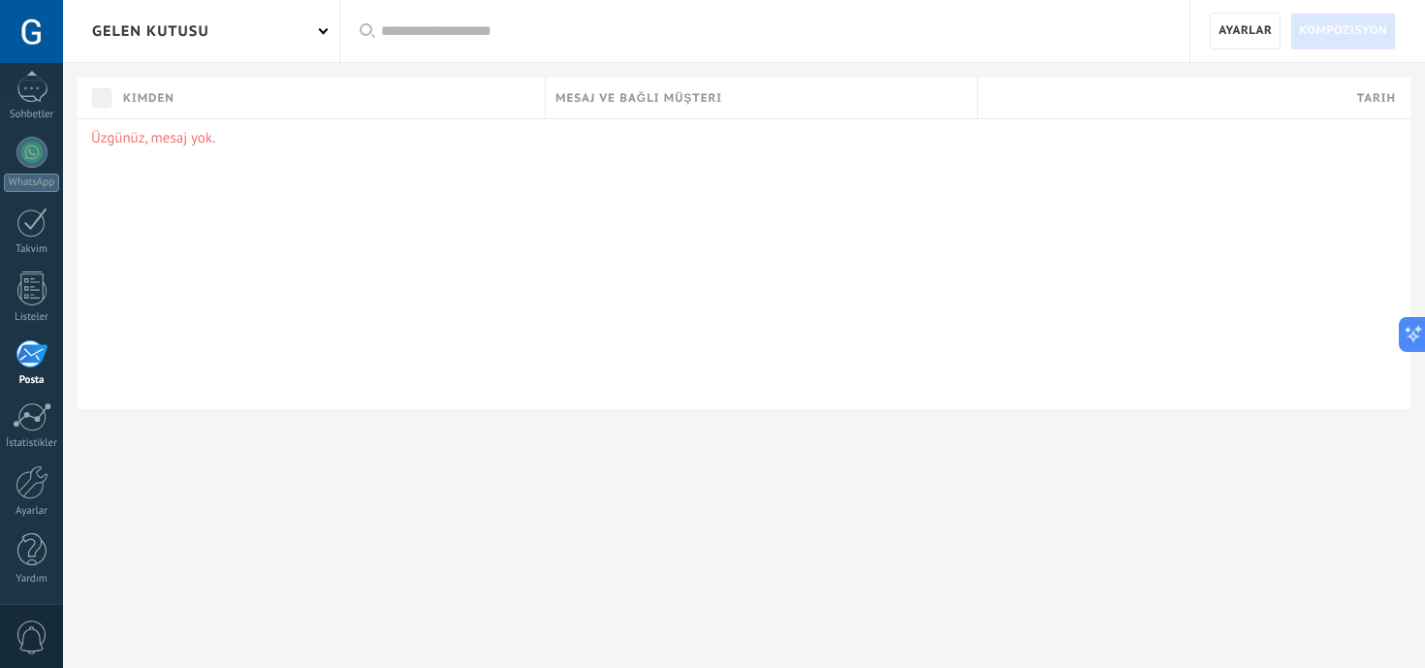
click at [316, 31] on div "Gelen Kutusu" at bounding box center [201, 31] width 276 height 62
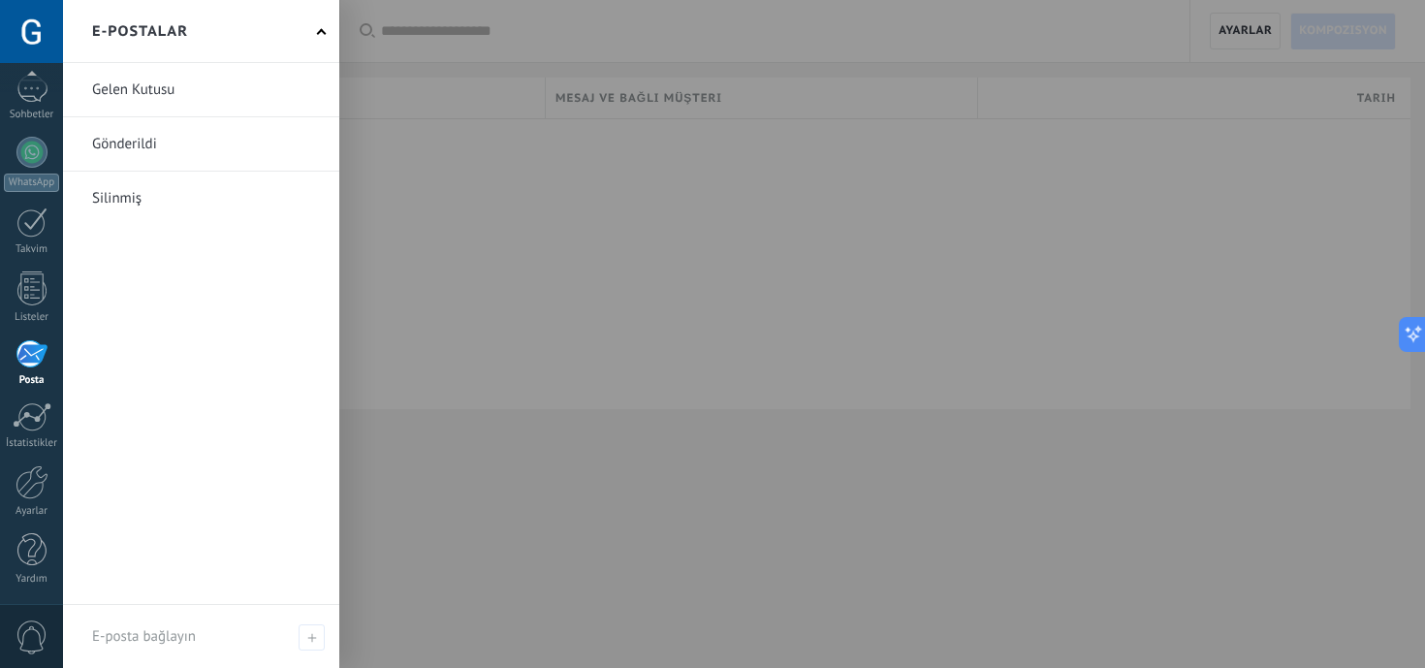
click at [315, 34] on div "E-postalar" at bounding box center [201, 31] width 276 height 63
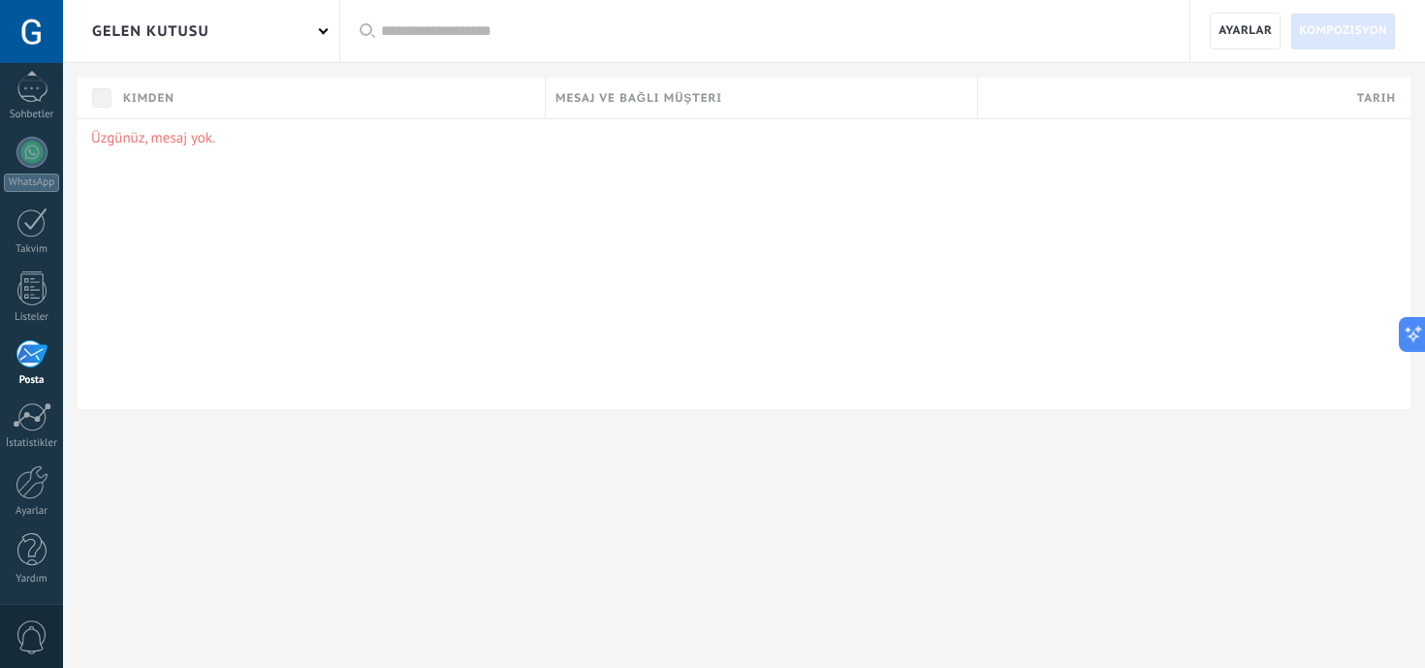
click at [315, 34] on div "Gelen Kutusu" at bounding box center [201, 31] width 276 height 62
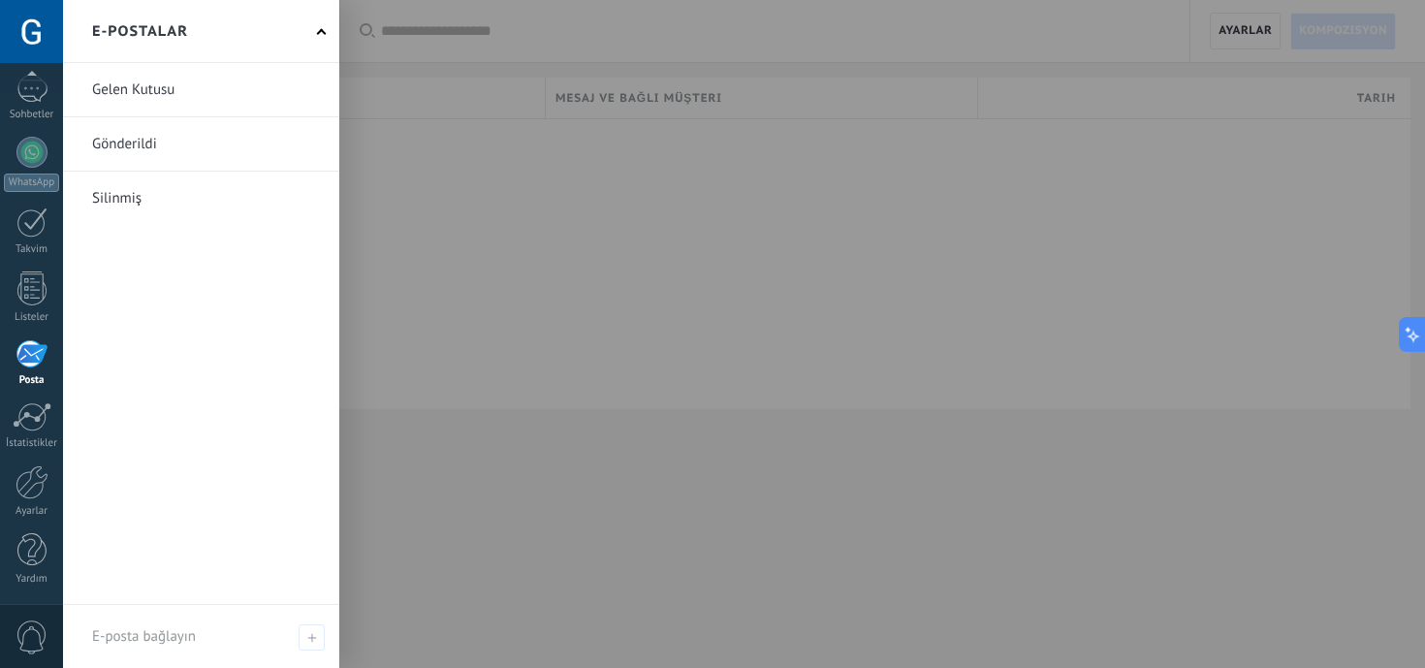
click at [430, 218] on div at bounding box center [775, 334] width 1425 height 668
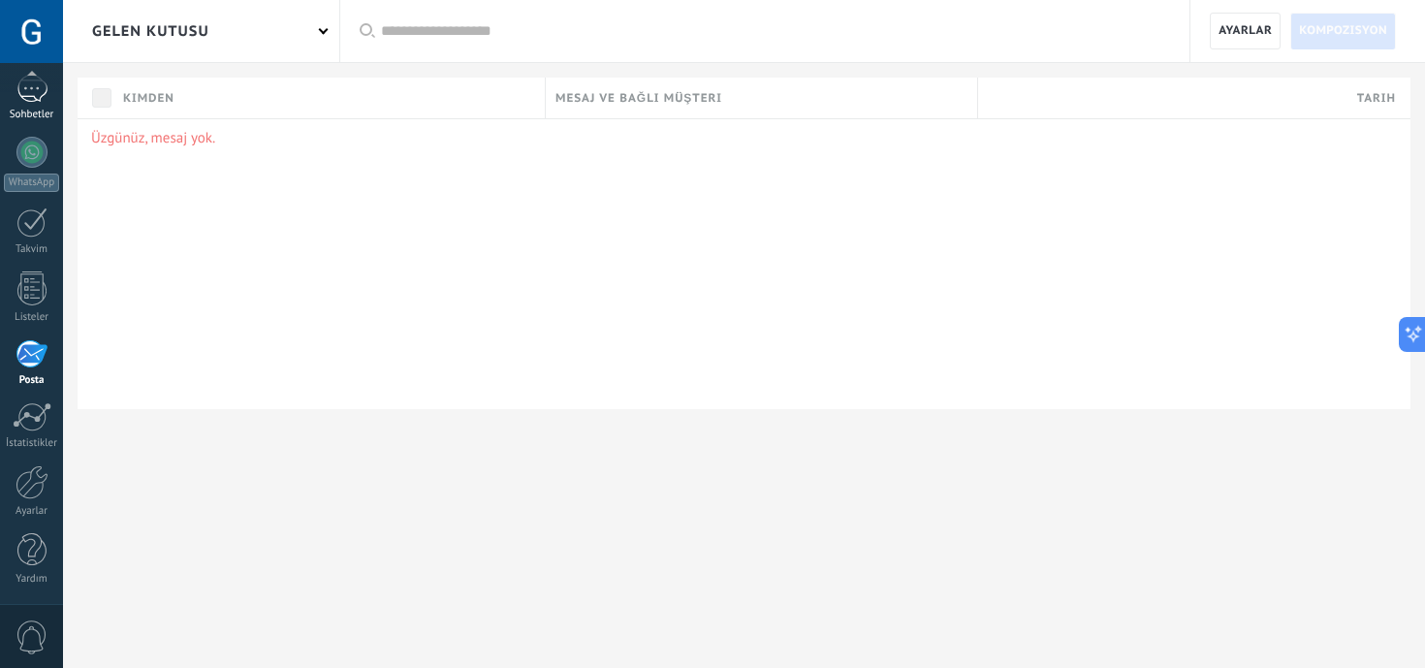
click at [41, 94] on div at bounding box center [31, 89] width 31 height 28
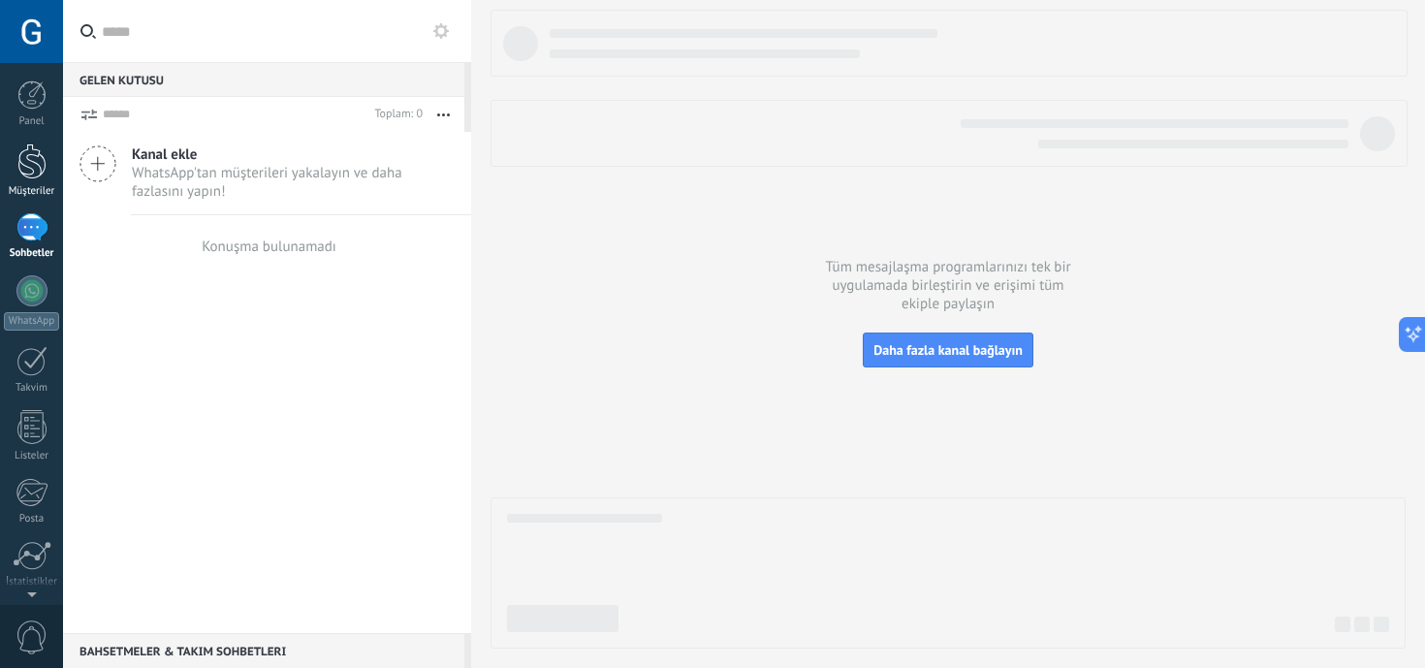
click at [46, 174] on link "Müşteriler" at bounding box center [31, 170] width 63 height 54
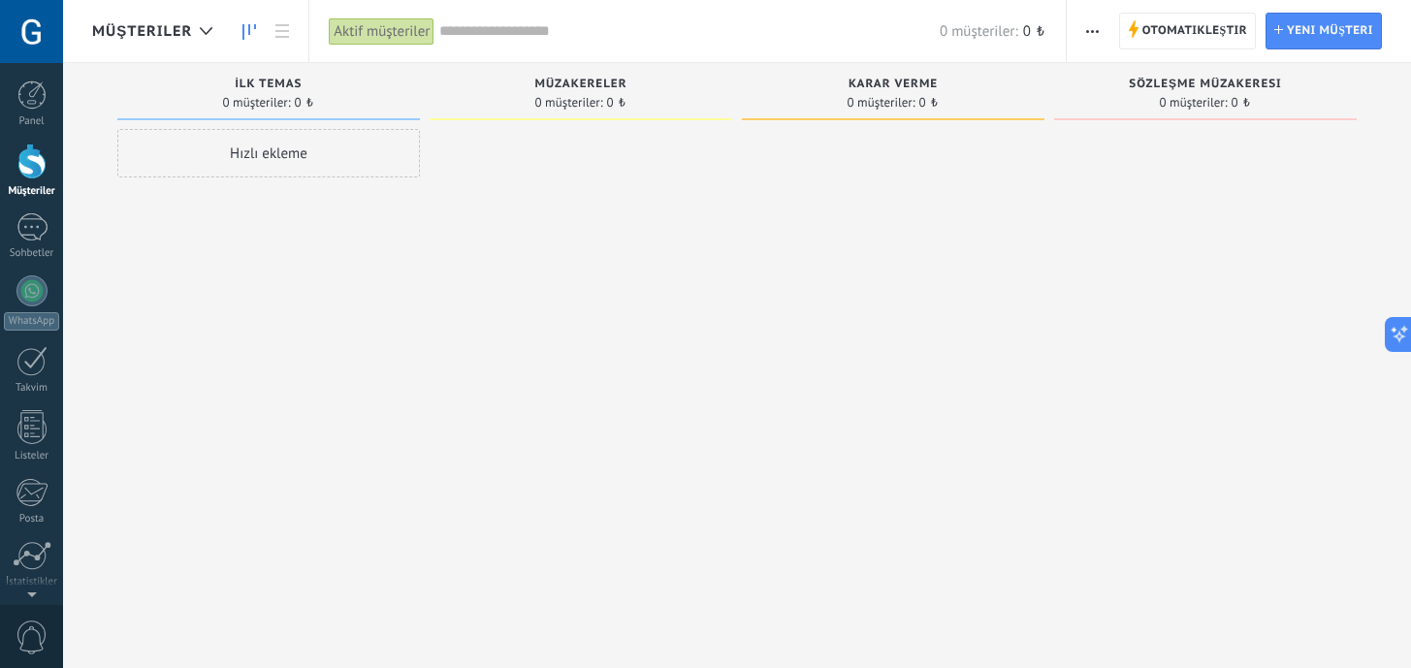
click at [308, 141] on div "Hızlı ekleme" at bounding box center [268, 153] width 302 height 48
click at [1310, 36] on span "Yeni müşteri" at bounding box center [1330, 31] width 86 height 35
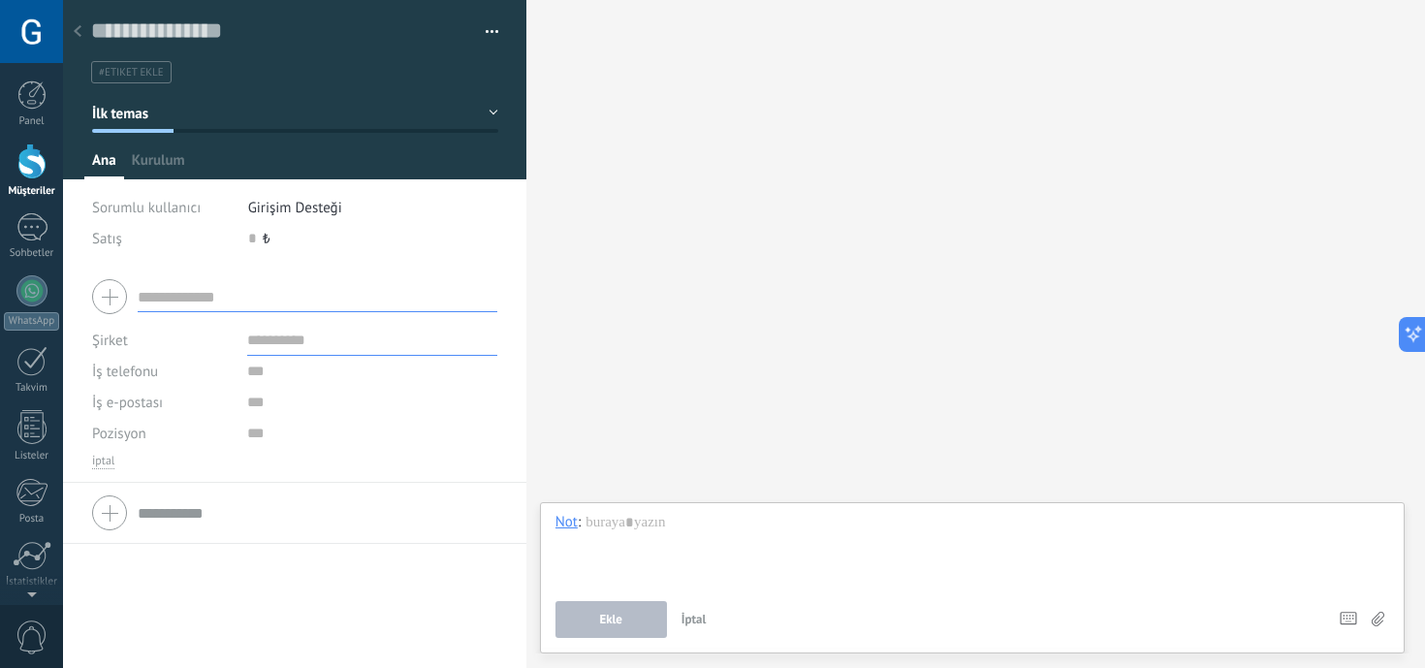
click at [79, 35] on icon at bounding box center [78, 31] width 8 height 12
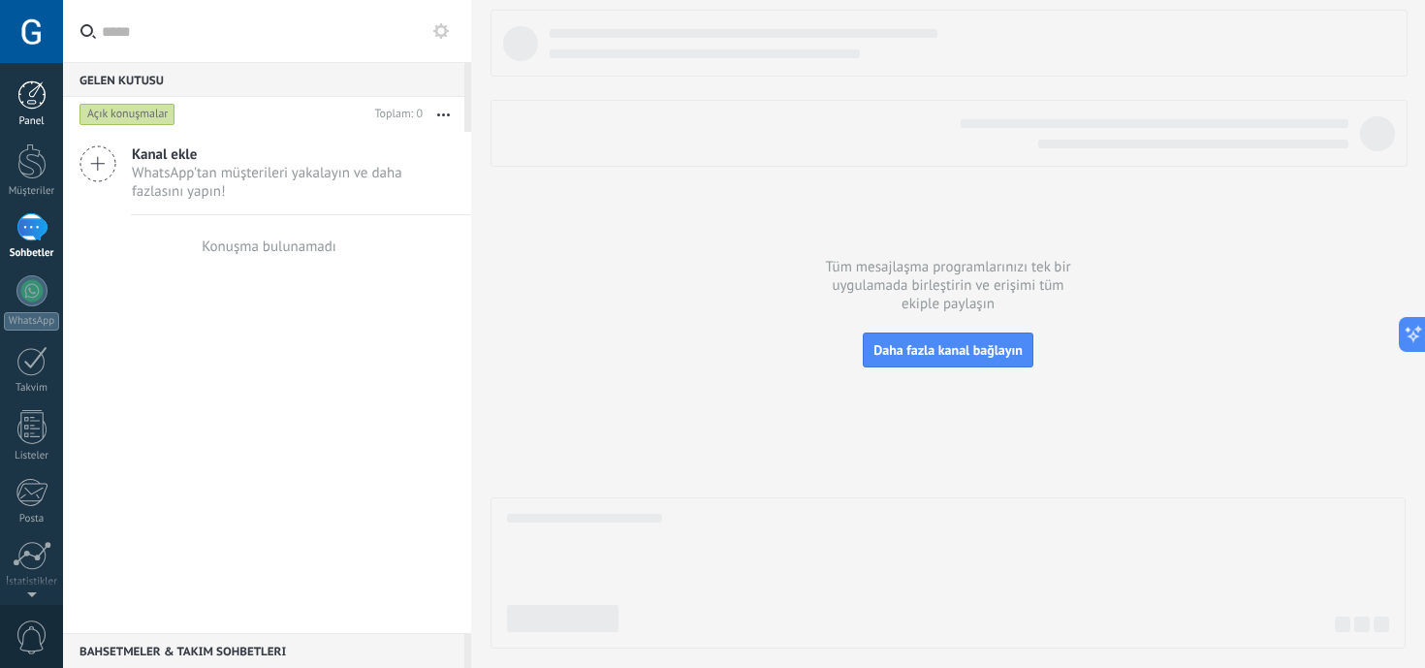
click at [34, 119] on div "Panel" at bounding box center [32, 121] width 56 height 13
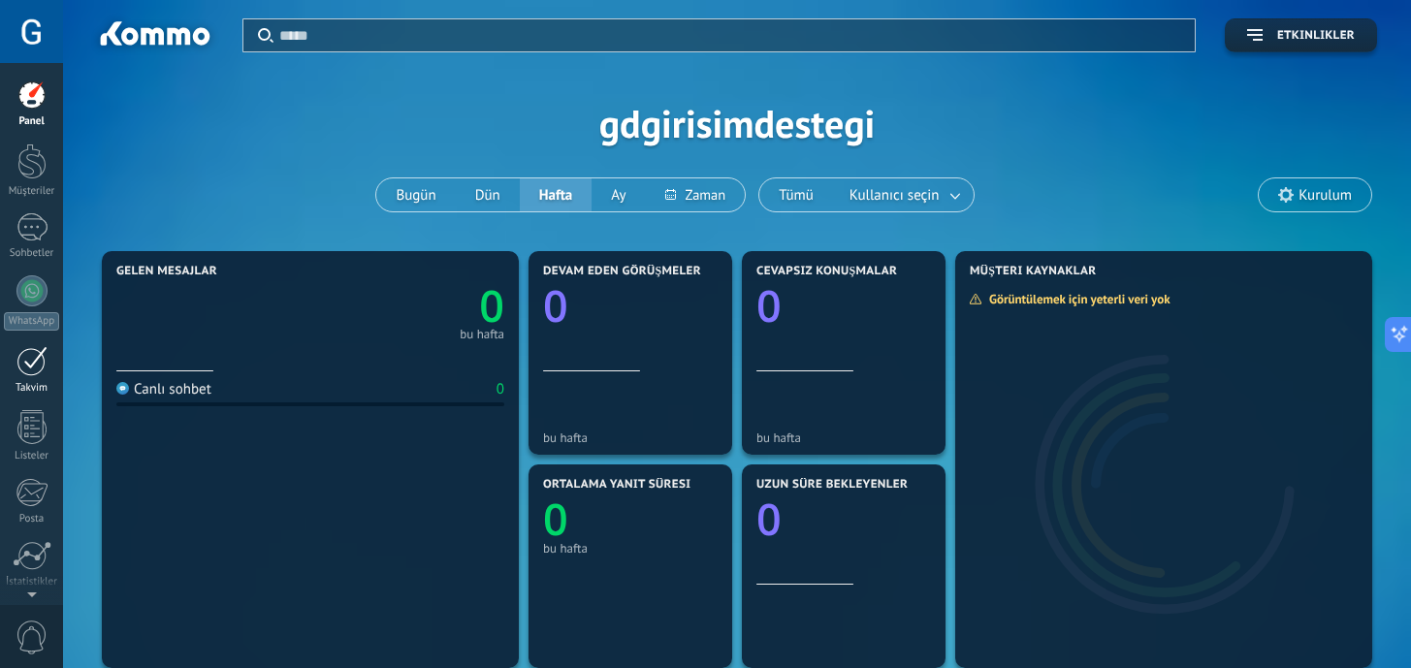
click at [23, 386] on div "Takvim" at bounding box center [32, 388] width 56 height 13
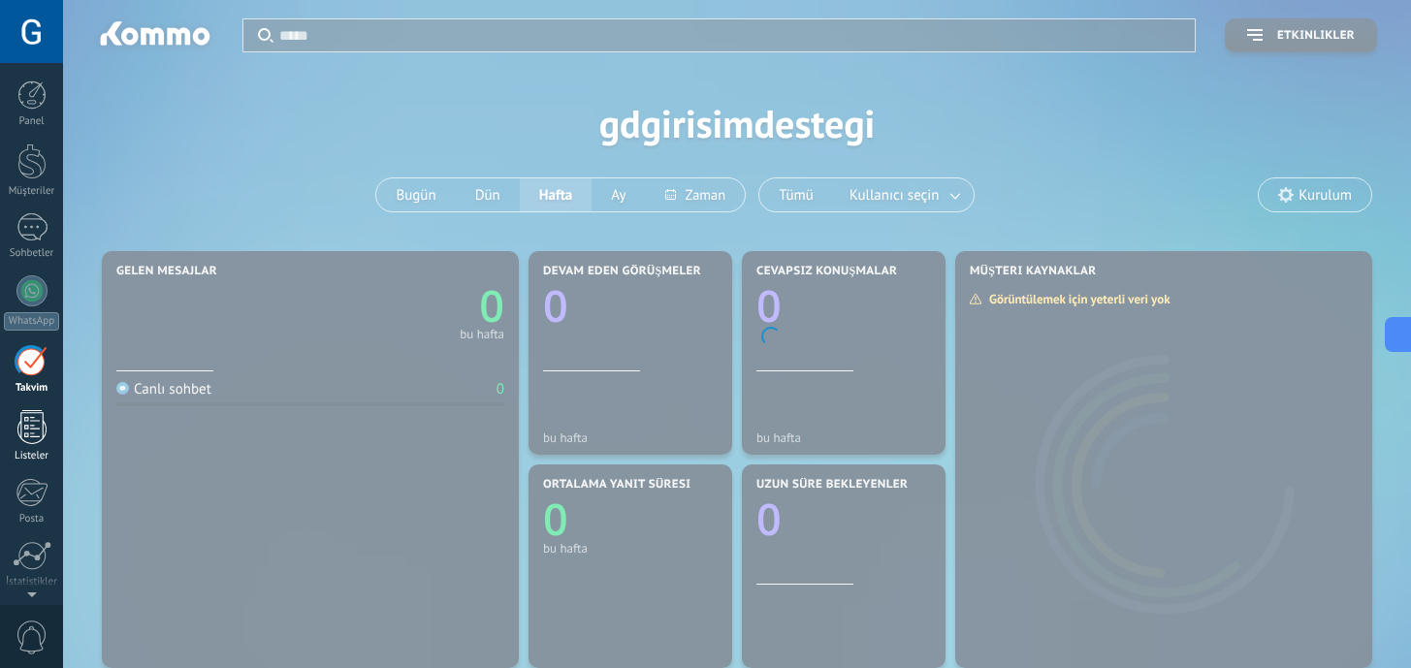
click at [23, 419] on div at bounding box center [31, 427] width 29 height 34
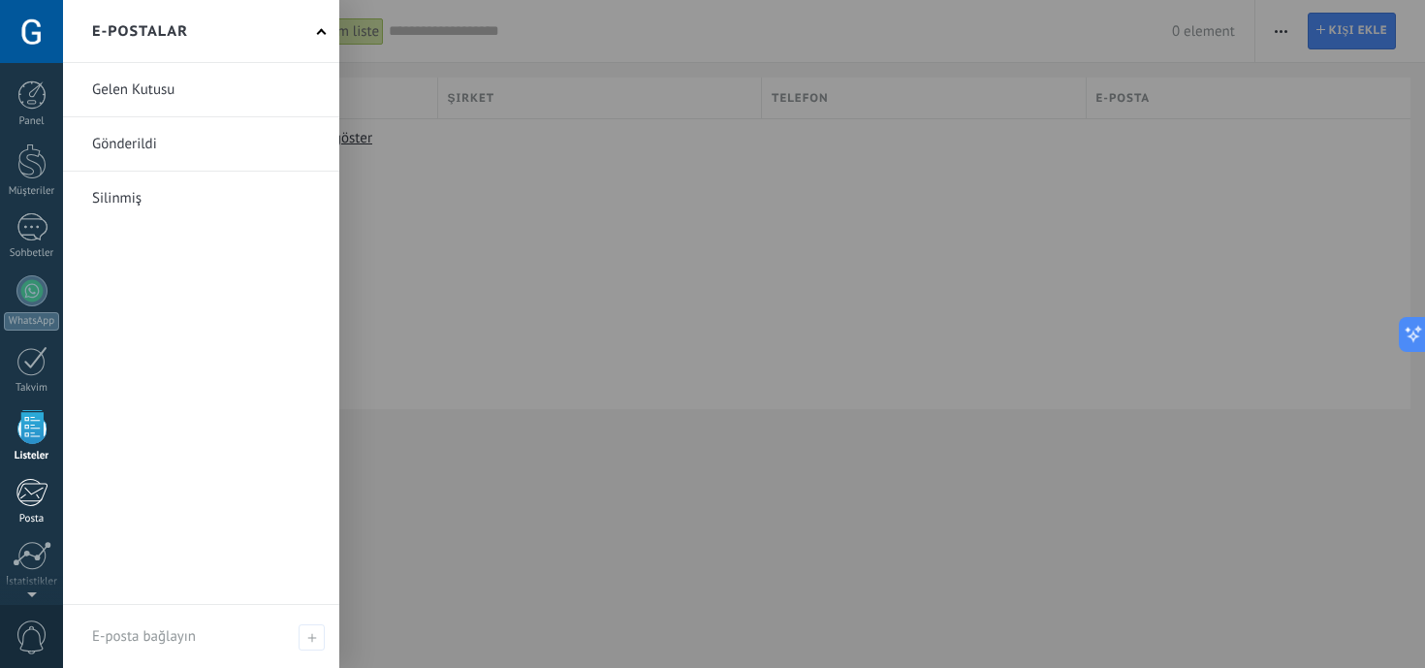
click at [40, 486] on div at bounding box center [32, 492] width 32 height 29
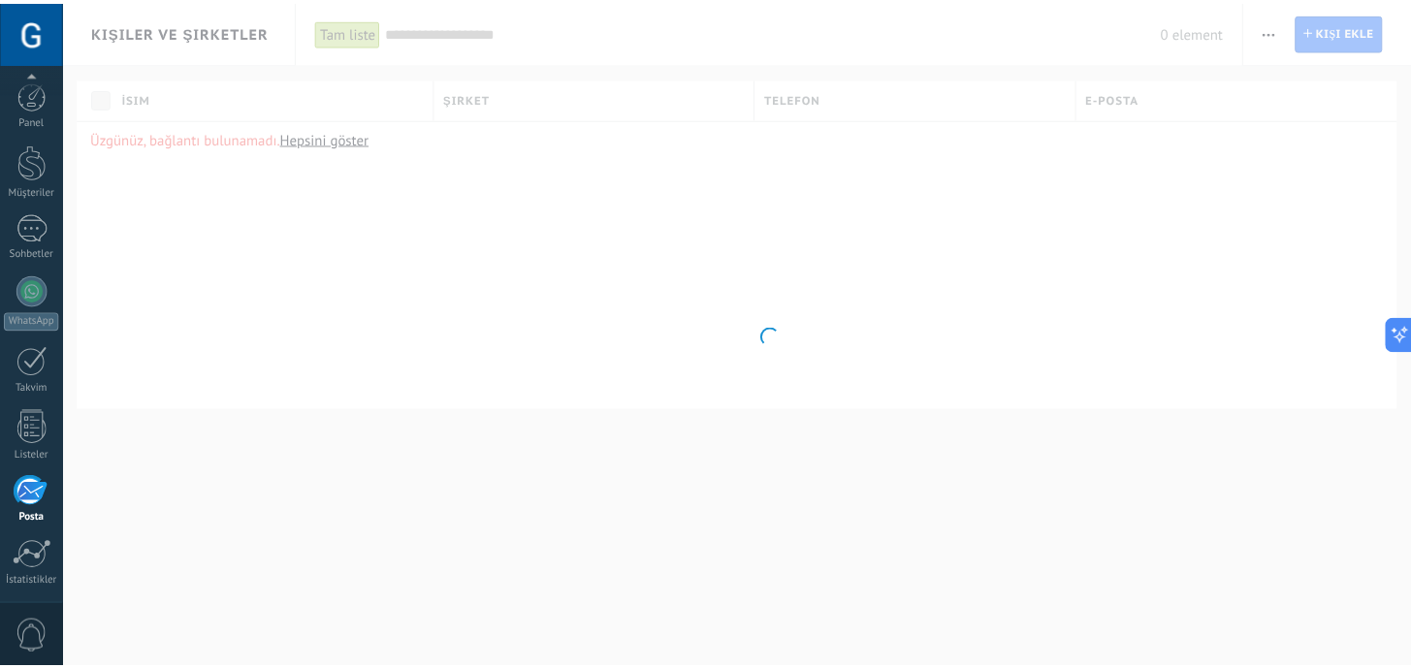
scroll to position [139, 0]
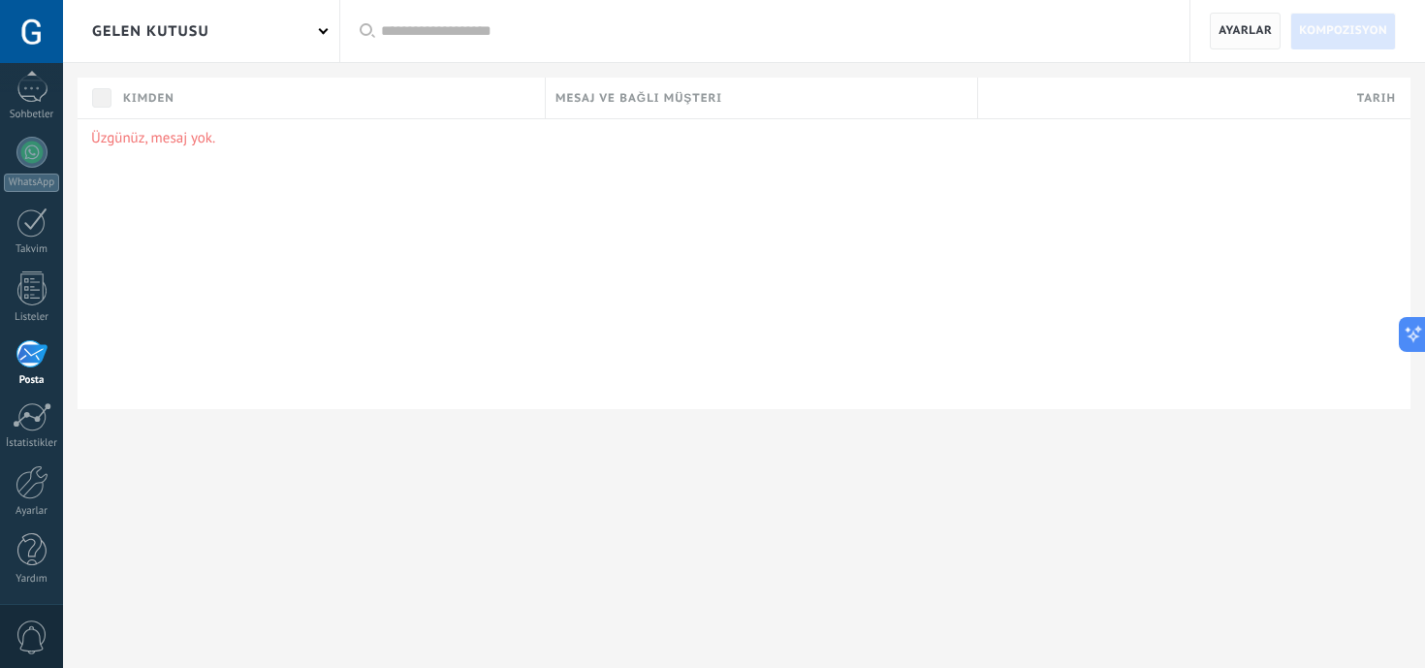
click at [1269, 25] on span "Ayarlar" at bounding box center [1245, 31] width 53 height 35
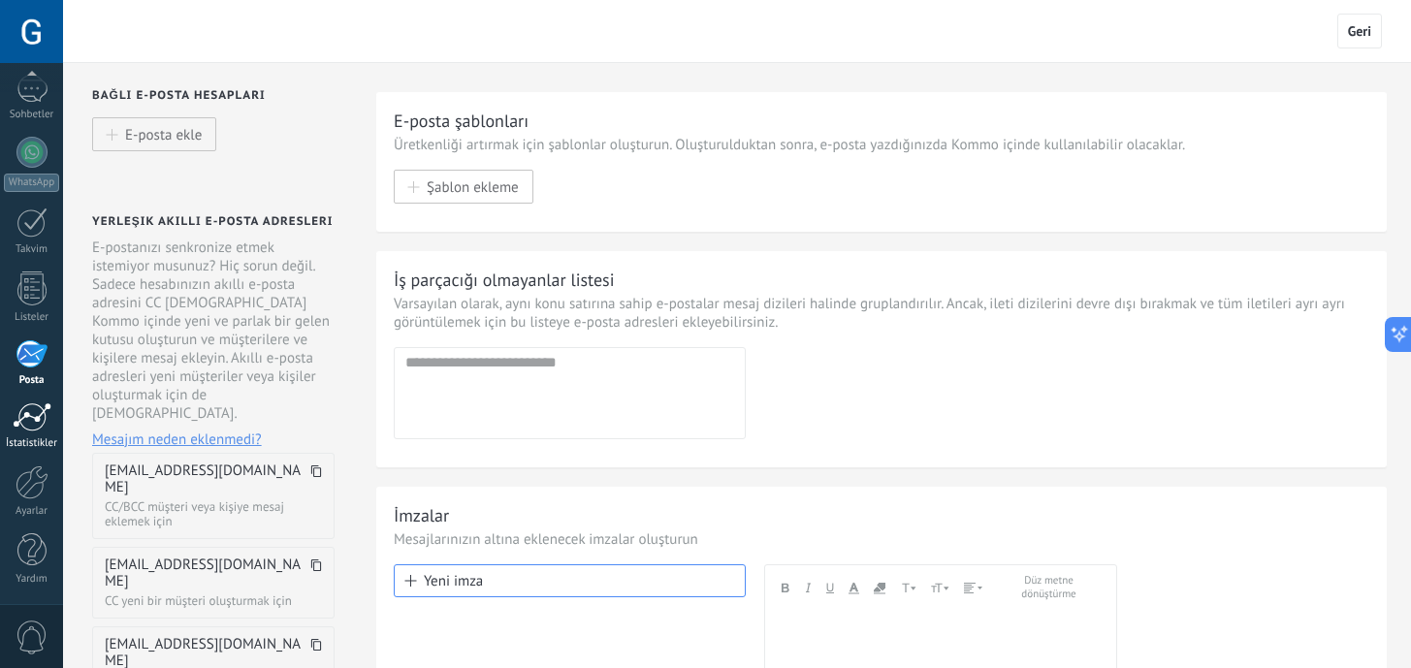
click at [34, 420] on div at bounding box center [32, 416] width 39 height 29
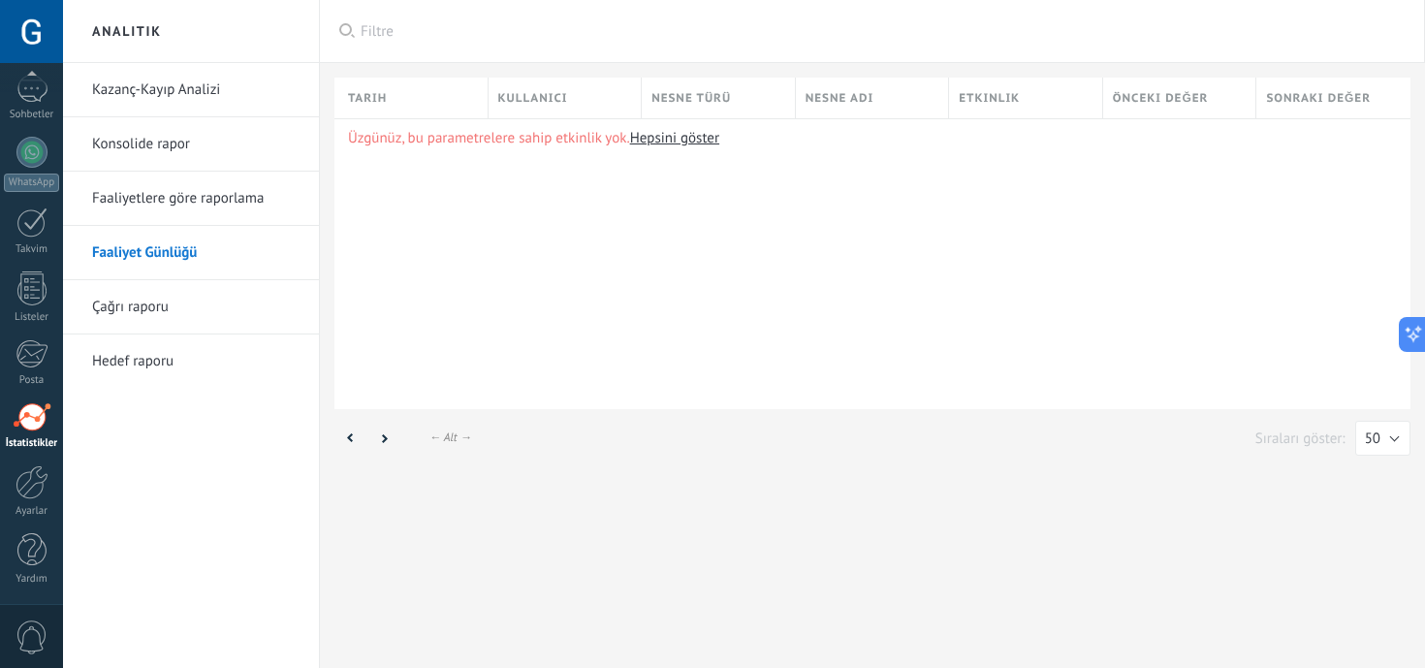
click at [136, 94] on link "Kazanç-Kayıp Analizi" at bounding box center [195, 90] width 207 height 54
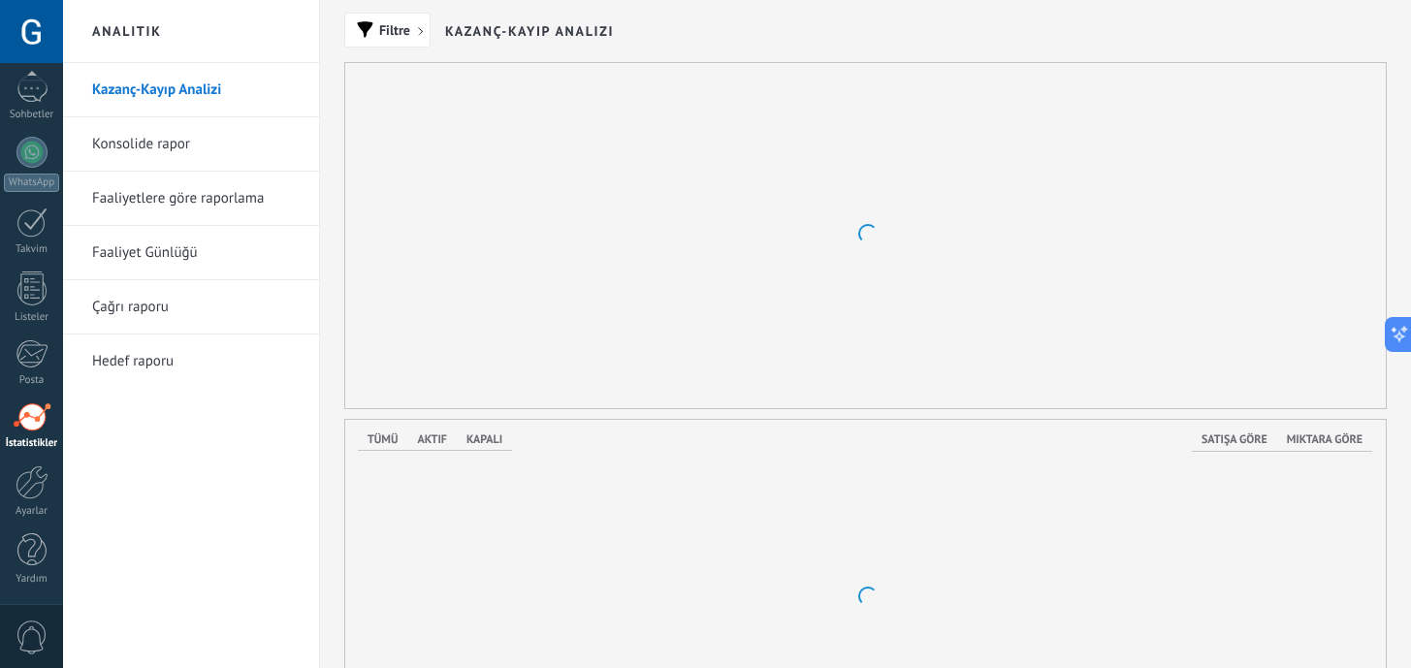
click at [157, 144] on link "Konsolide rapor" at bounding box center [195, 144] width 207 height 54
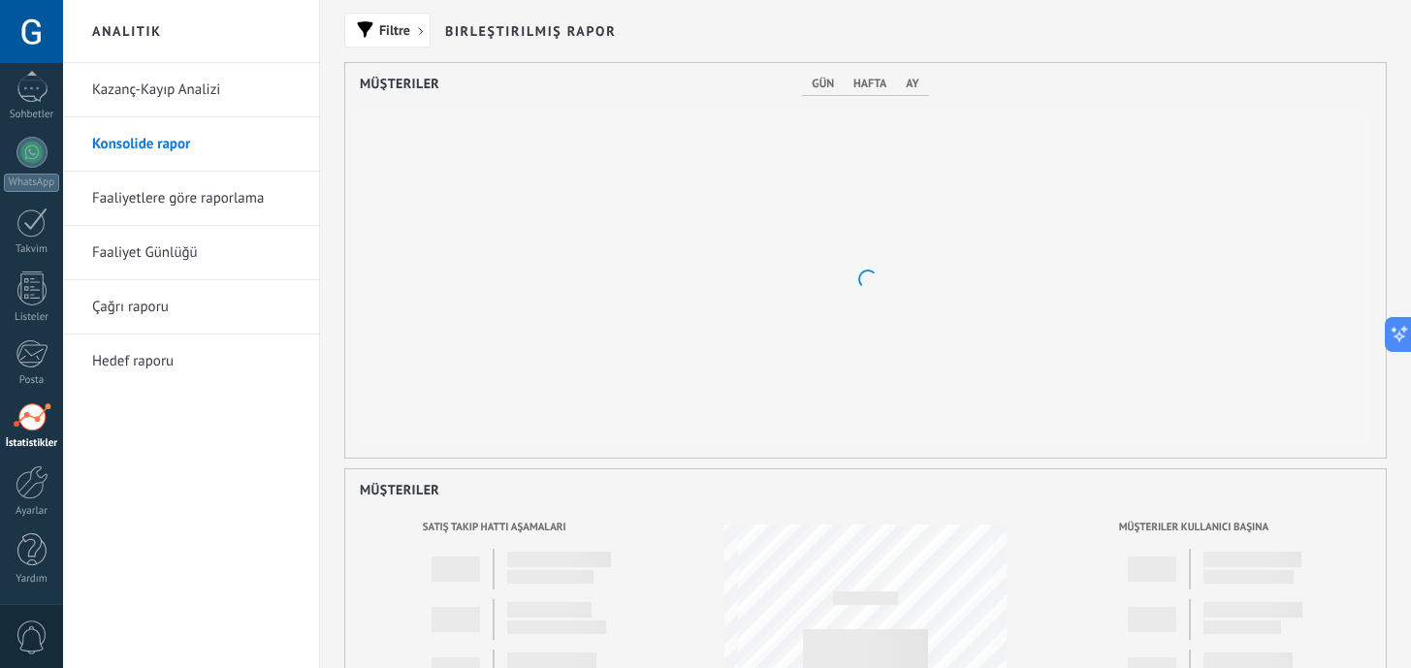
click at [147, 210] on link "Faaliyetlere göre raporlama" at bounding box center [195, 199] width 207 height 54
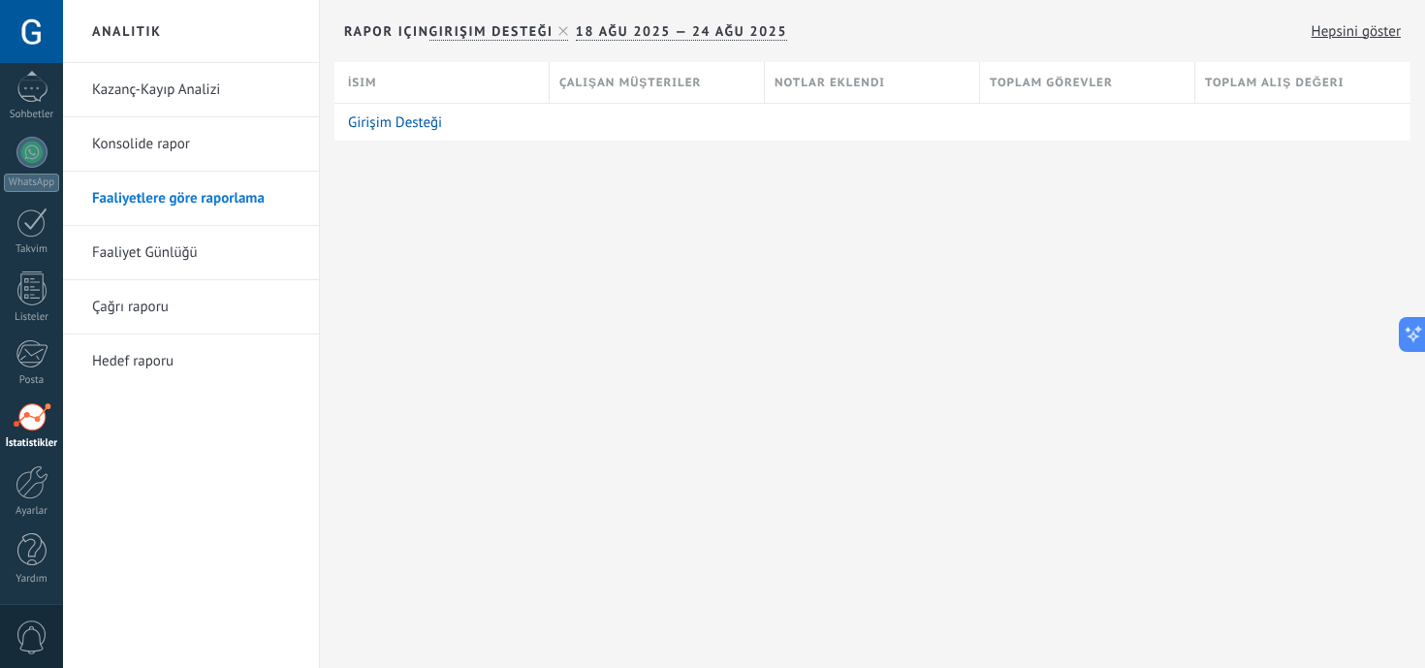
click at [139, 264] on link "Faaliyet Günlüğü" at bounding box center [195, 253] width 207 height 54
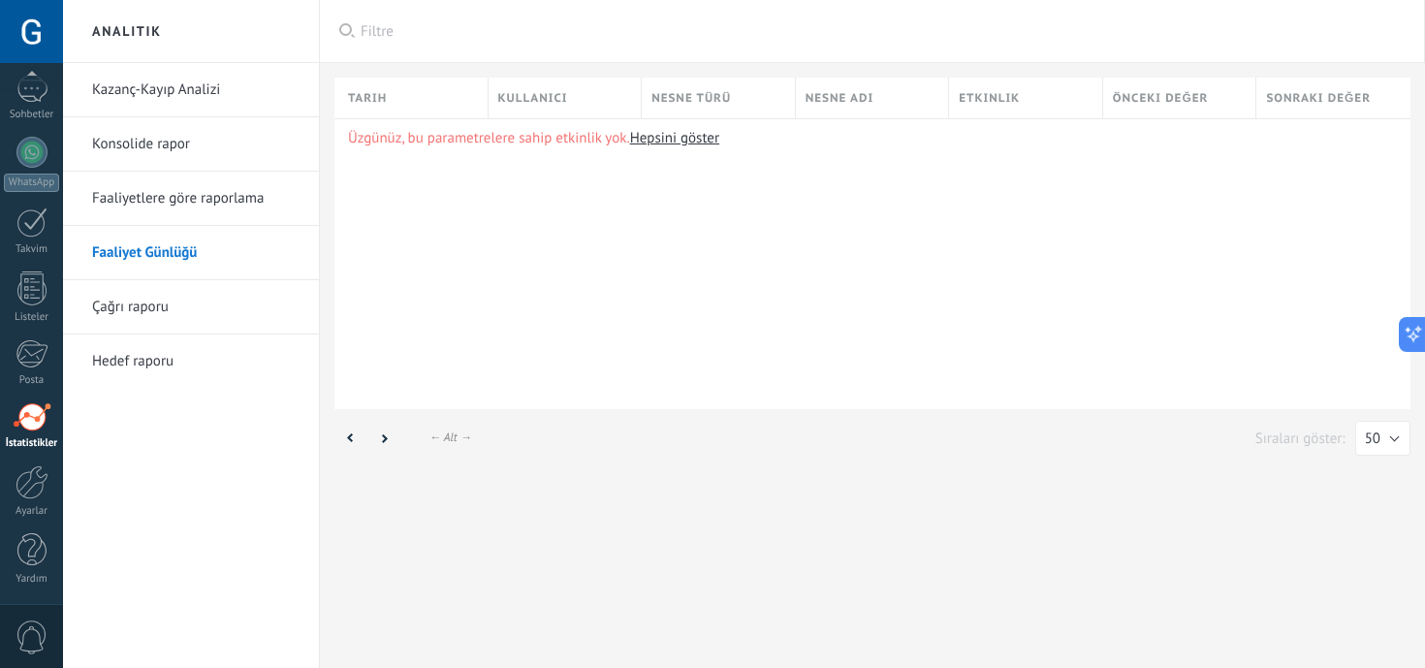
click at [146, 329] on link "Çağrı raporu" at bounding box center [195, 307] width 207 height 54
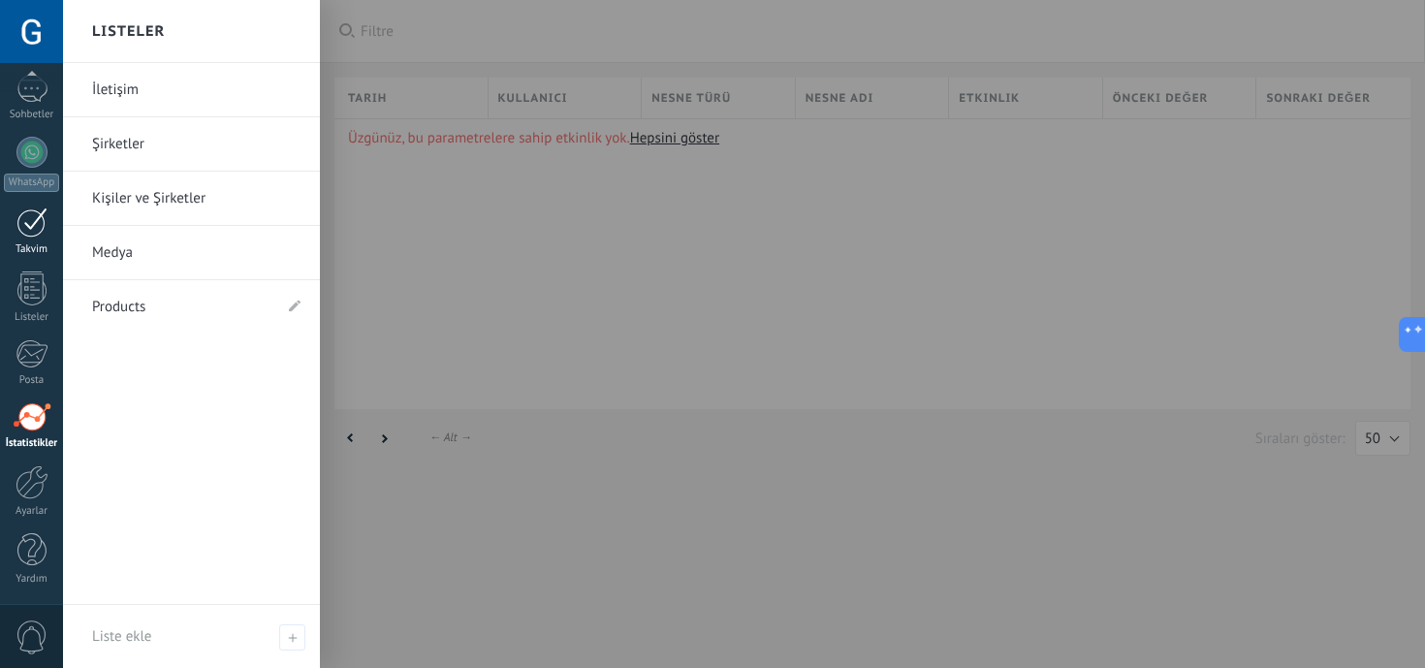
click at [32, 227] on div at bounding box center [31, 222] width 31 height 30
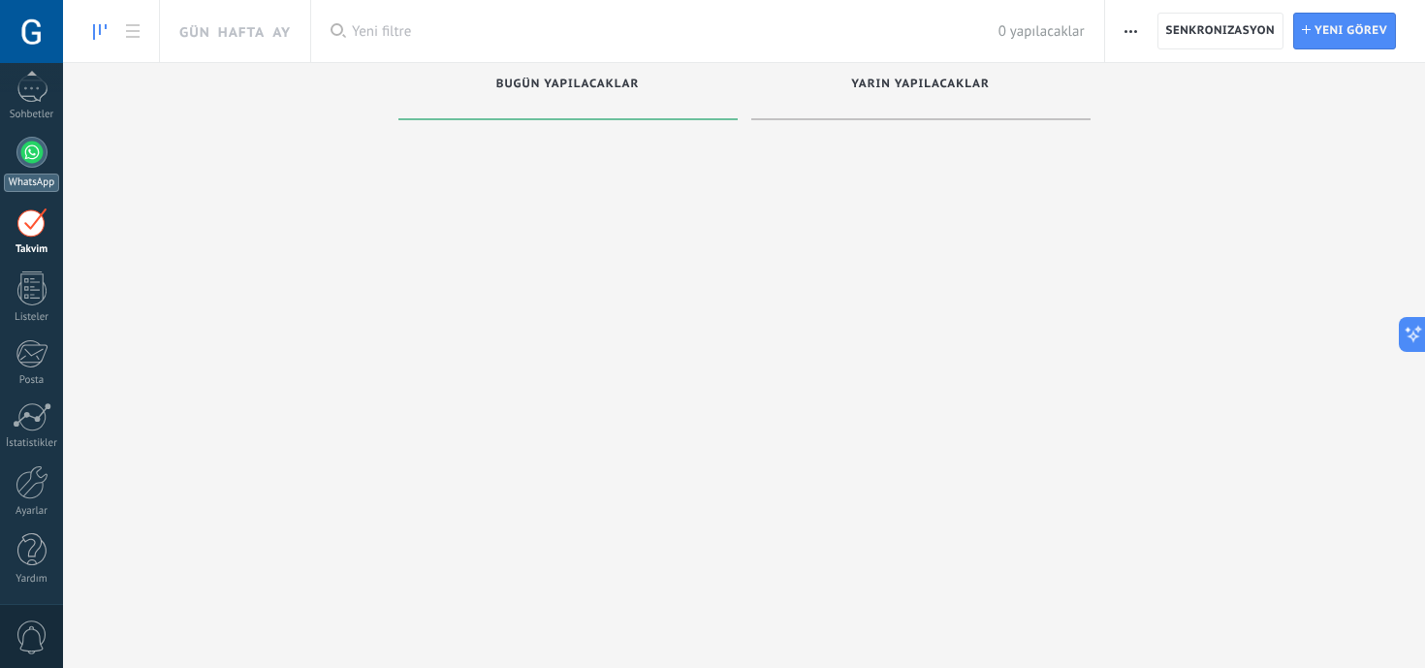
click at [32, 153] on div at bounding box center [31, 152] width 31 height 31
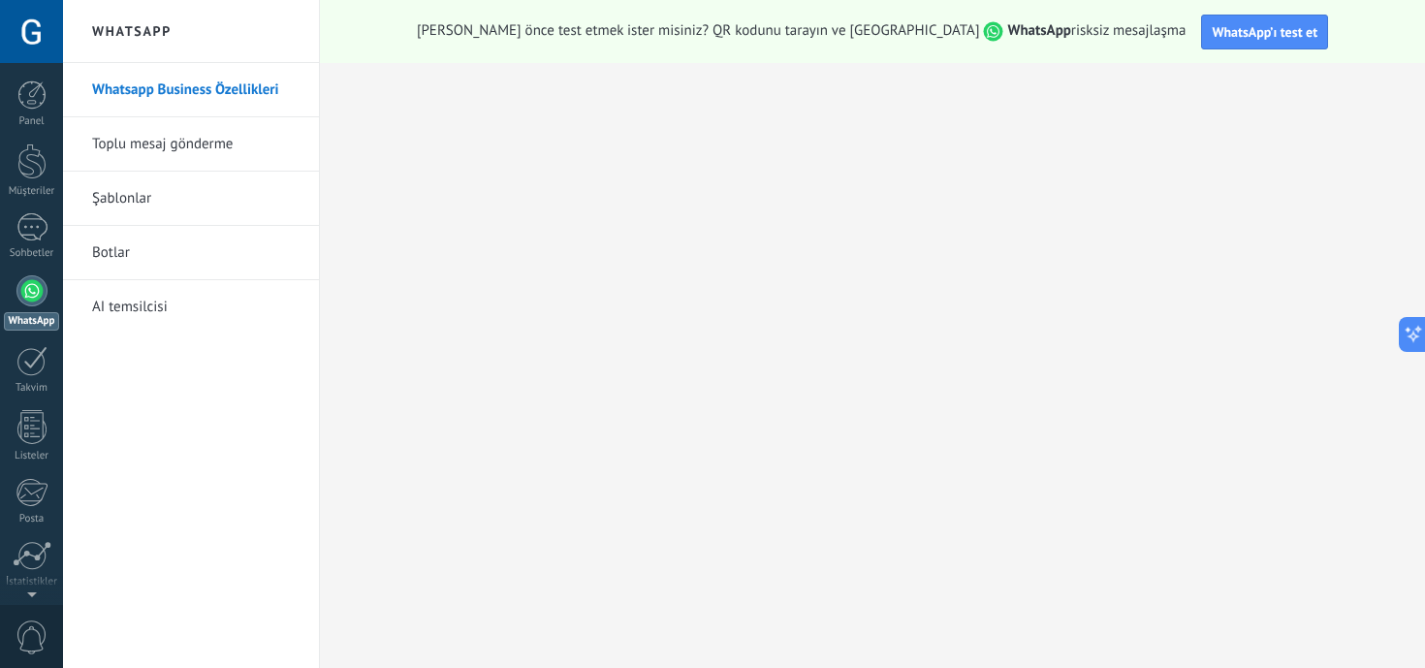
click at [172, 141] on link "Toplu mesaj gönderme" at bounding box center [195, 144] width 207 height 54
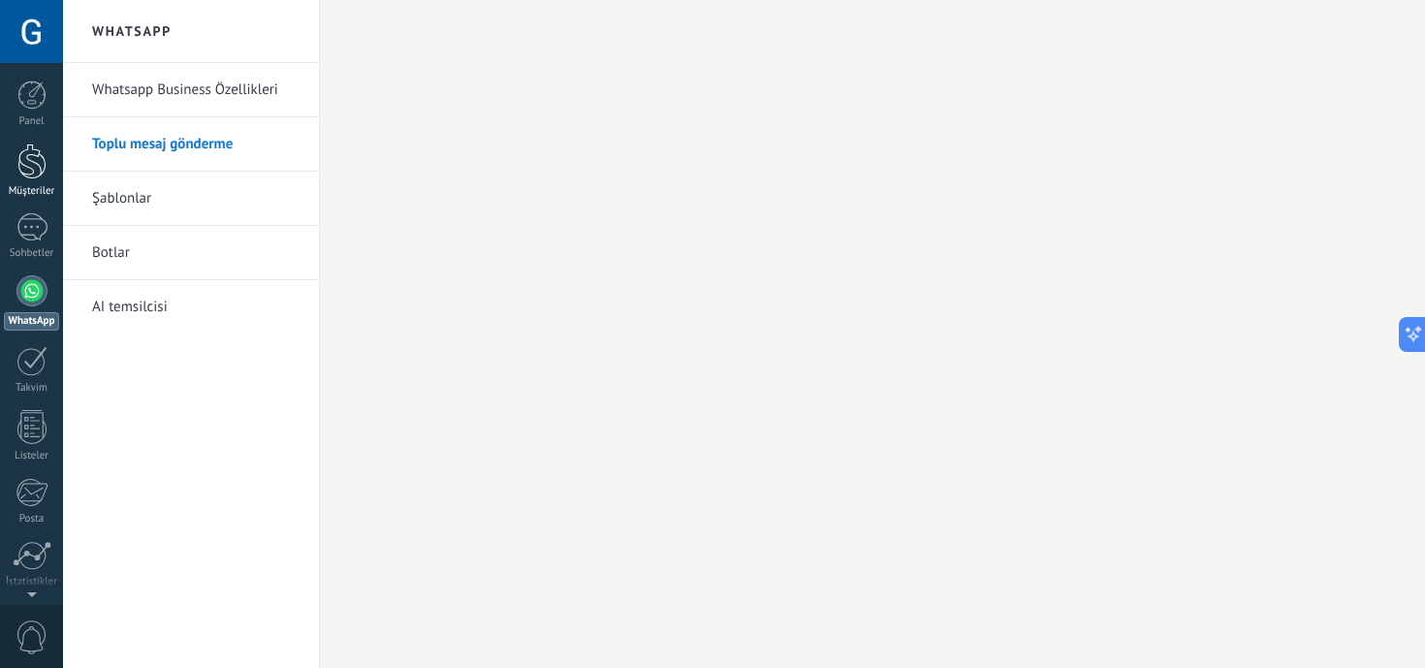
click at [17, 173] on div at bounding box center [31, 161] width 29 height 36
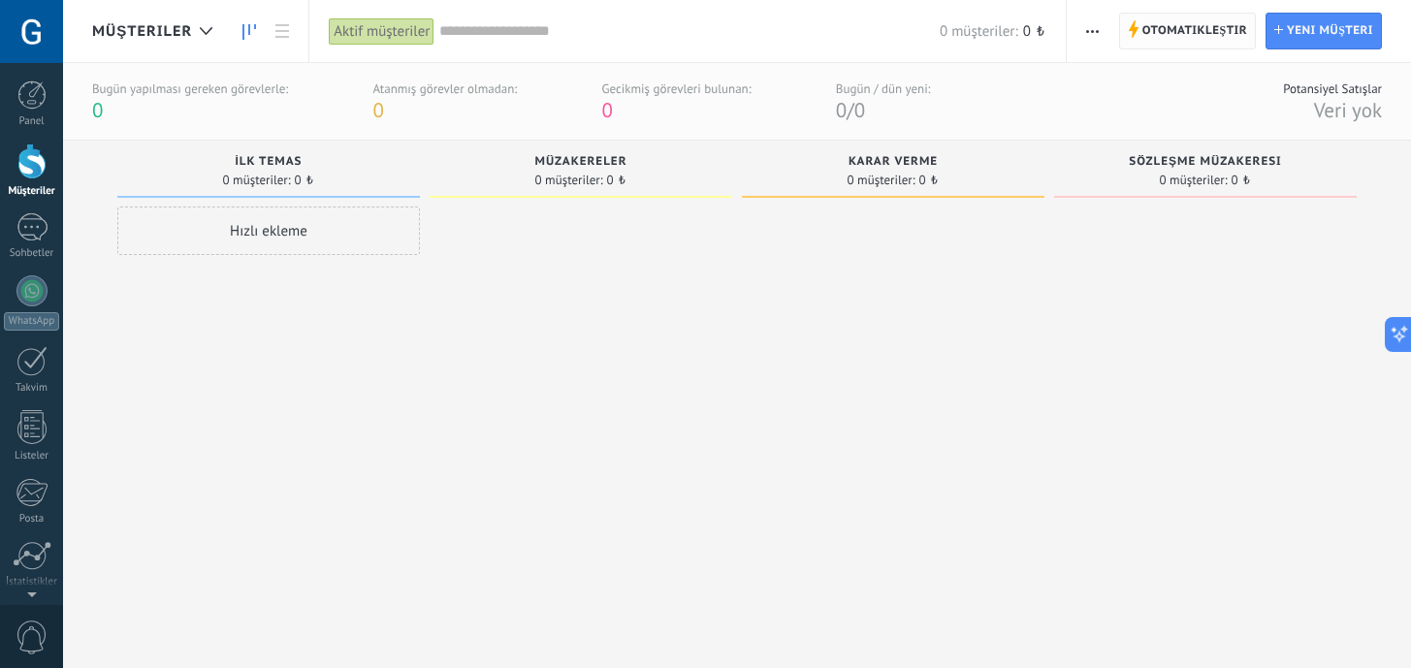
click at [1199, 38] on span "Otomatikleştir" at bounding box center [1194, 31] width 105 height 35
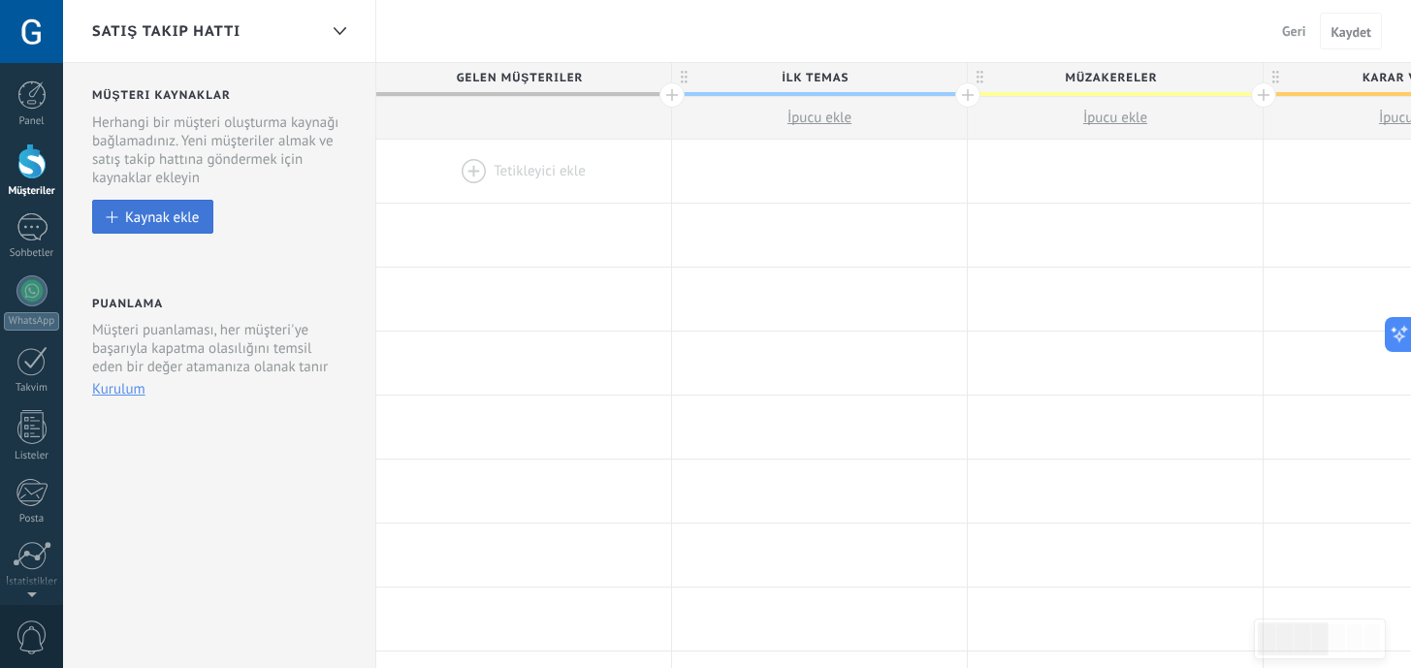
click at [160, 221] on div "Kaynak ekle" at bounding box center [162, 216] width 74 height 16
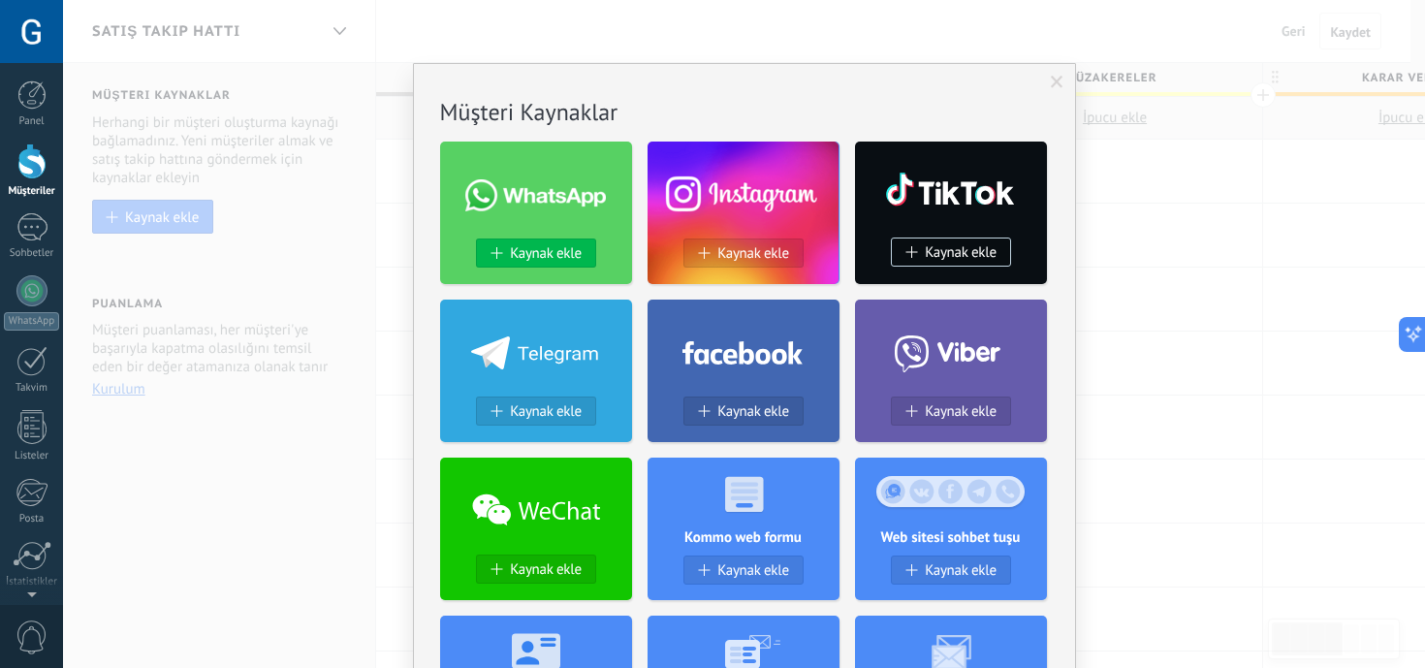
click at [535, 260] on span "Kaynak ekle" at bounding box center [546, 253] width 72 height 16
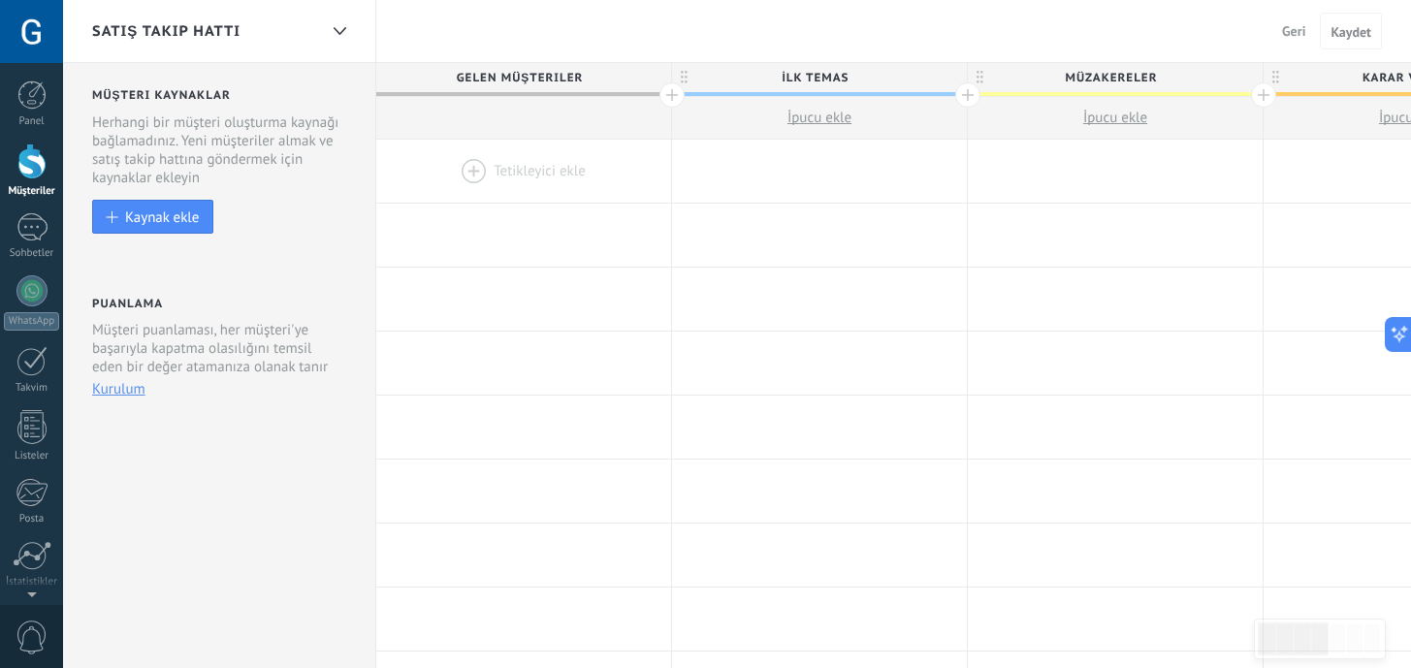
click at [448, 174] on div at bounding box center [523, 171] width 295 height 63
click at [470, 175] on div at bounding box center [523, 171] width 295 height 63
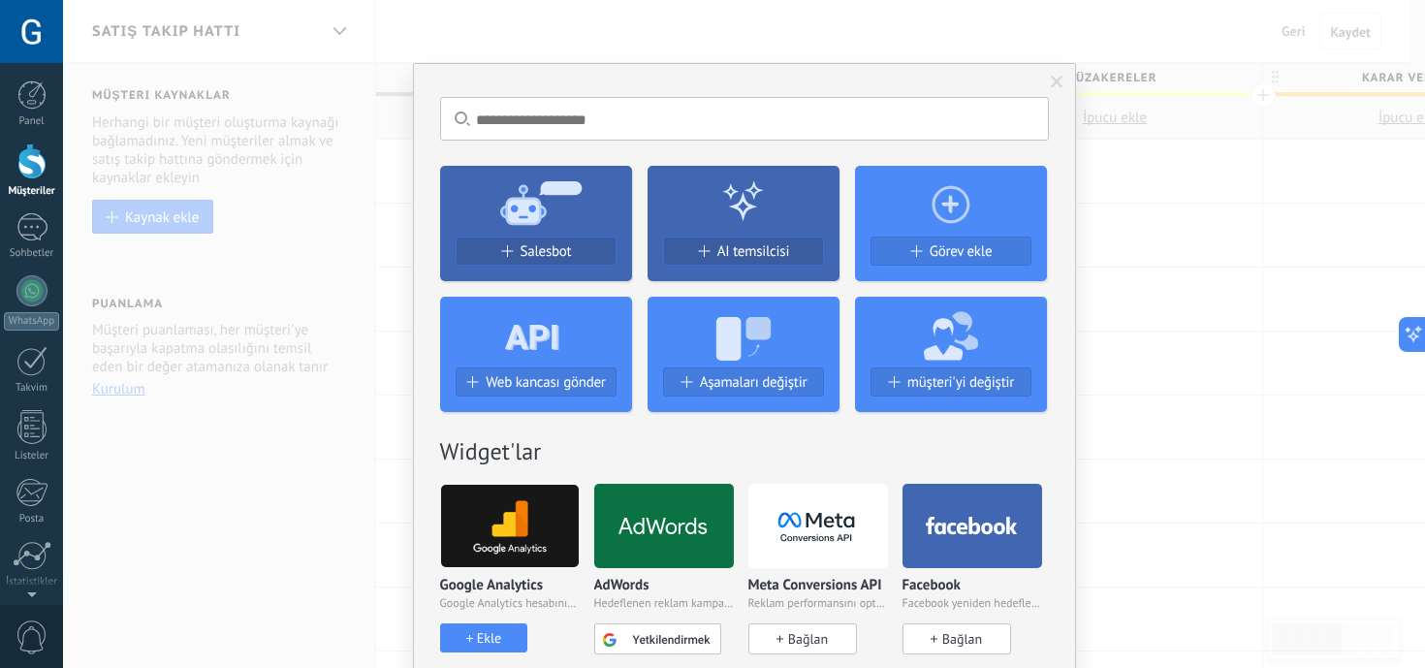
scroll to position [371, 0]
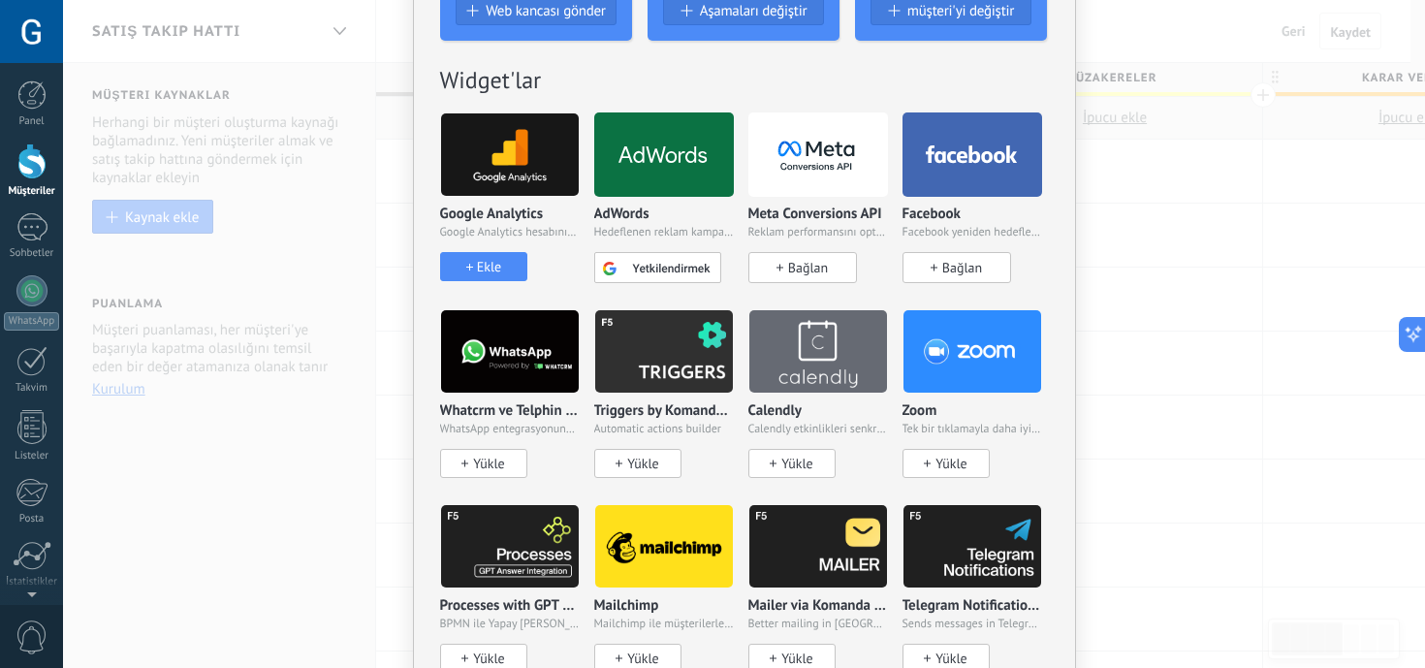
click at [1234, 302] on div "Sonuç yok. Salesbot AI temsilcisi Görev ekle Web kancası gönder Aşamaları değiş…" at bounding box center [744, 334] width 1362 height 668
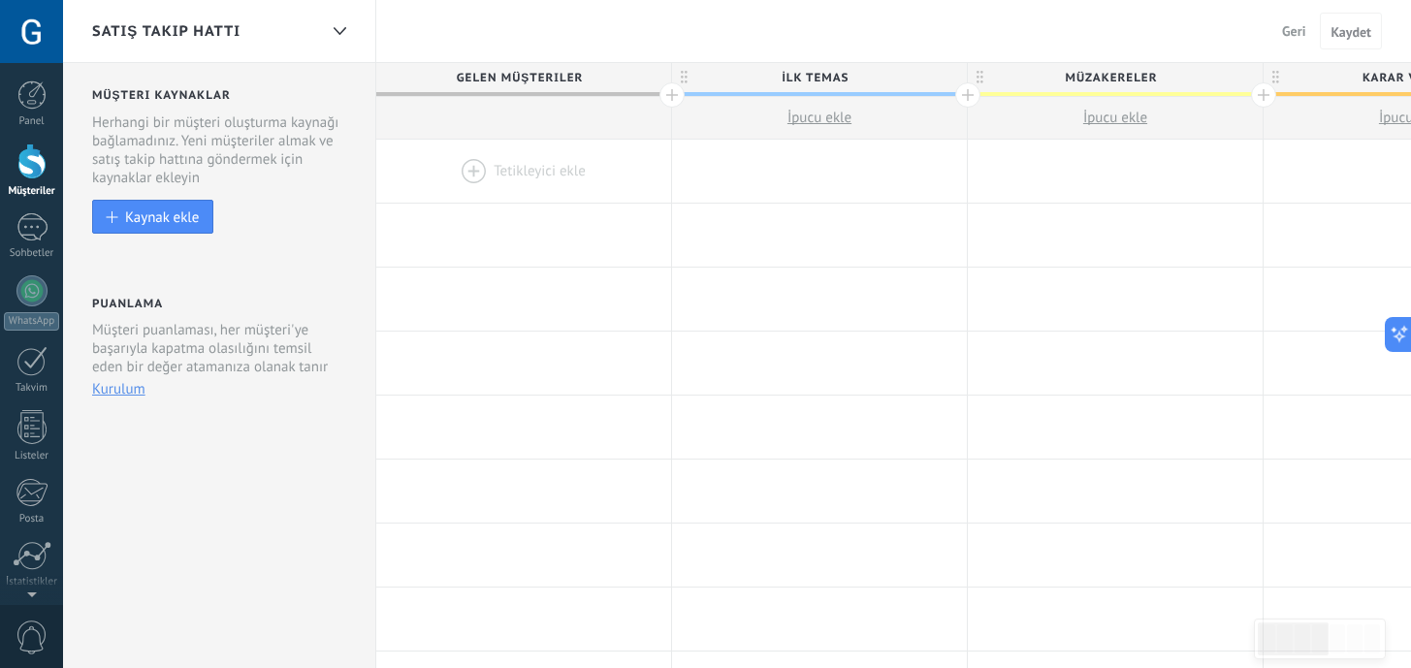
click at [537, 198] on div at bounding box center [523, 171] width 295 height 63
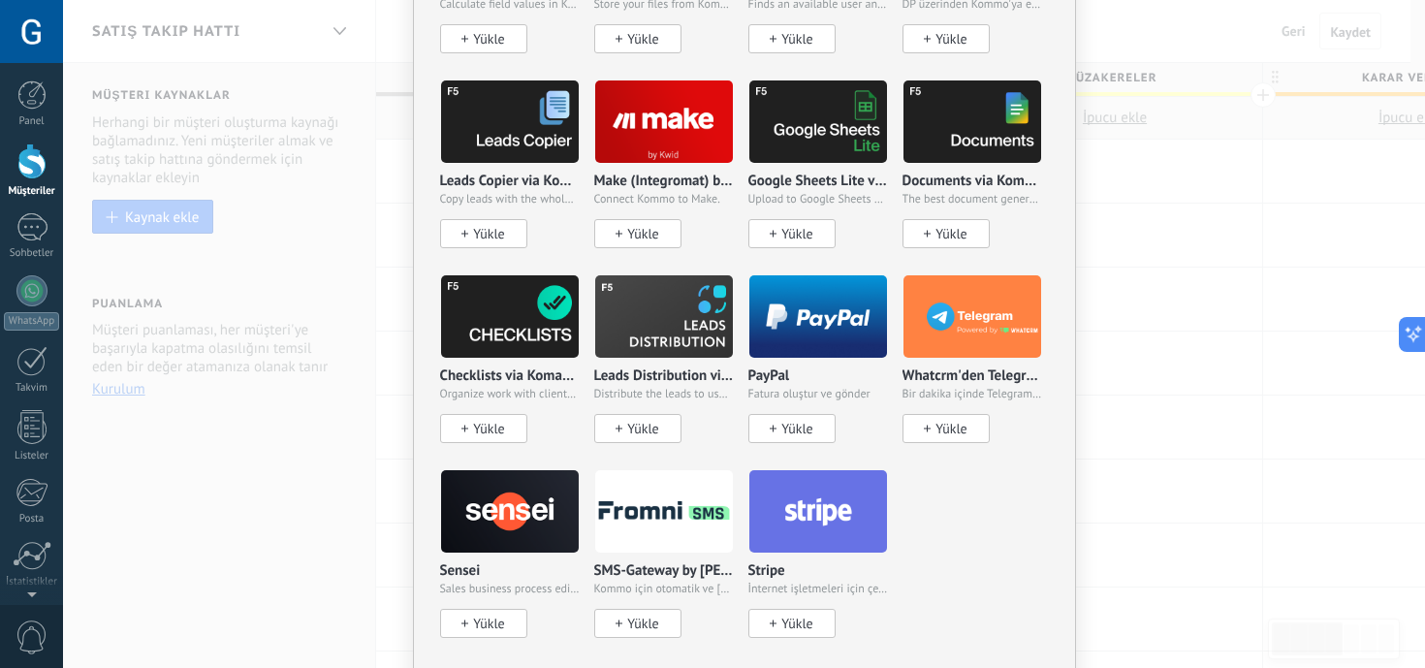
scroll to position [1228, 0]
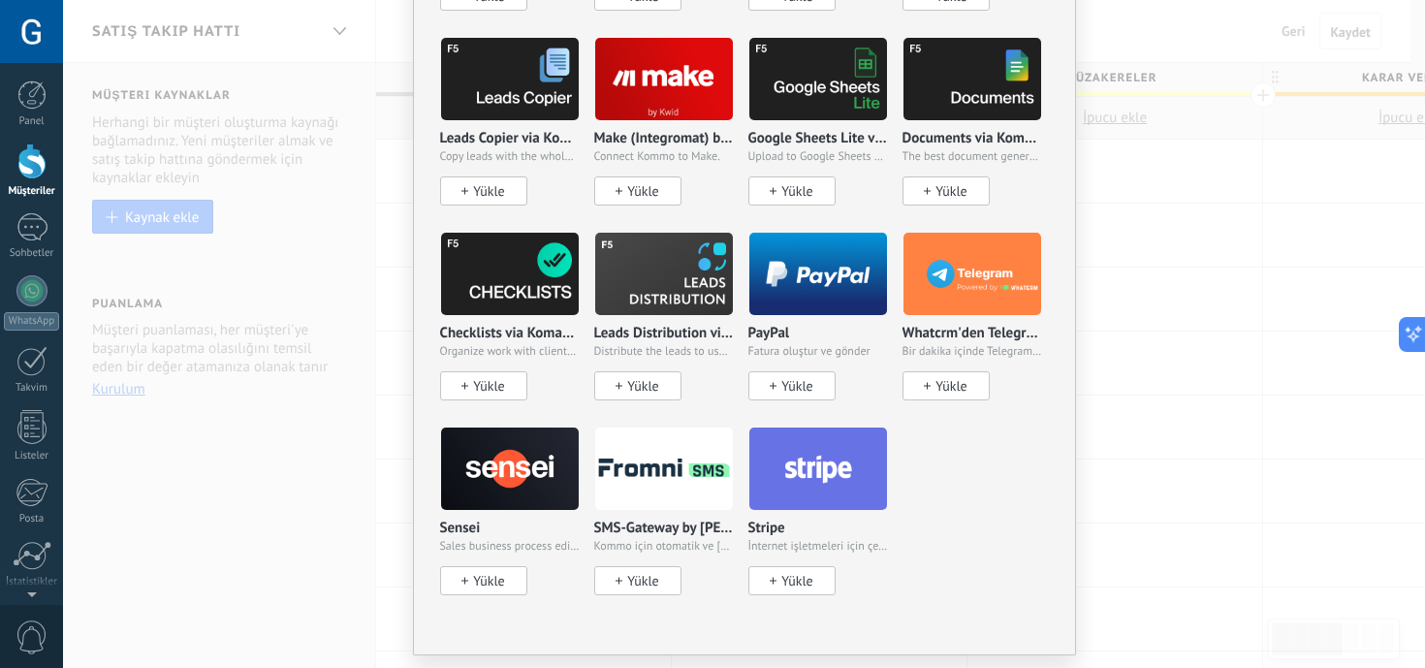
click at [1192, 171] on div "Sonuç yok. Salesbot AI temsilcisi Görev ekle Web kancası gönder Aşamaları değiş…" at bounding box center [744, 334] width 1362 height 668
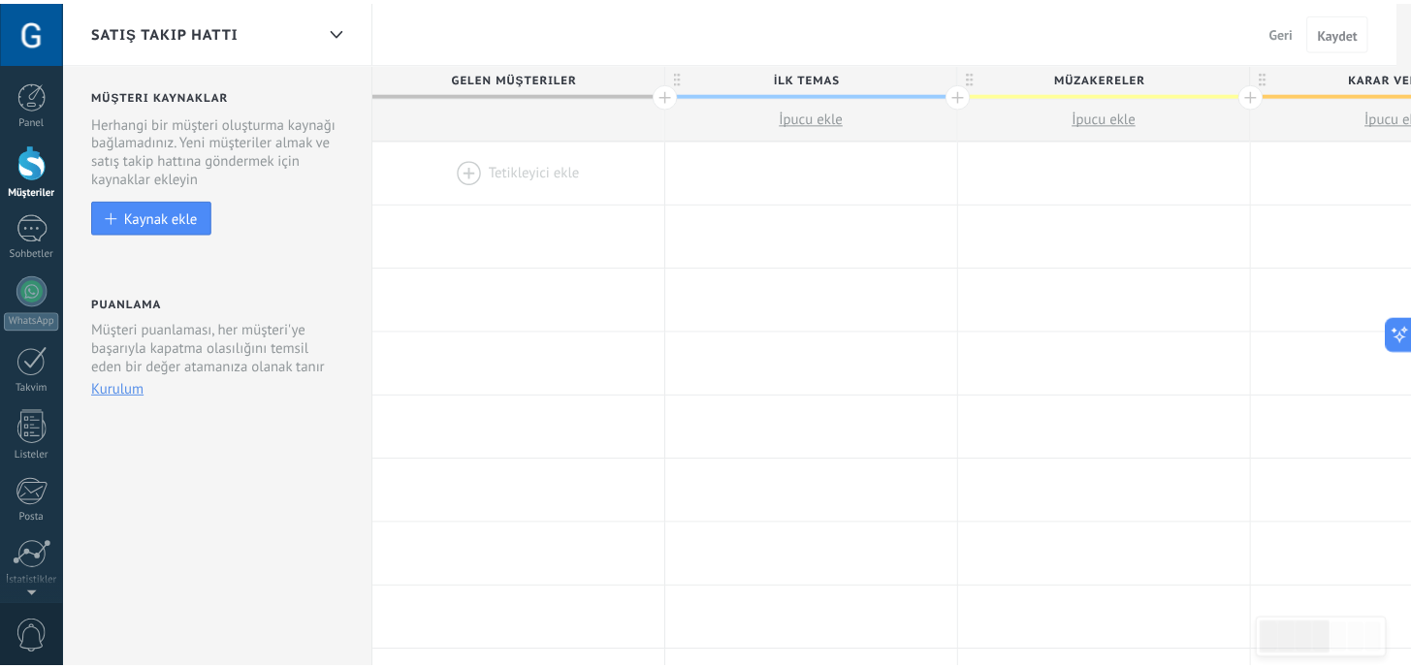
scroll to position [0, 0]
